Goal: Task Accomplishment & Management: Manage account settings

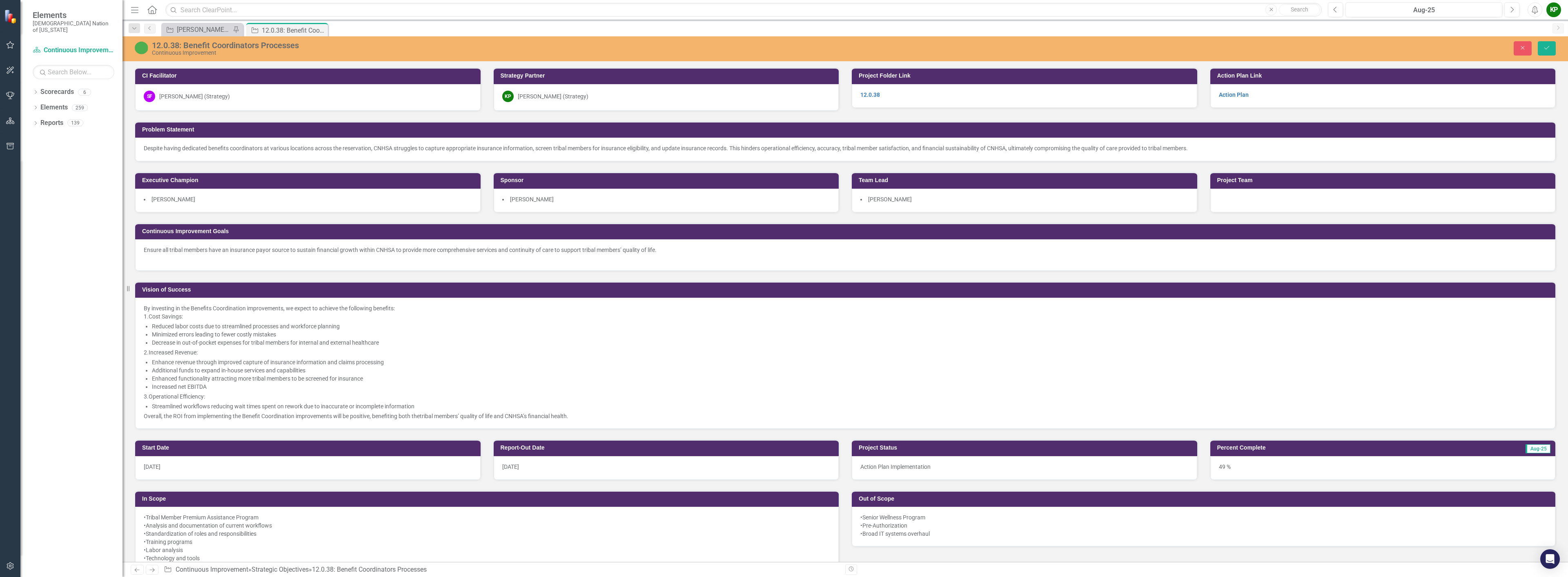
scroll to position [489, 0]
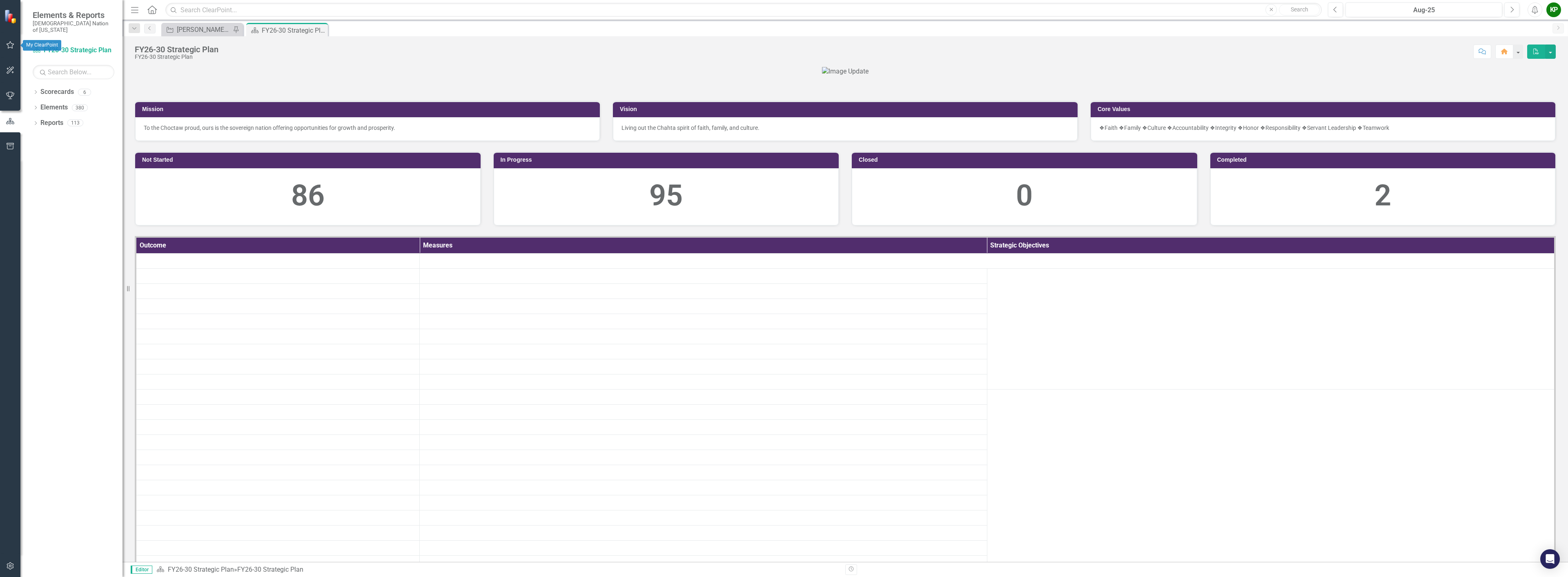
click at [12, 46] on icon "button" at bounding box center [10, 45] width 8 height 7
click at [63, 123] on link "My Scorecard" at bounding box center [73, 127] width 82 height 10
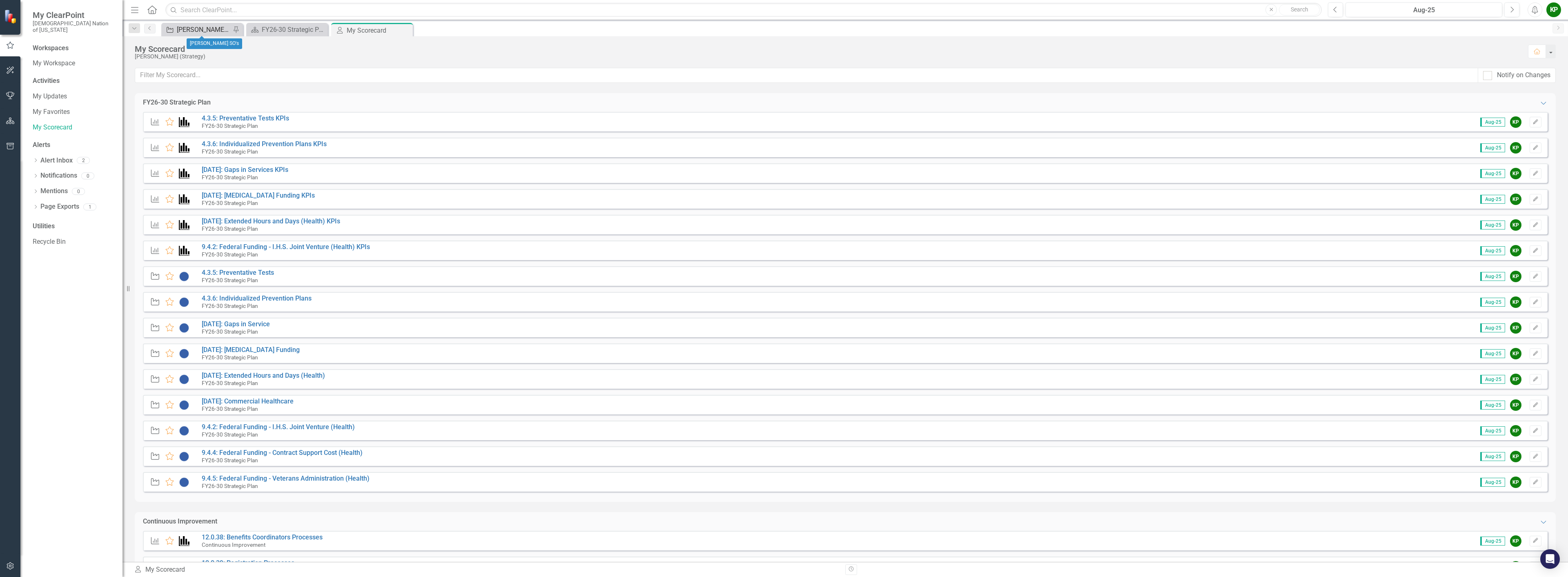
click at [197, 30] on div "[PERSON_NAME] SO's" at bounding box center [203, 30] width 54 height 11
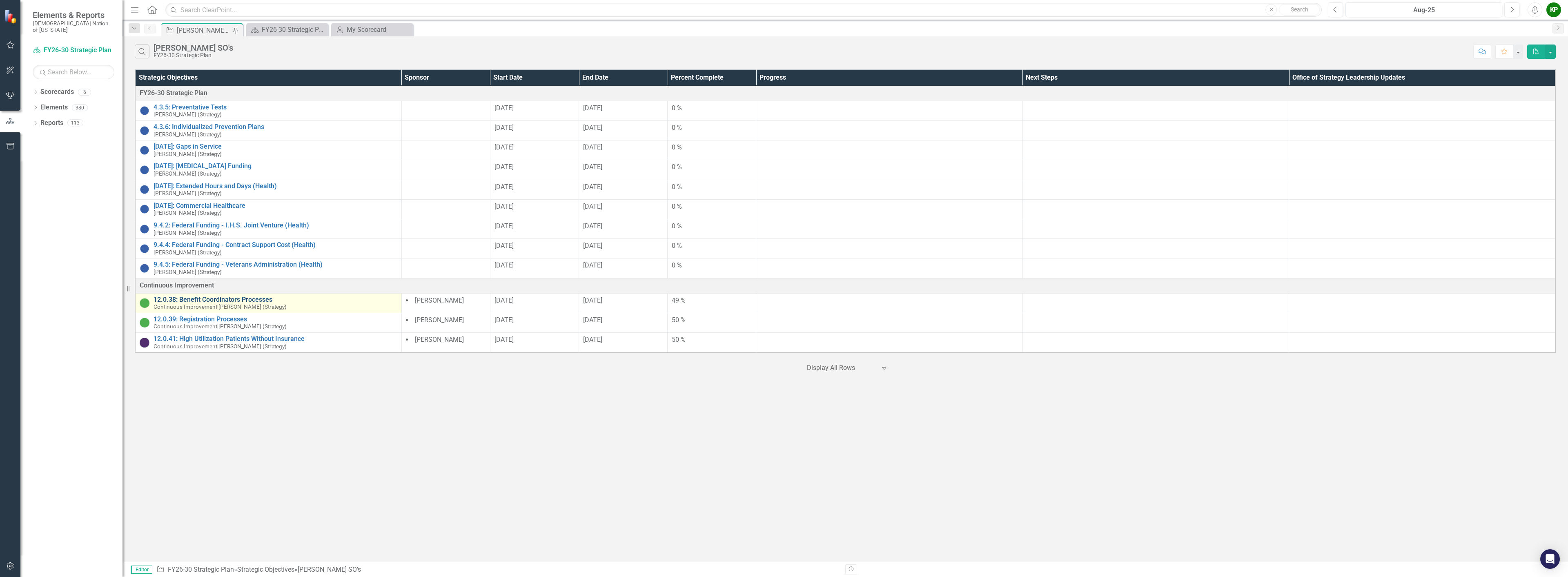
click at [206, 300] on link "12.0.38: Benefit Coordinators Processes" at bounding box center [276, 299] width 244 height 7
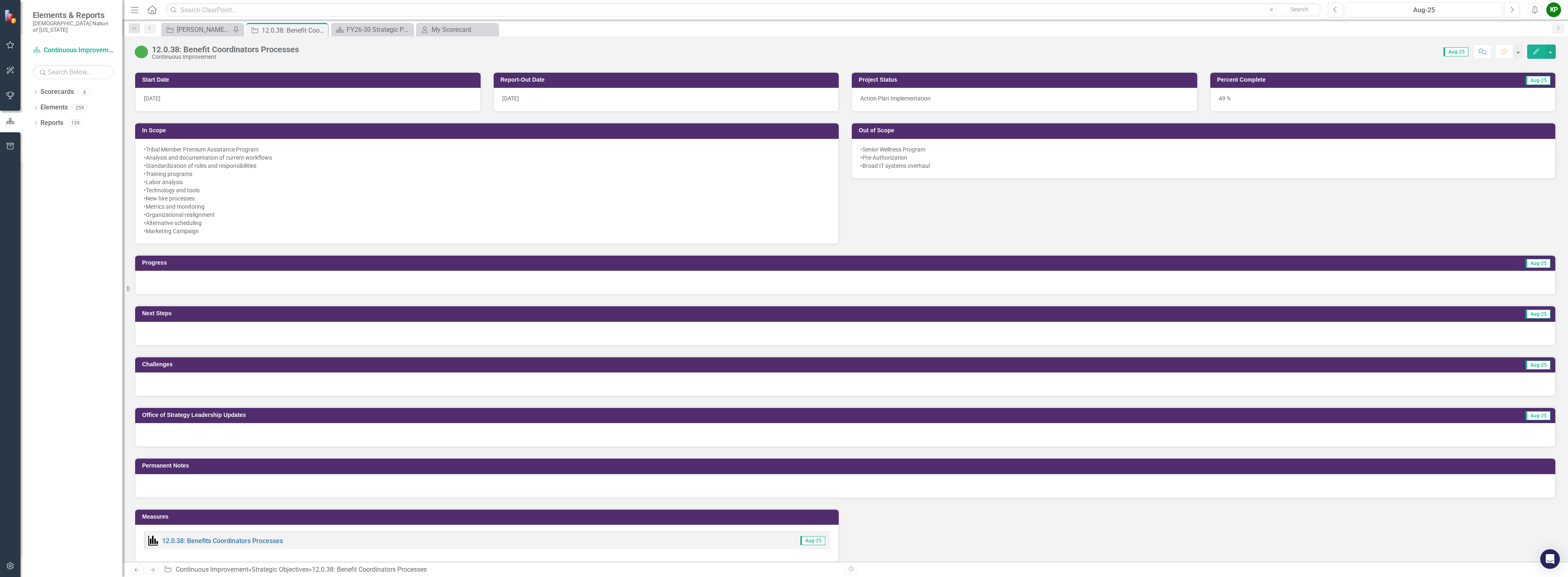
scroll to position [408, 0]
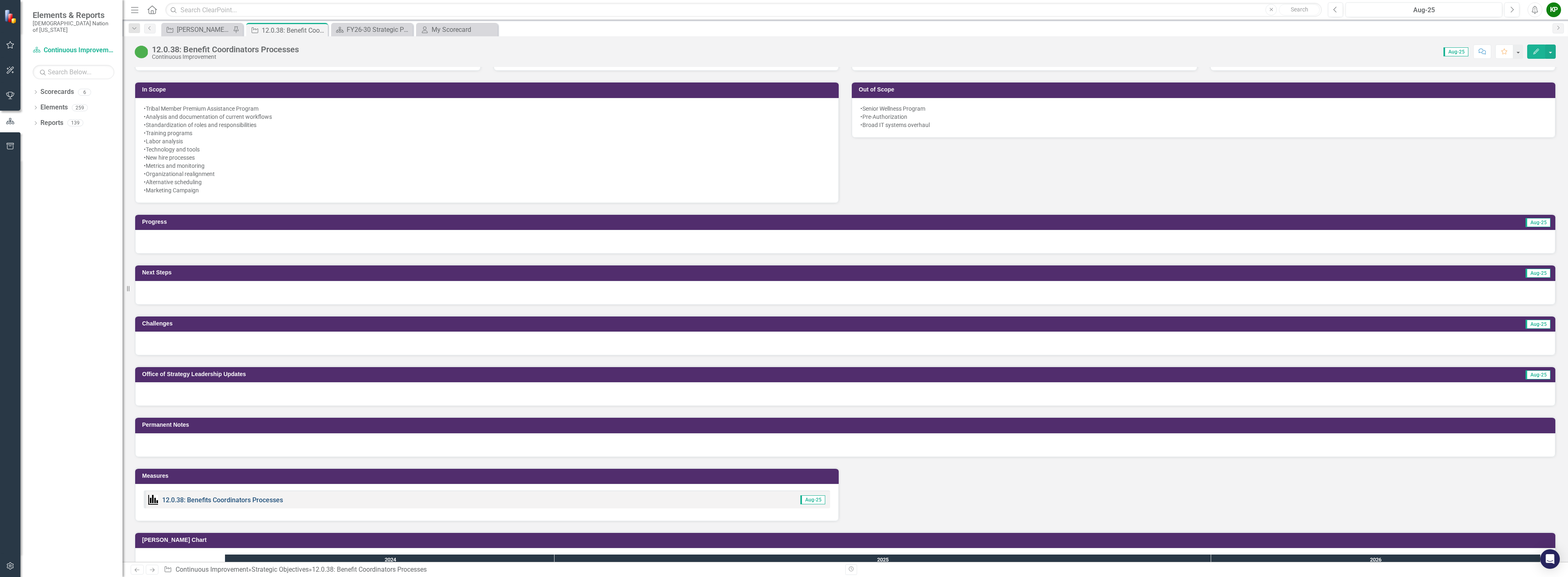
click at [208, 499] on link "12.0.38: Benefits Coordinators Processes" at bounding box center [223, 499] width 121 height 8
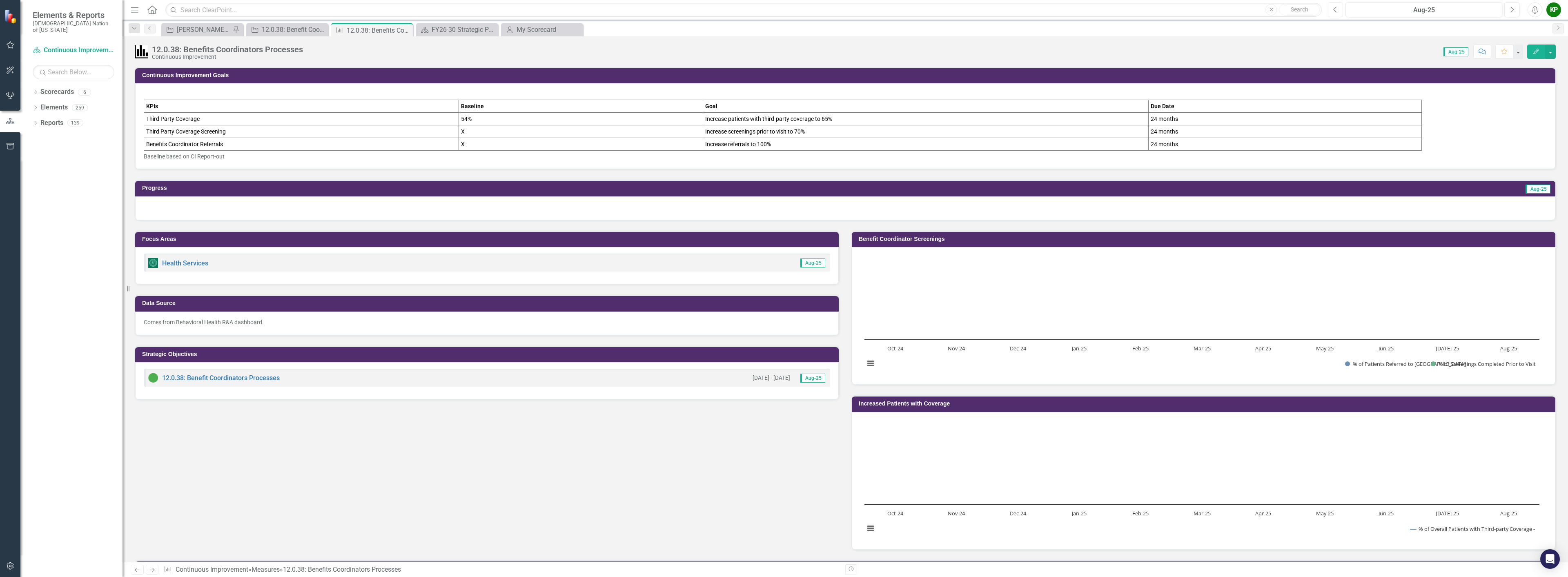
click at [1333, 8] on button "Previous" at bounding box center [1335, 10] width 15 height 15
click at [204, 31] on div "[PERSON_NAME] SO's" at bounding box center [203, 30] width 54 height 11
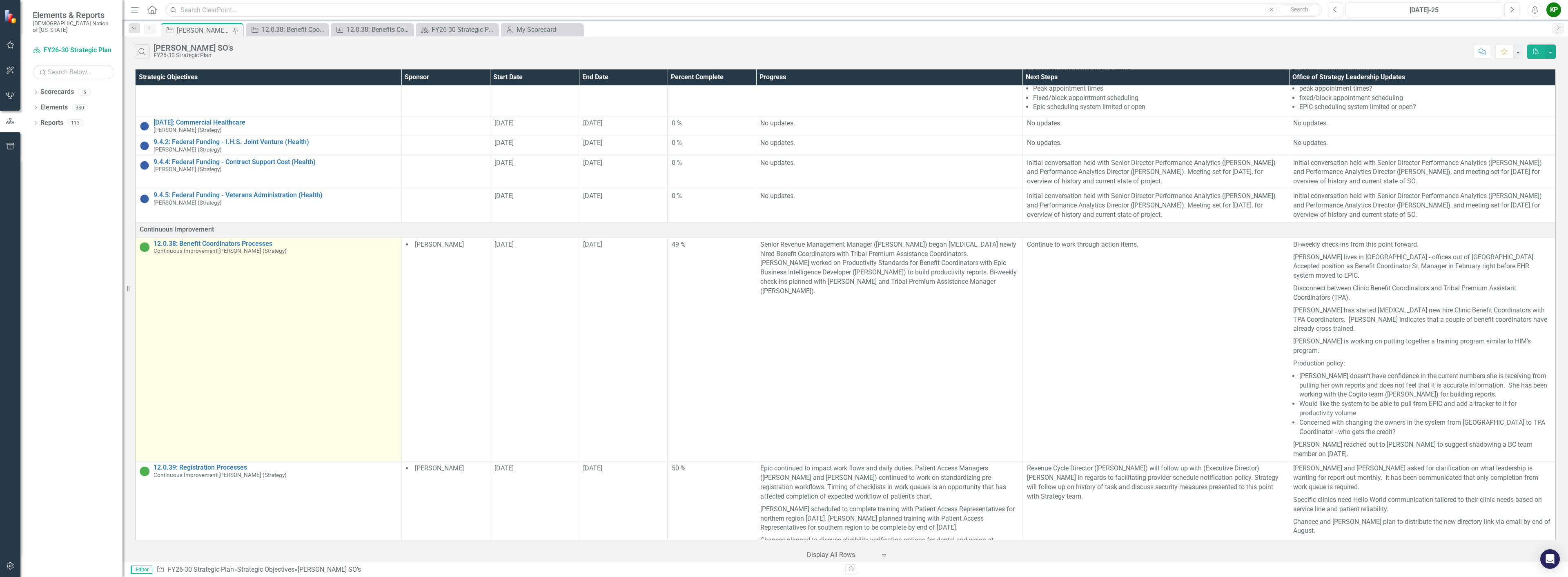
scroll to position [245, 0]
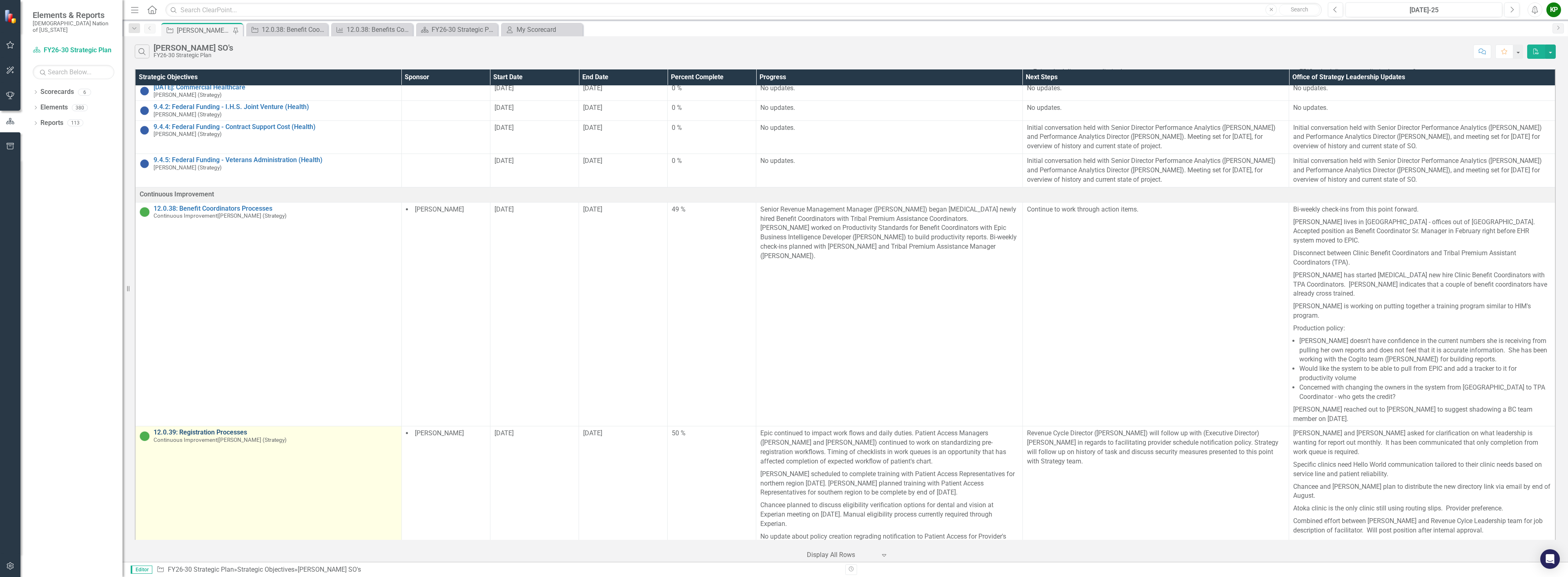
click at [232, 429] on link "12.0.39: Registration Processes" at bounding box center [276, 432] width 244 height 7
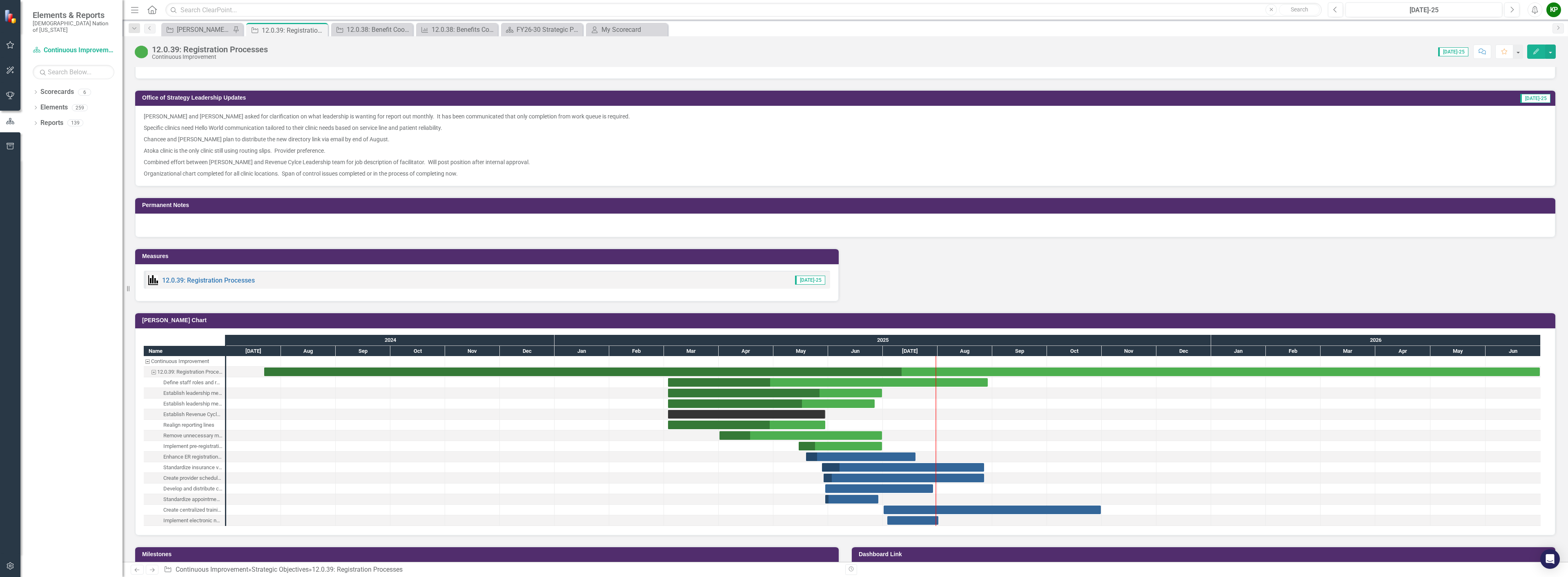
scroll to position [735, 0]
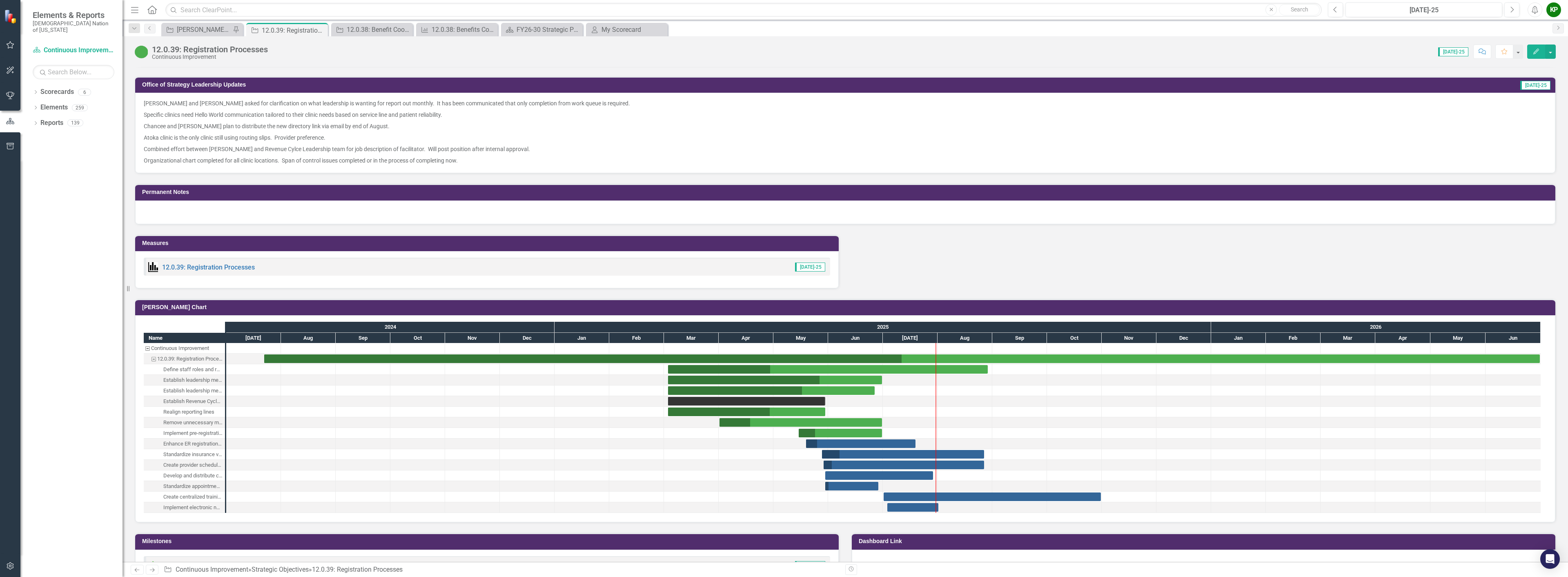
click at [214, 262] on div "12.0.39: Registration Processes" at bounding box center [201, 267] width 106 height 10
click at [215, 267] on link "12.0.39: Registration Processes" at bounding box center [209, 267] width 93 height 8
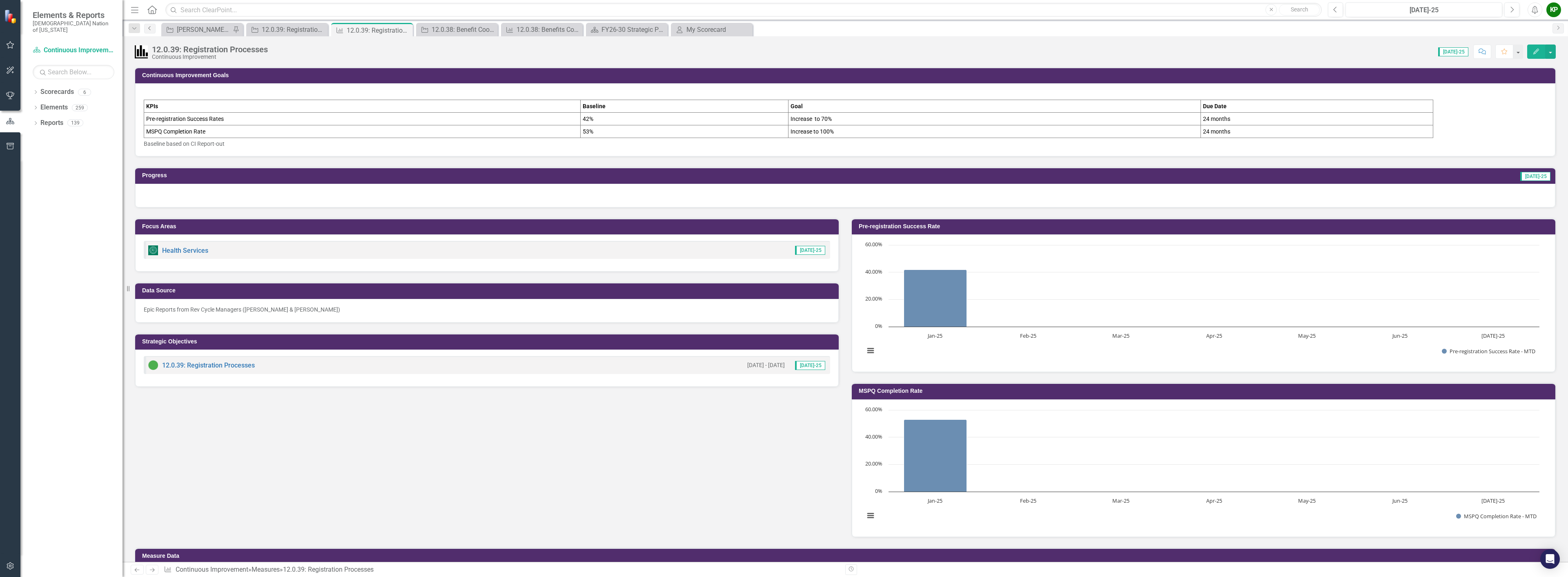
click at [152, 29] on icon "Previous" at bounding box center [149, 28] width 6 height 5
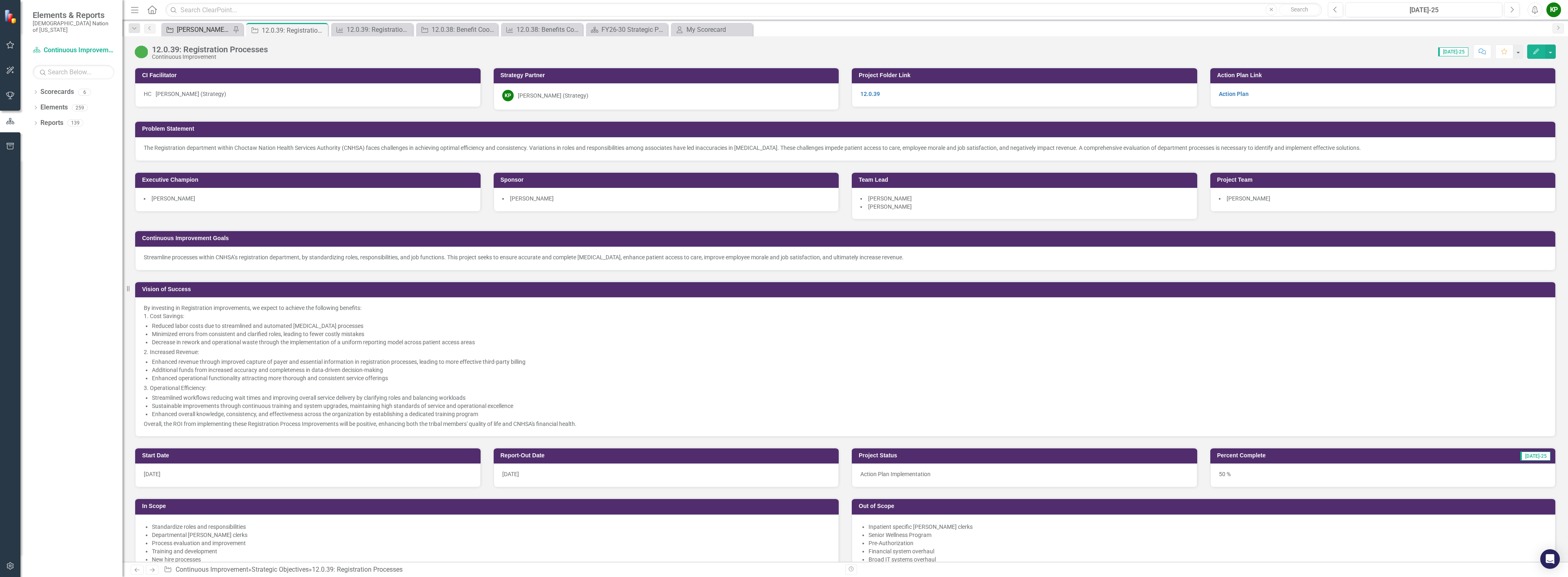
click at [191, 34] on div "[PERSON_NAME] SO's" at bounding box center [203, 30] width 54 height 11
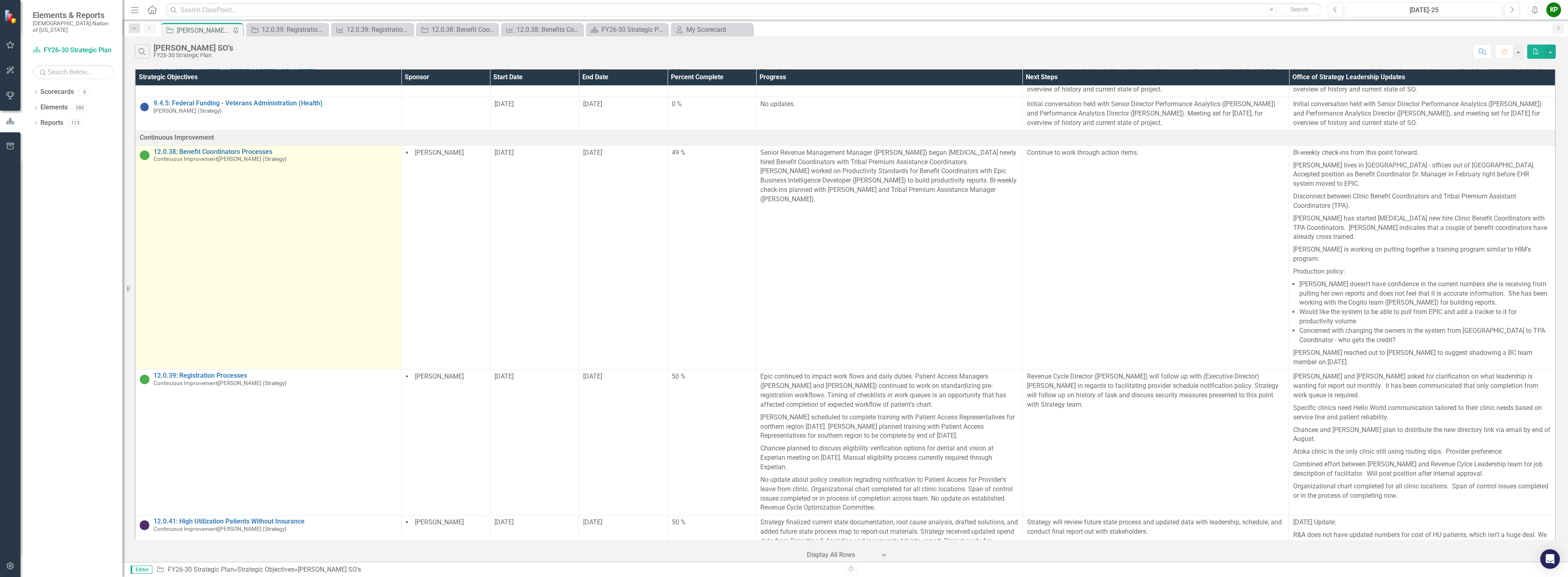
scroll to position [239, 0]
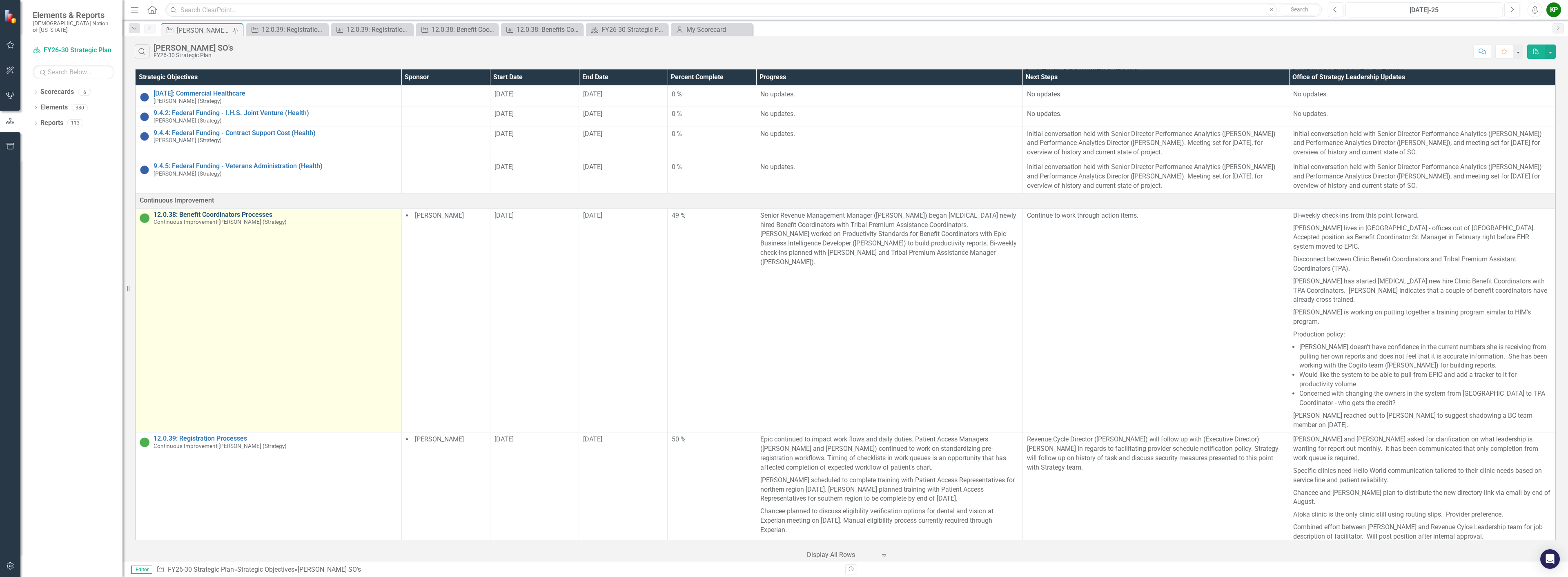
click at [239, 218] on link "12.0.38: Benefit Coordinators Processes" at bounding box center [276, 215] width 244 height 7
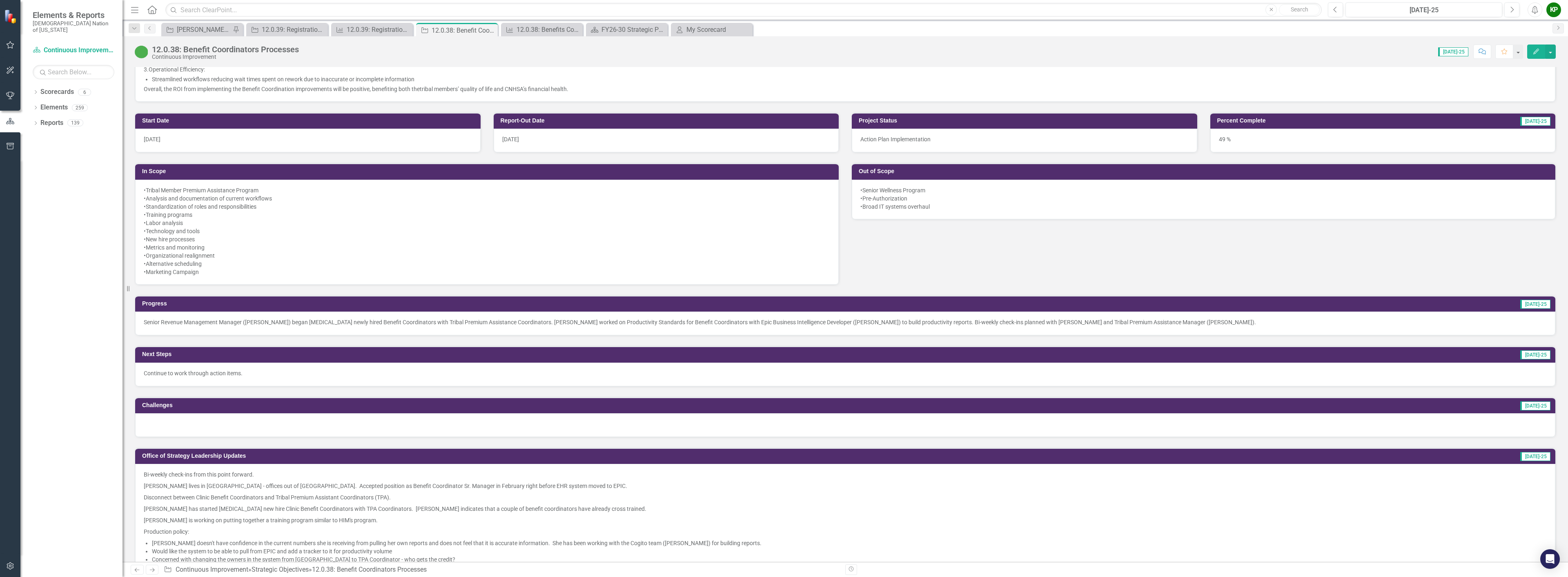
scroll to position [163, 0]
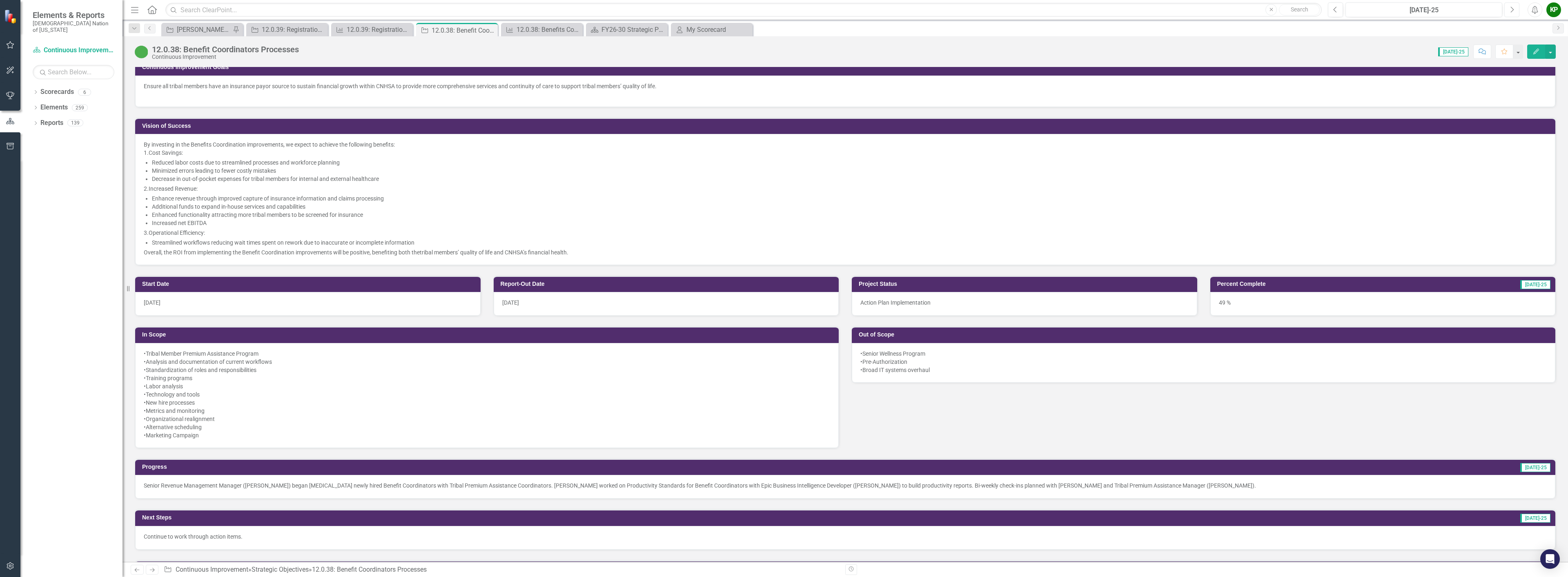
click at [1511, 11] on icon "Next" at bounding box center [1511, 10] width 4 height 7
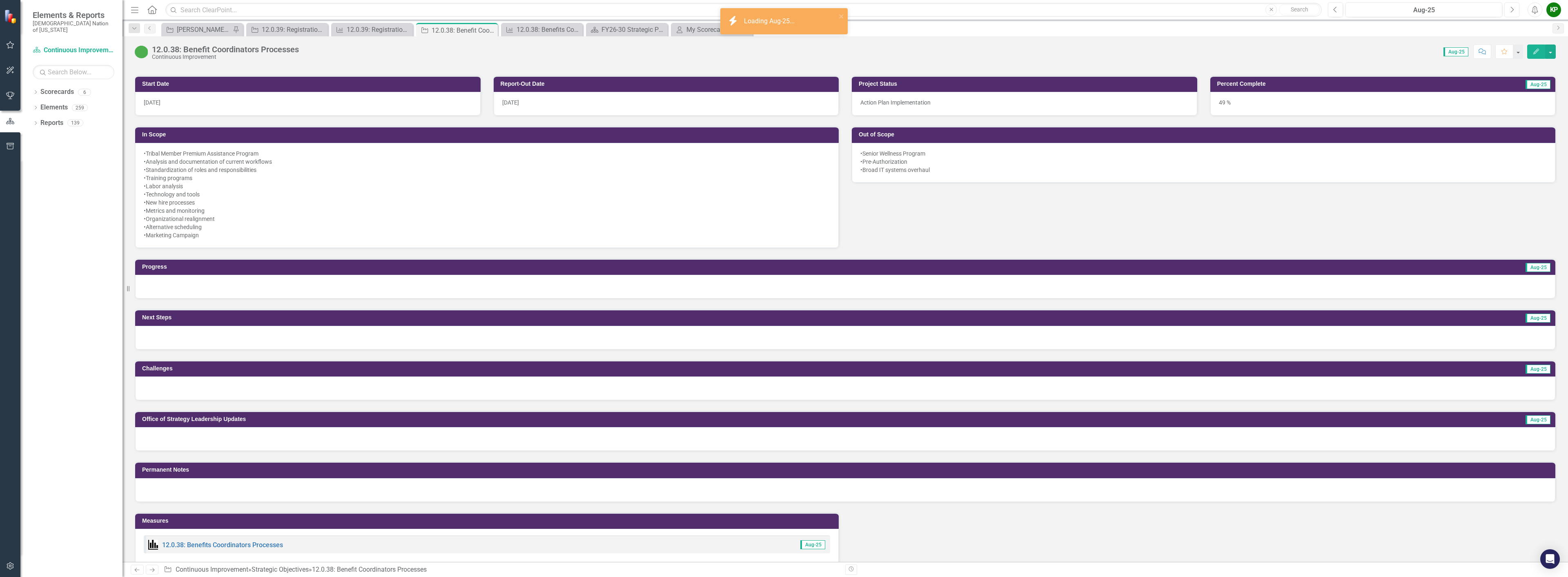
scroll to position [367, 0]
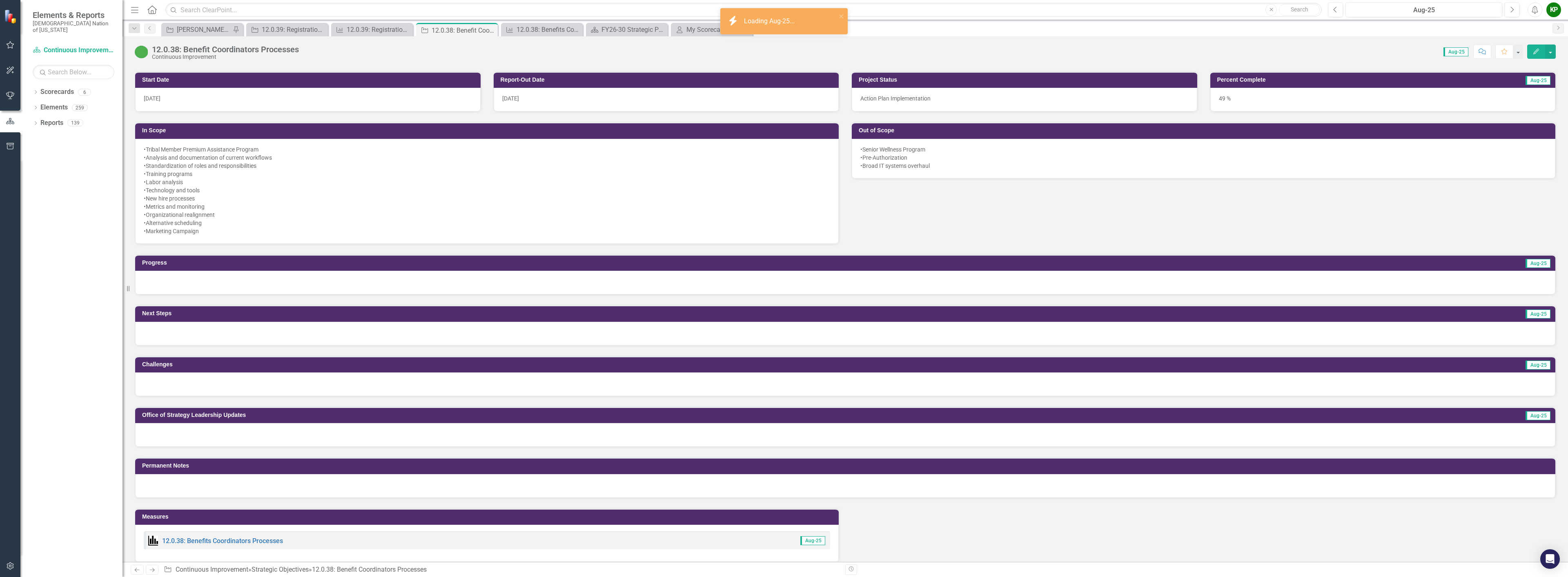
click at [290, 290] on div at bounding box center [845, 282] width 1420 height 24
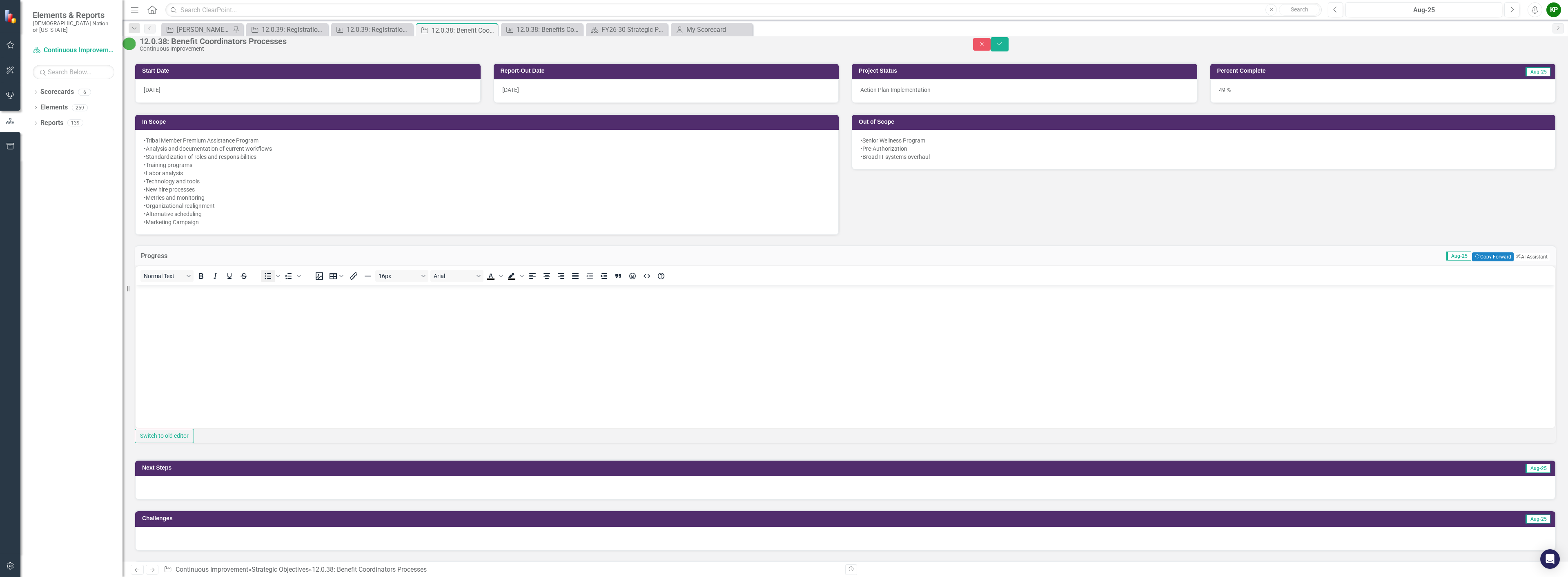
scroll to position [0, 0]
click at [255, 306] on body "Rich Text Area. Press ALT-0 for help." at bounding box center [845, 346] width 1420 height 123
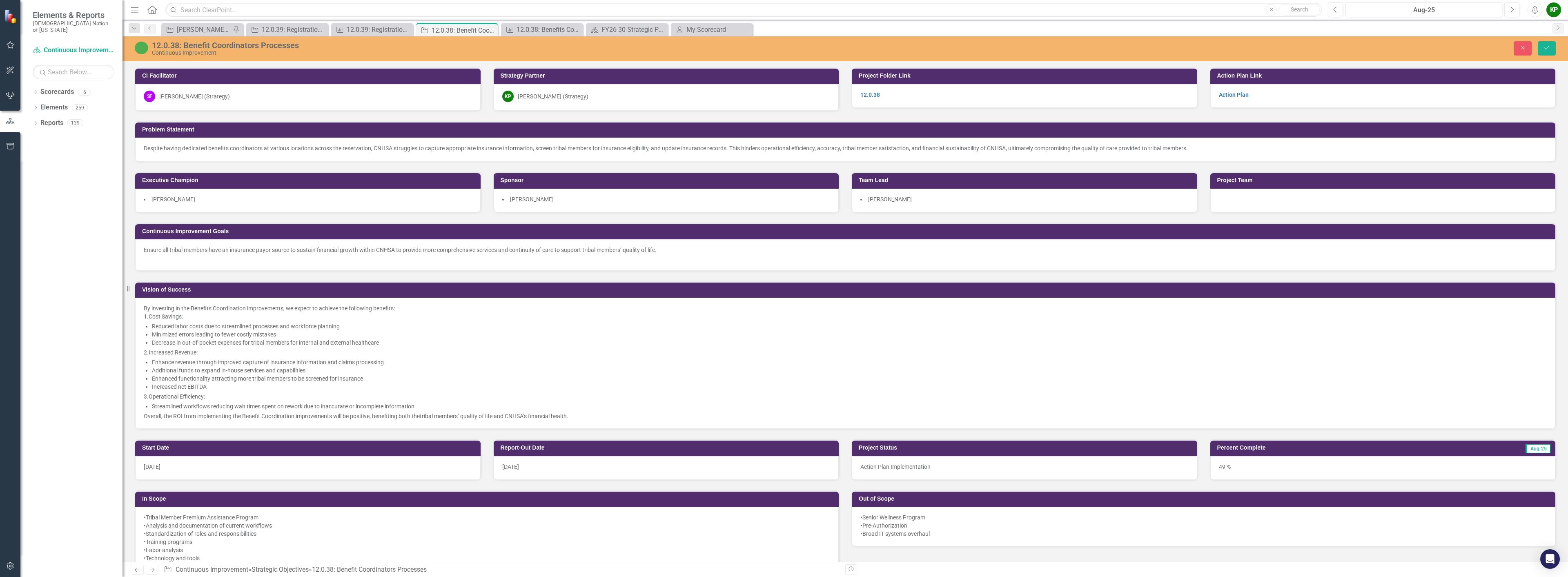
scroll to position [367, 0]
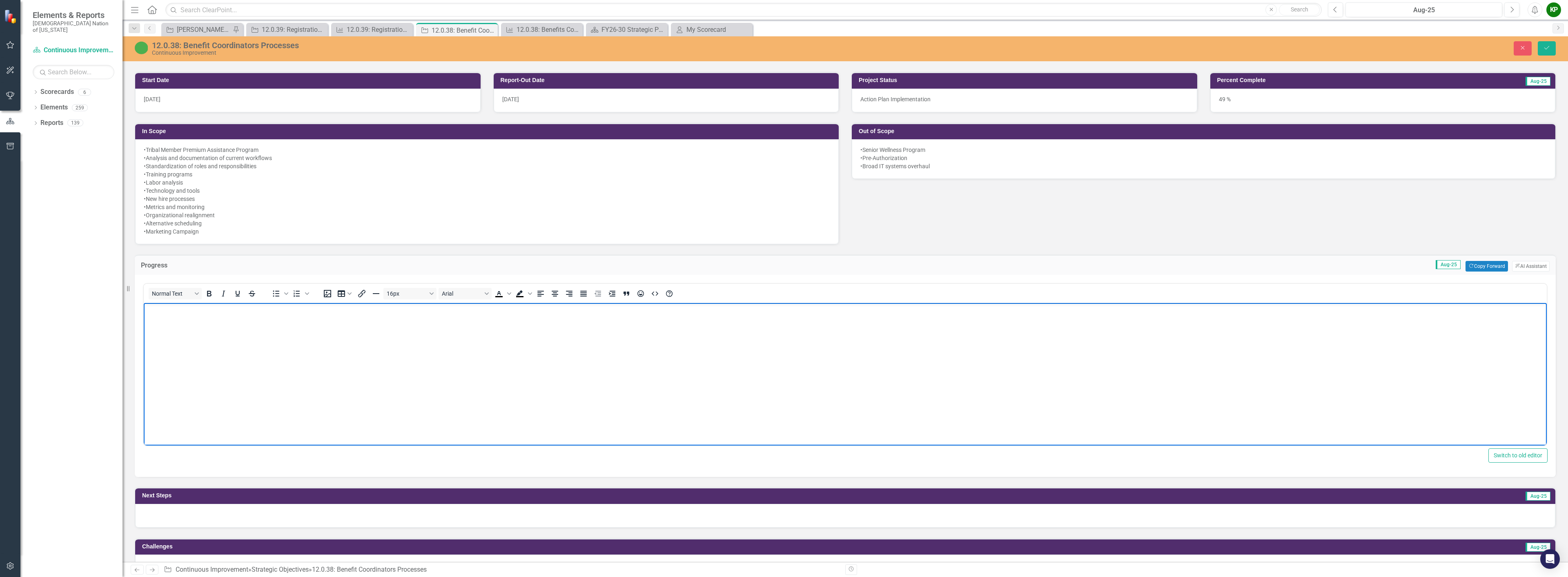
click at [293, 347] on body "Rich Text Area. Press ALT-0 for help." at bounding box center [845, 364] width 1403 height 123
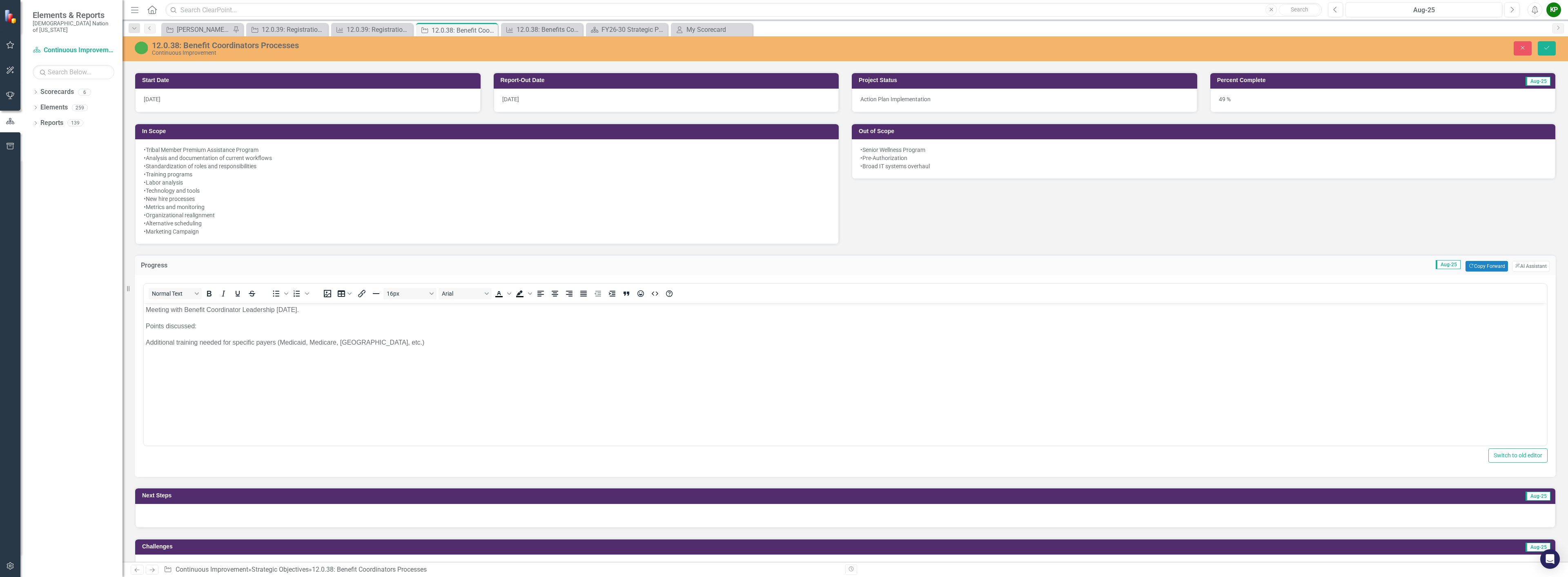
click at [390, 345] on p "Additional training needed for specific payers (Medicaid, Medicare, [GEOGRAPHIC…" at bounding box center [845, 342] width 1399 height 10
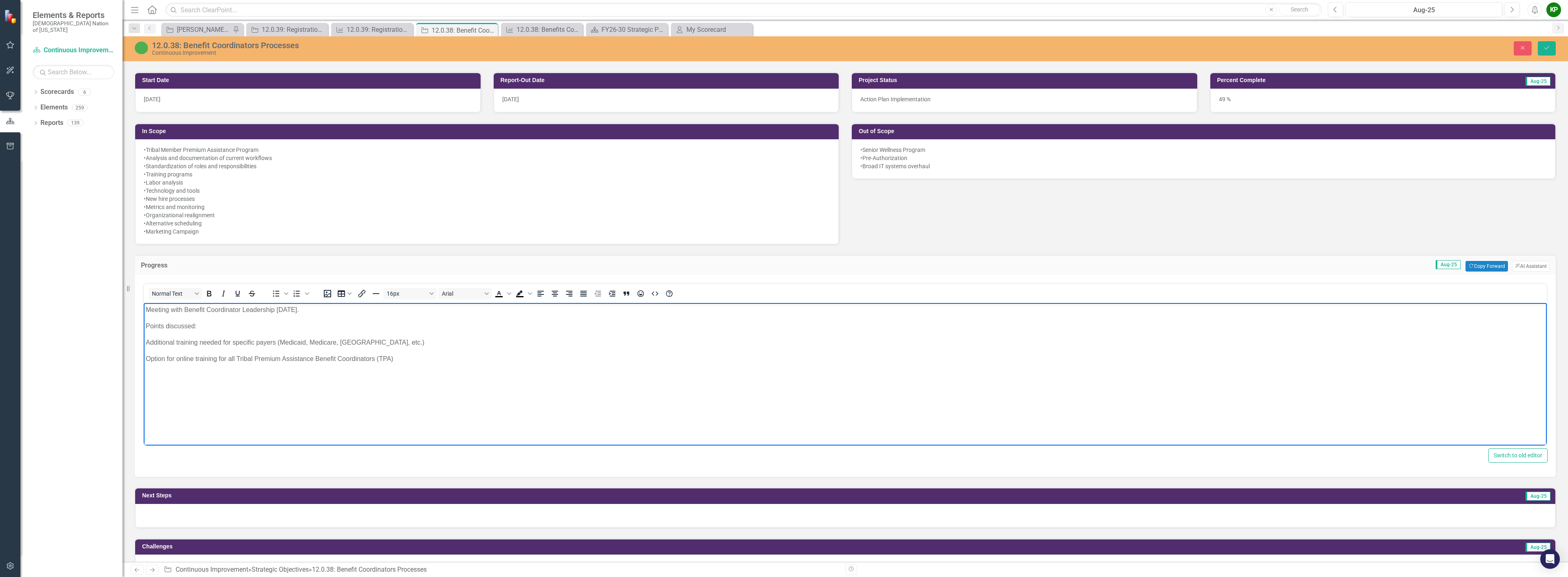
click at [236, 354] on p "Option for online training for all Tribal Premium Assistance Benefit Coordinato…" at bounding box center [845, 358] width 1399 height 10
click at [1550, 48] on icon "Save" at bounding box center [1547, 47] width 7 height 6
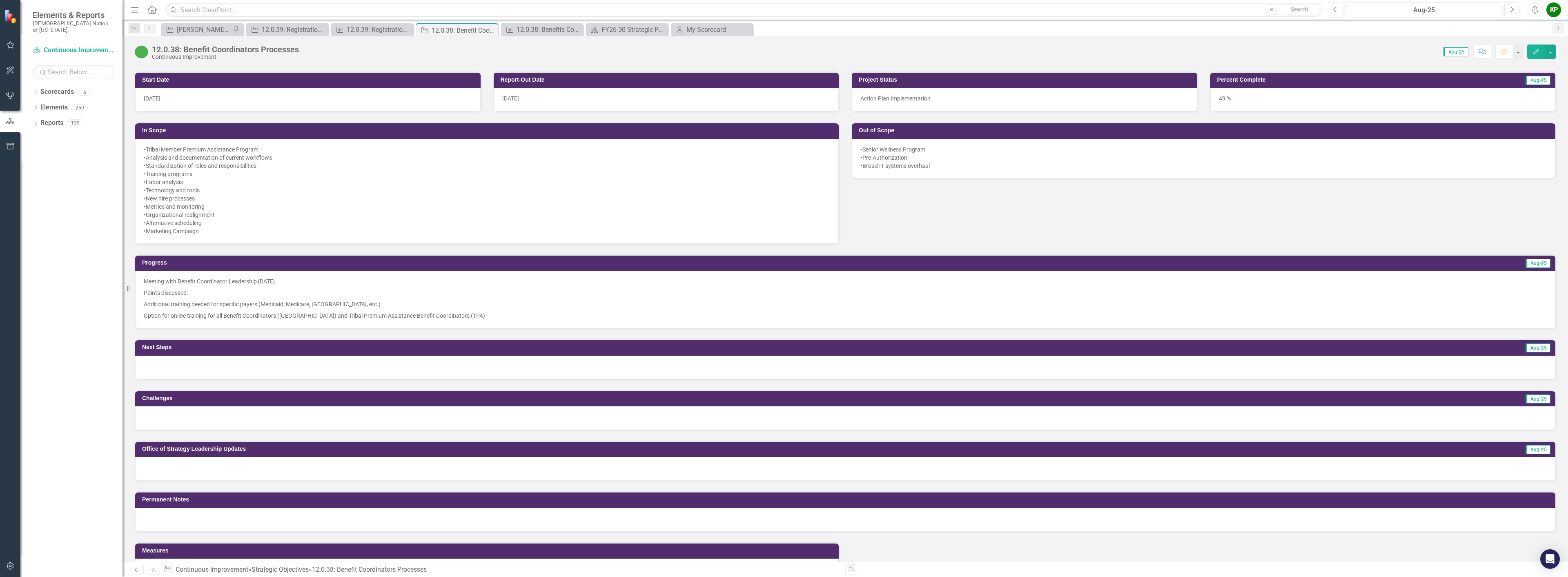
click at [393, 302] on p "Additional training needed for specific payers (Medicaid, Medicare, [GEOGRAPHIC…" at bounding box center [845, 303] width 1403 height 11
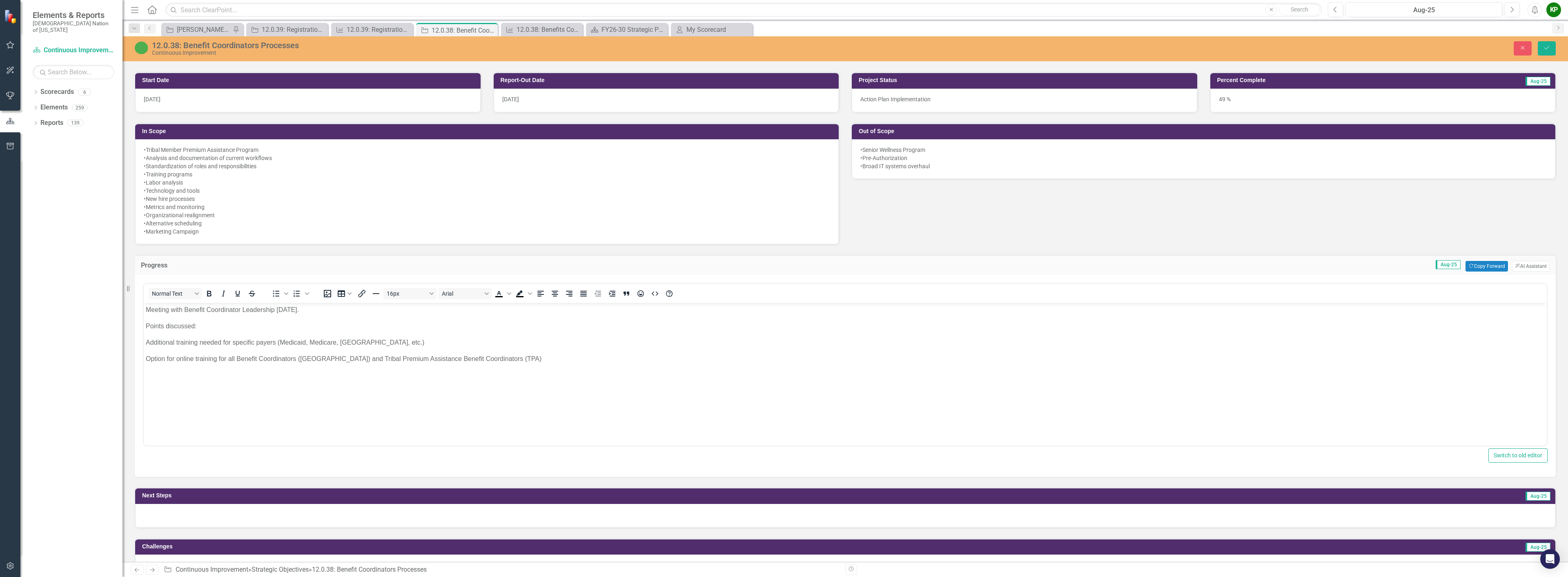
scroll to position [0, 0]
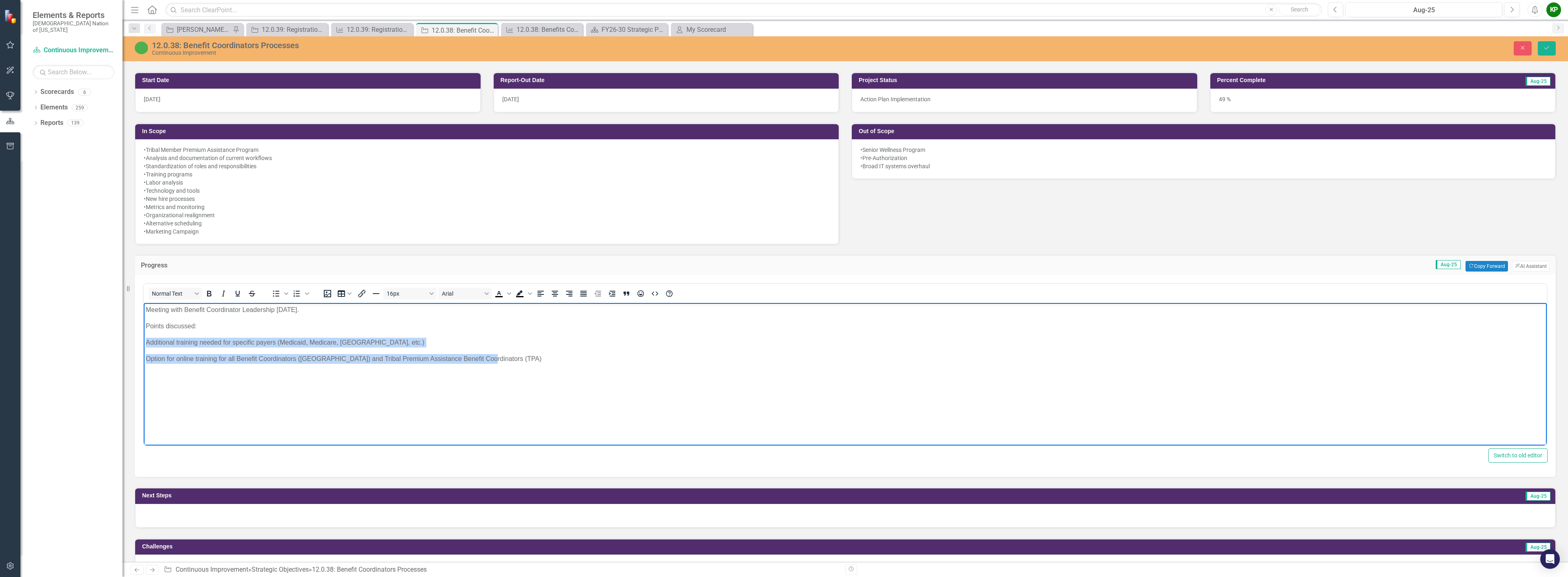
drag, startPoint x: 147, startPoint y: 340, endPoint x: 502, endPoint y: 358, distance: 355.5
click at [502, 358] on body "Meeting with Benefit Coordinator Leadership [DATE]. Points discussed: Additiona…" at bounding box center [845, 364] width 1403 height 123
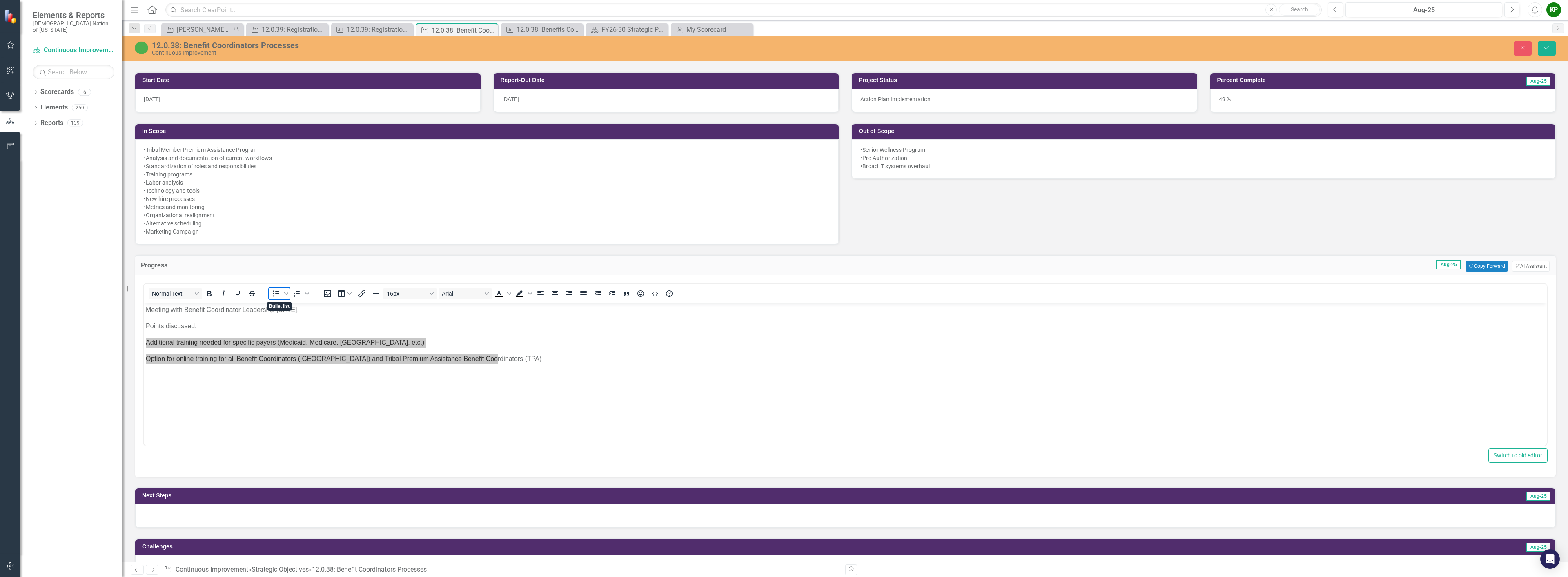
click at [276, 291] on icon "Bullet list" at bounding box center [276, 293] width 6 height 6
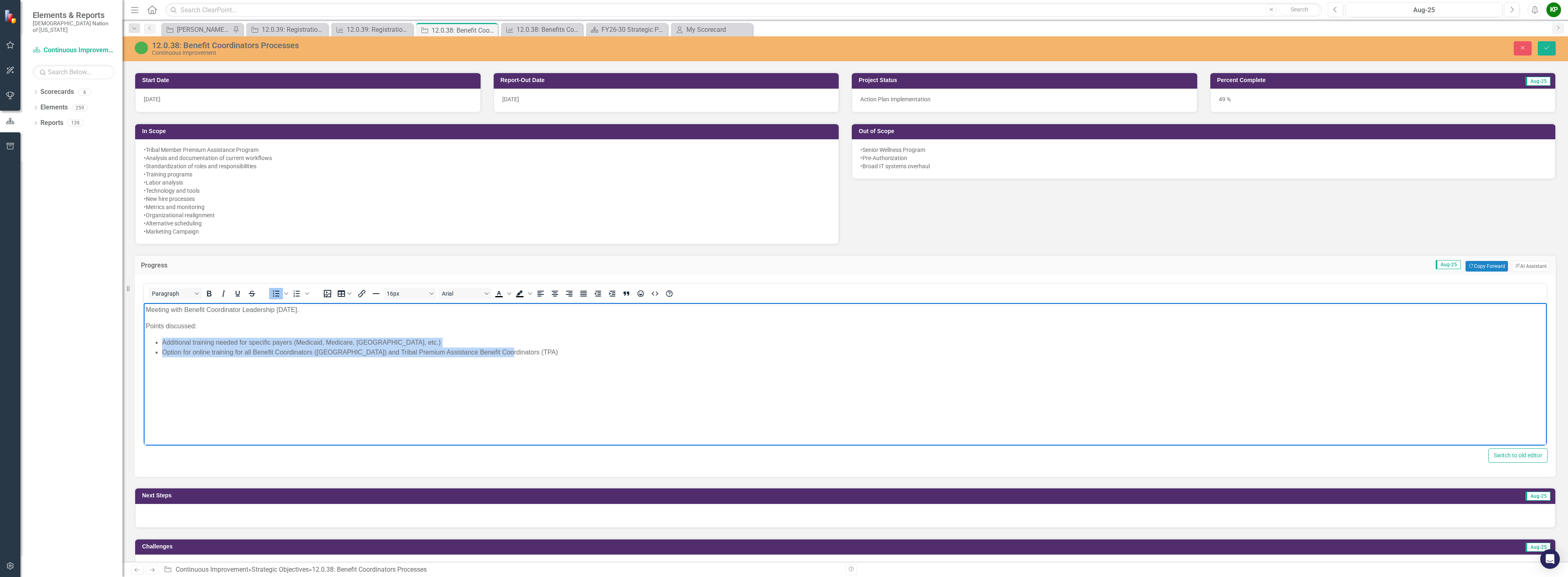
click at [279, 366] on body "Meeting with Benefit Coordinator Leadership [DATE]. Points discussed: Additiona…" at bounding box center [845, 364] width 1403 height 123
drag, startPoint x: 191, startPoint y: 353, endPoint x: 195, endPoint y: 355, distance: 4.5
click at [195, 355] on li "Option for online training for all Benefit Coordinators ([GEOGRAPHIC_DATA]) and…" at bounding box center [854, 352] width 1383 height 10
click at [523, 352] on li "Option for online training for all Benefit Coordinators ([GEOGRAPHIC_DATA]) and…" at bounding box center [854, 352] width 1383 height 10
click at [234, 353] on li "Option for online training for all Benefit Coordinators ([GEOGRAPHIC_DATA]) and…" at bounding box center [854, 352] width 1383 height 10
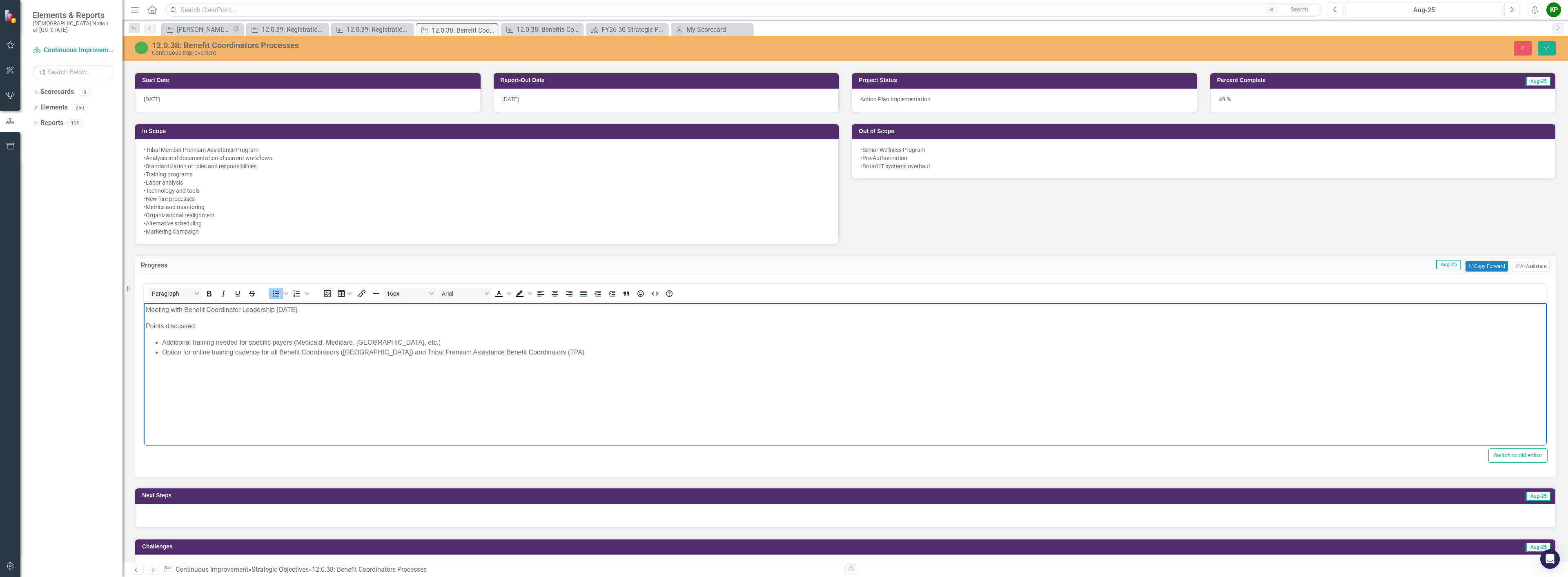
click at [558, 347] on li "Option for online training cadence for all Benefit Coordinators ([GEOGRAPHIC_DA…" at bounding box center [854, 352] width 1383 height 10
click at [444, 371] on li "Interest in peer program for both teams. Is this still offered at [GEOGRAPHIC_D…" at bounding box center [854, 371] width 1383 height 10
click at [495, 379] on li "Team chats are being utilized within each department and across departments of …" at bounding box center [854, 381] width 1383 height 10
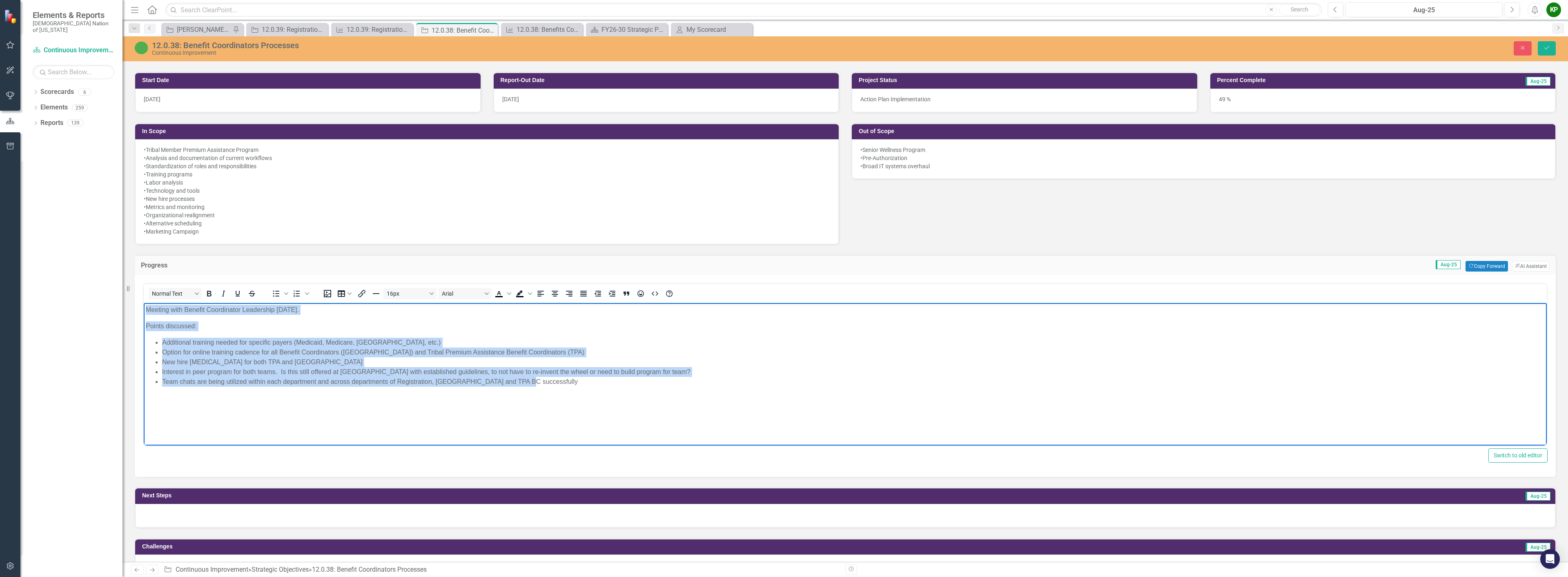
drag, startPoint x: 552, startPoint y: 383, endPoint x: 143, endPoint y: 297, distance: 417.9
click at [144, 303] on html "Meeting with Benefit Coordinator Leadership [DATE]. Points discussed: Additiona…" at bounding box center [845, 364] width 1403 height 123
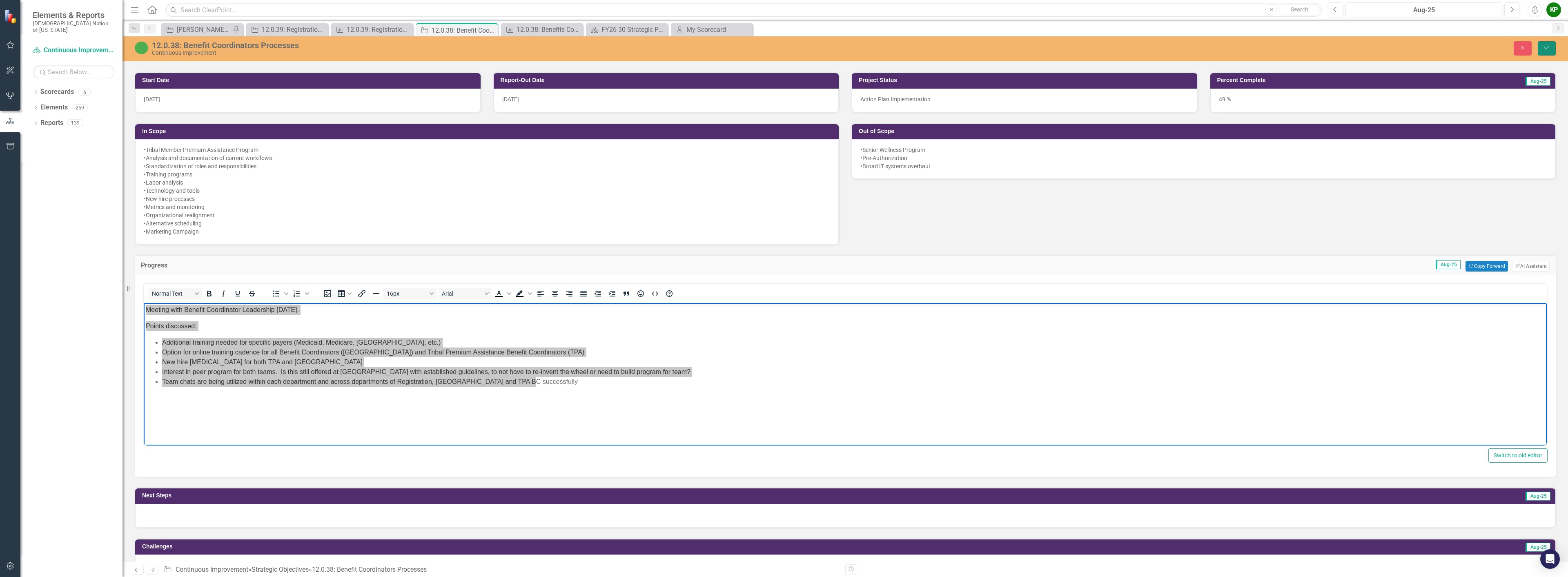
click at [1544, 45] on button "Save" at bounding box center [1546, 48] width 18 height 14
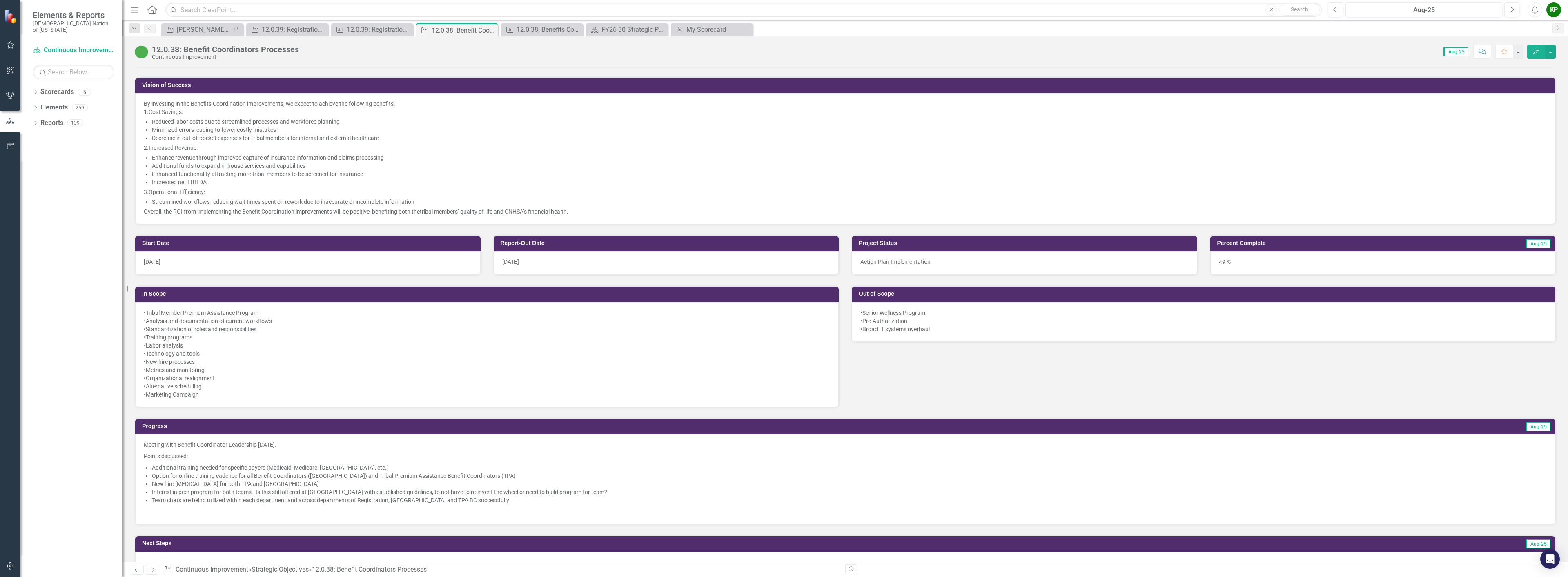
scroll to position [367, 0]
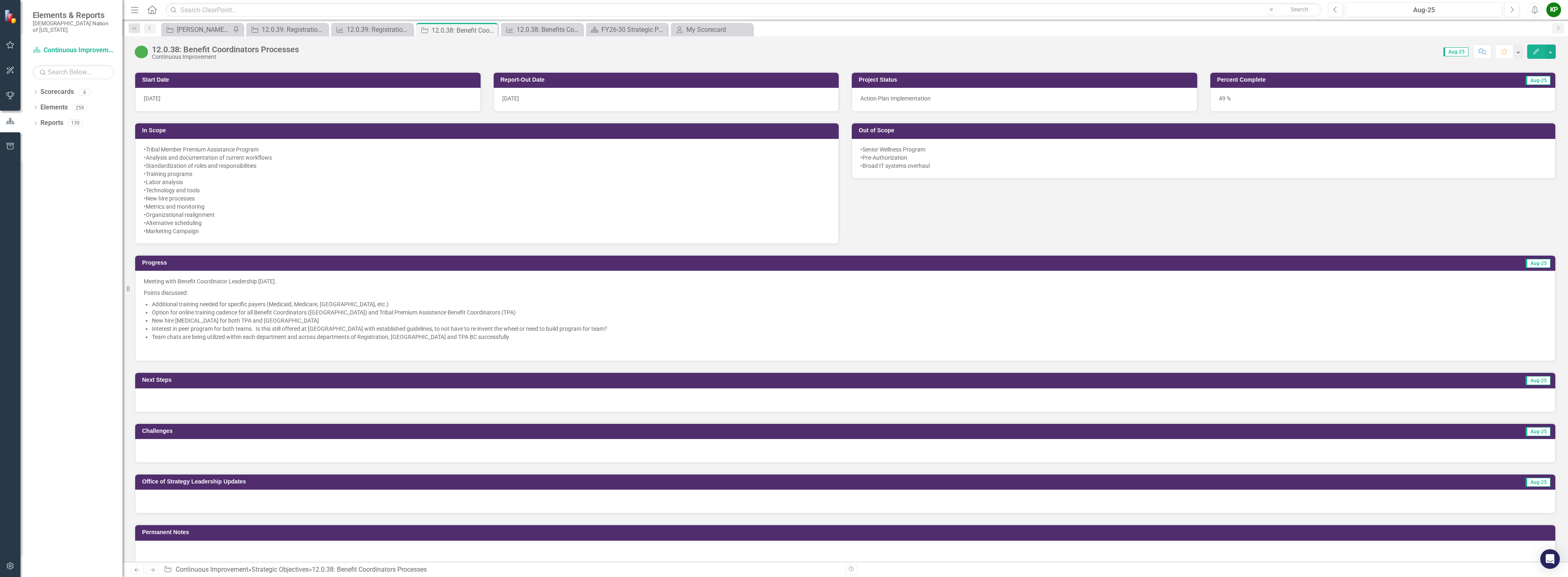
click at [508, 343] on p at bounding box center [845, 346] width 1403 height 10
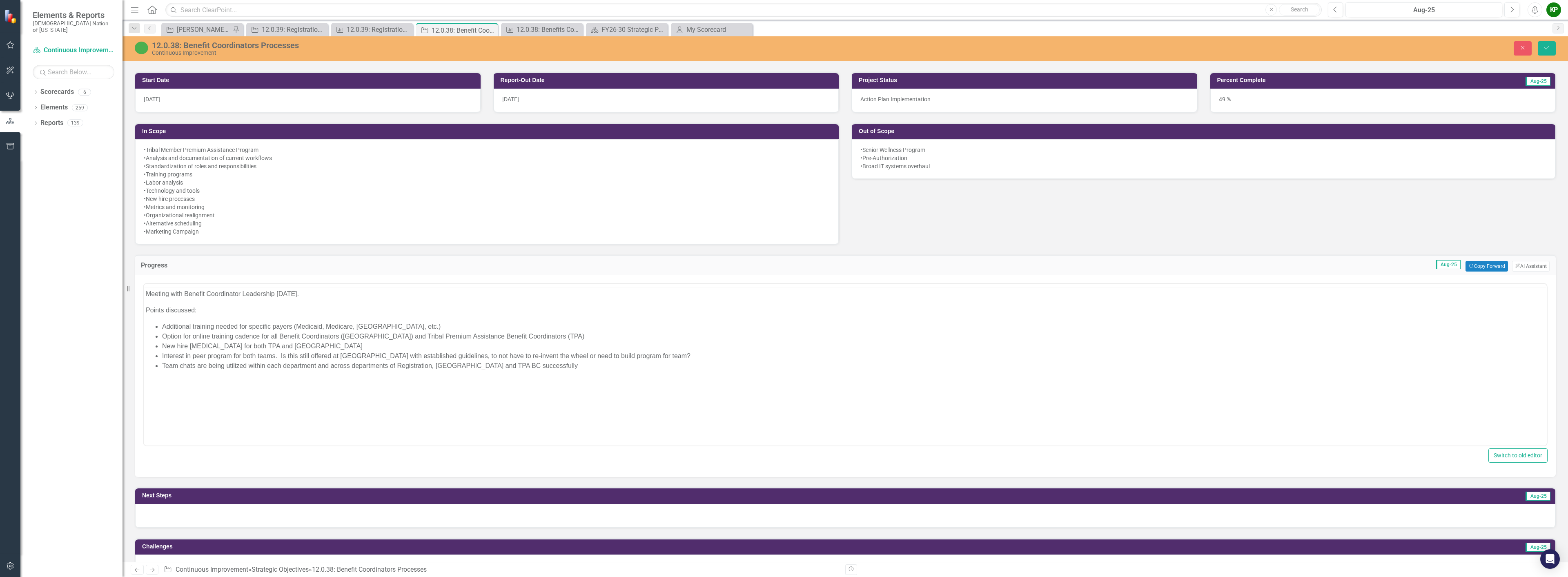
scroll to position [0, 0]
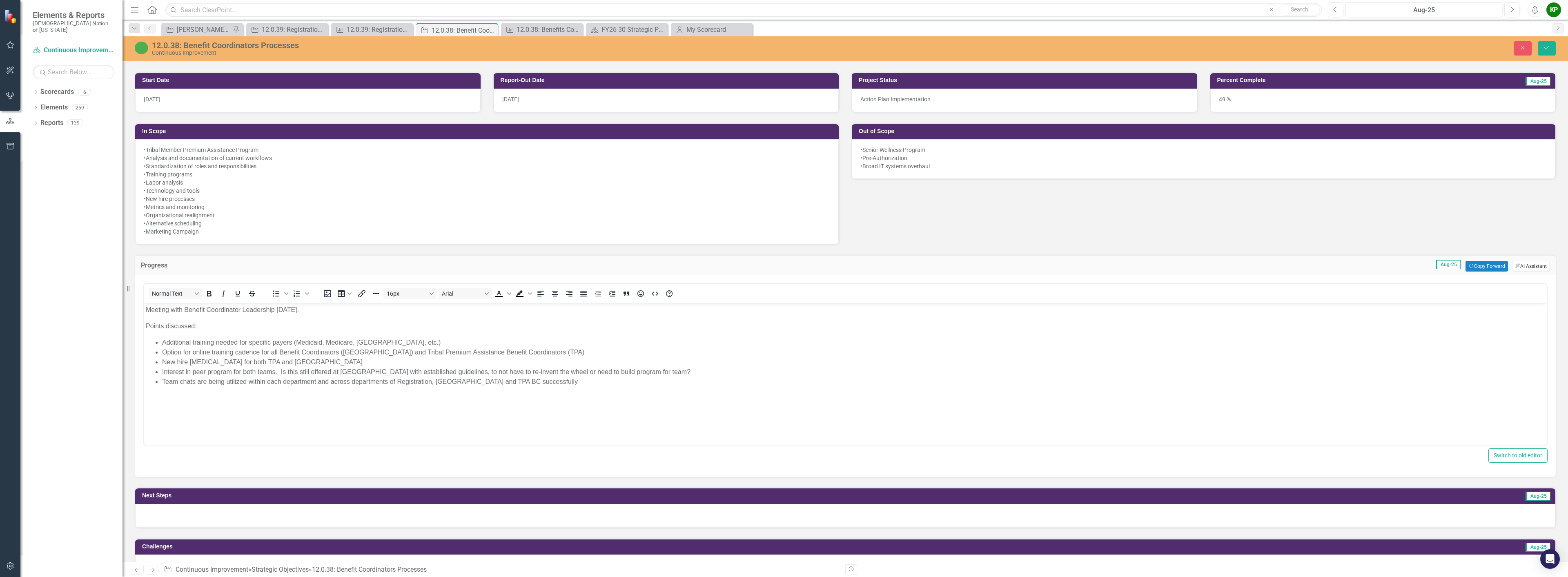
click at [1524, 263] on button "ClearPoint AI AI Assistant" at bounding box center [1530, 266] width 38 height 11
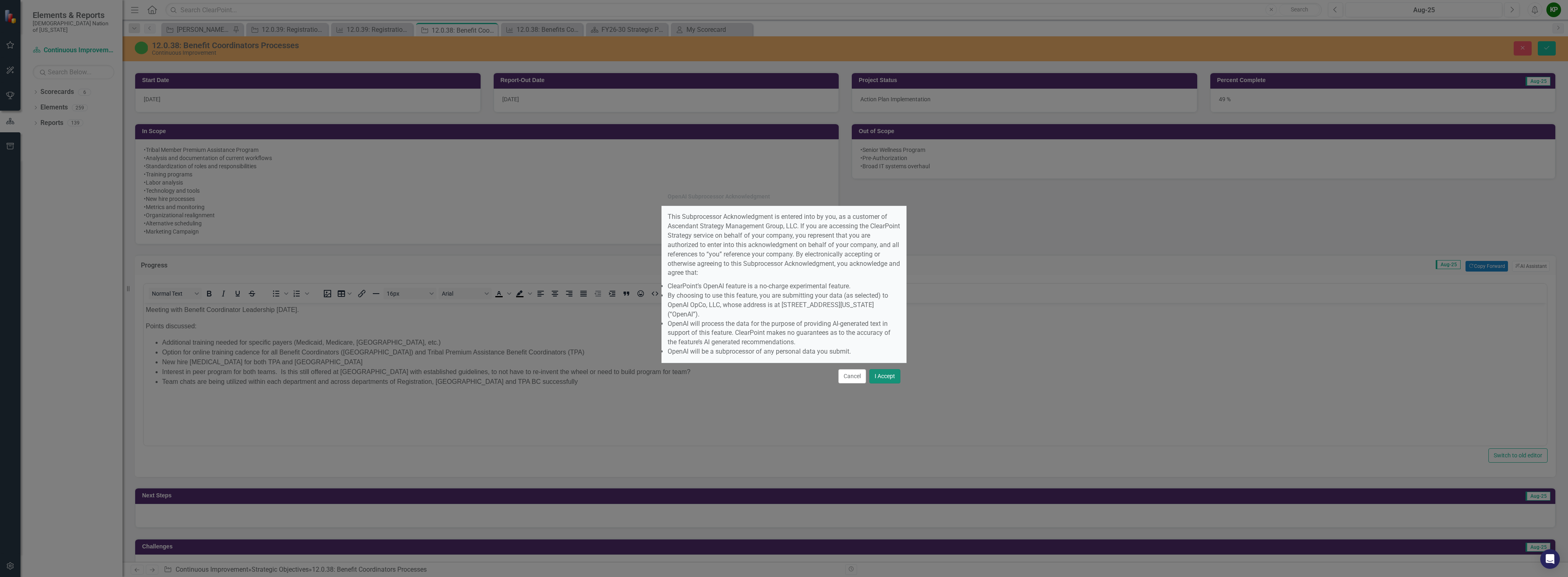
click at [877, 369] on button "I Accept" at bounding box center [884, 376] width 31 height 14
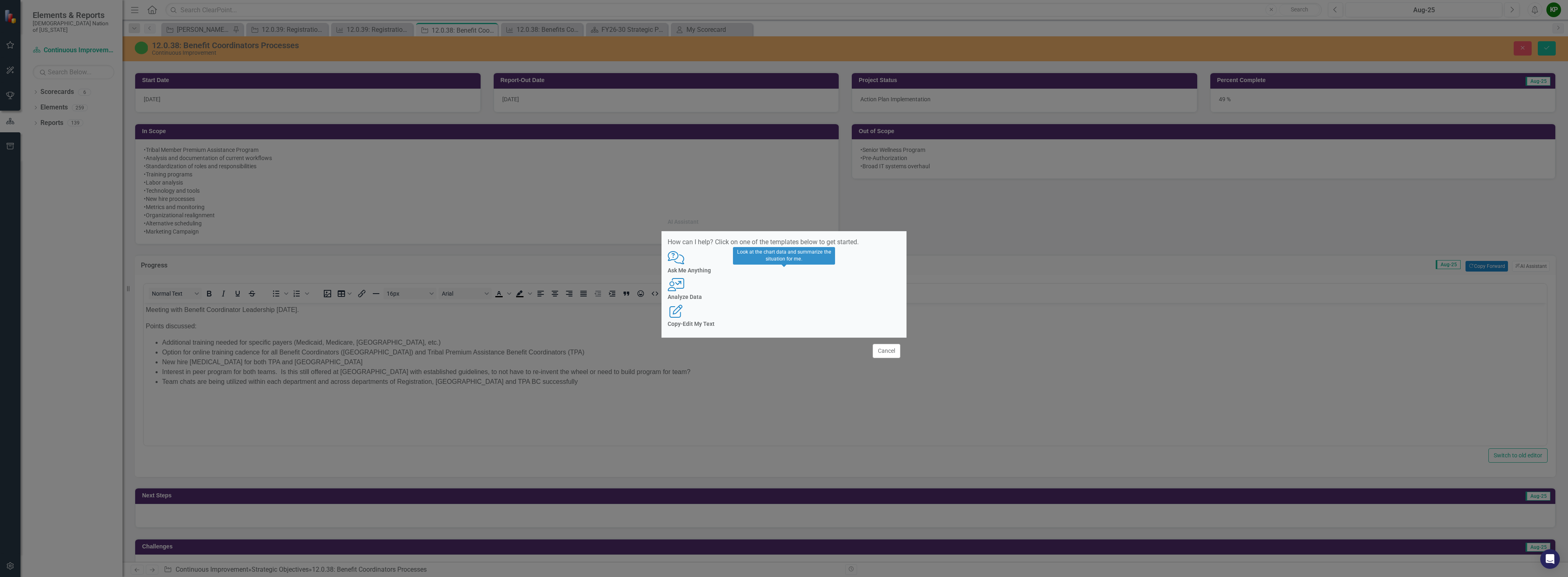
click at [799, 300] on h4 "Analyze Data" at bounding box center [784, 296] width 233 height 6
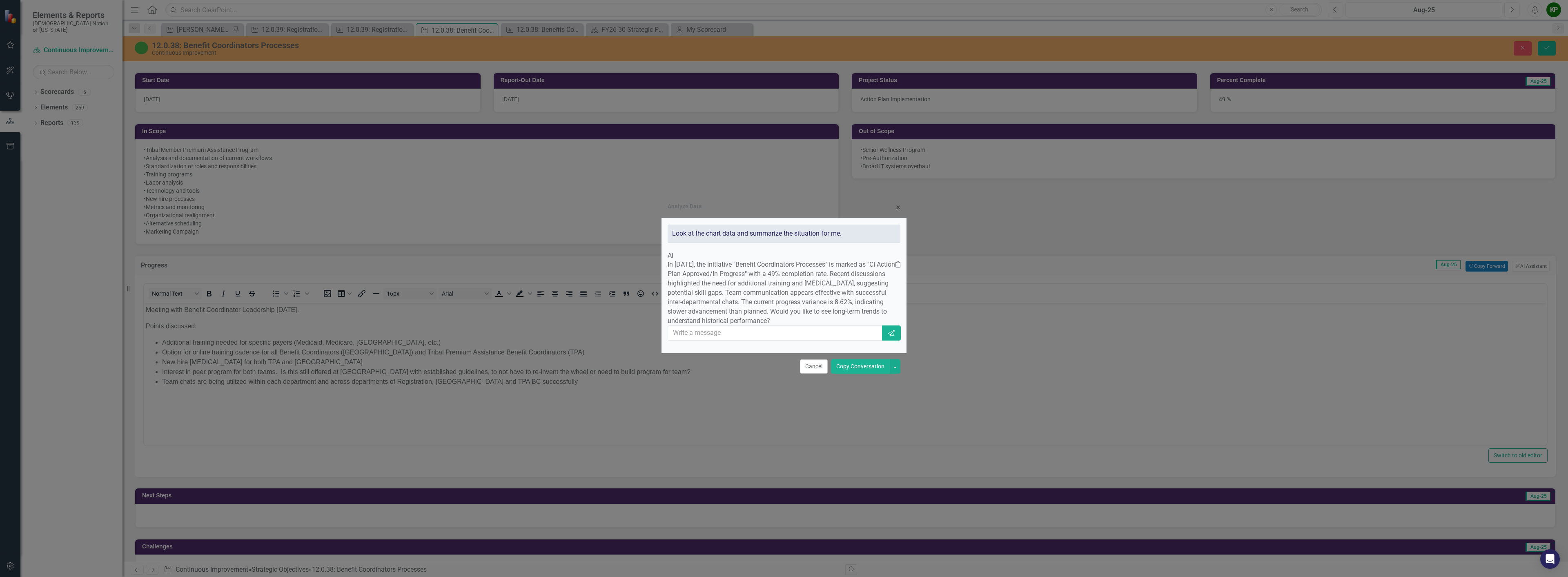
click at [867, 374] on button "Copy Conversation" at bounding box center [860, 366] width 59 height 14
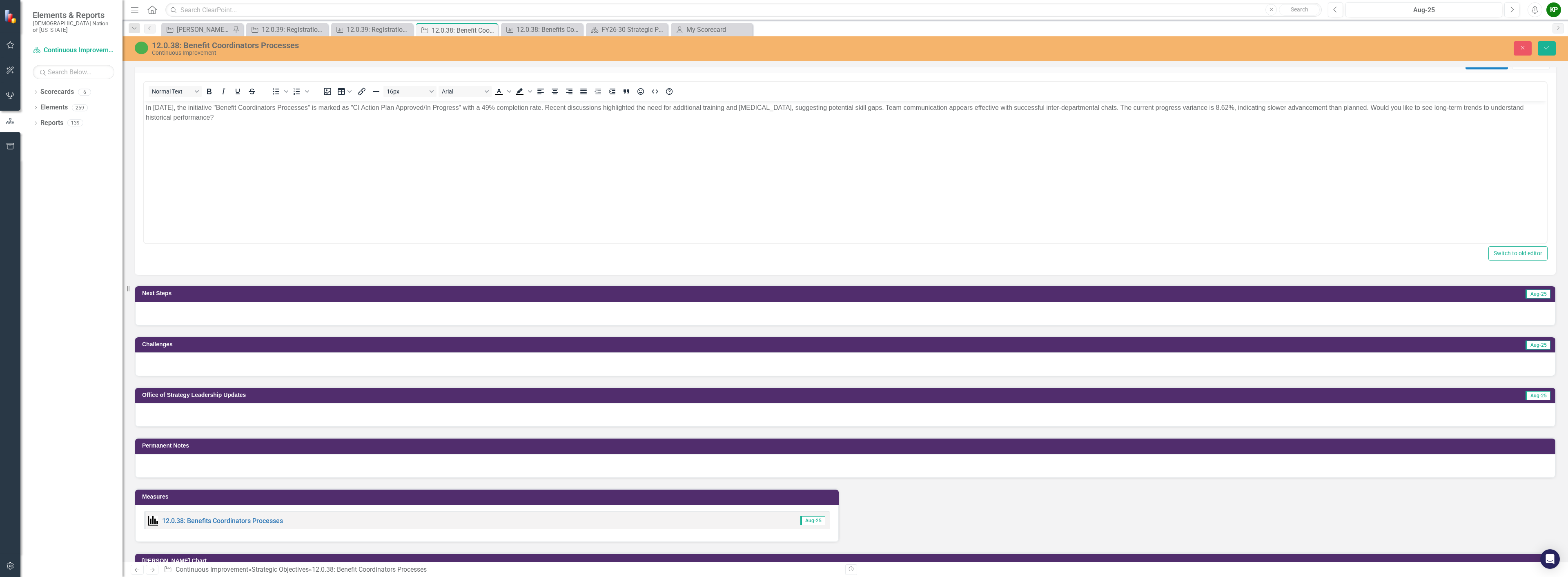
scroll to position [612, 0]
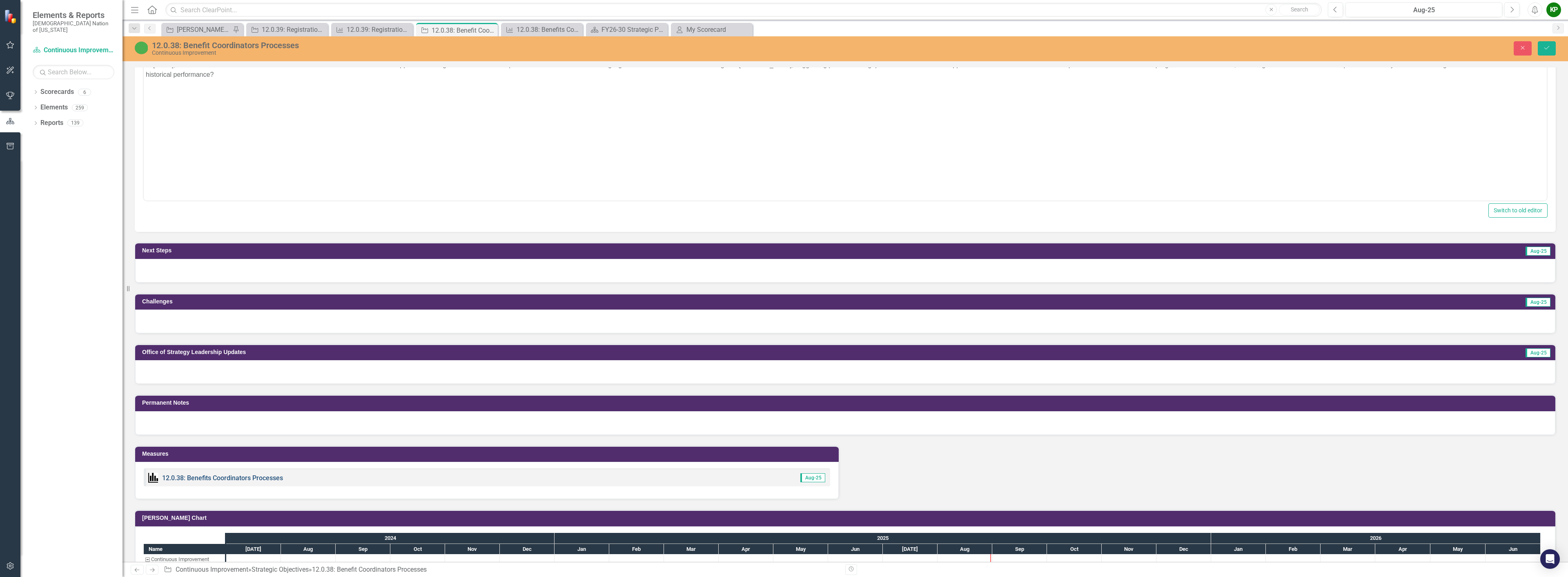
click at [214, 479] on link "12.0.38: Benefits Coordinators Processes" at bounding box center [223, 477] width 121 height 8
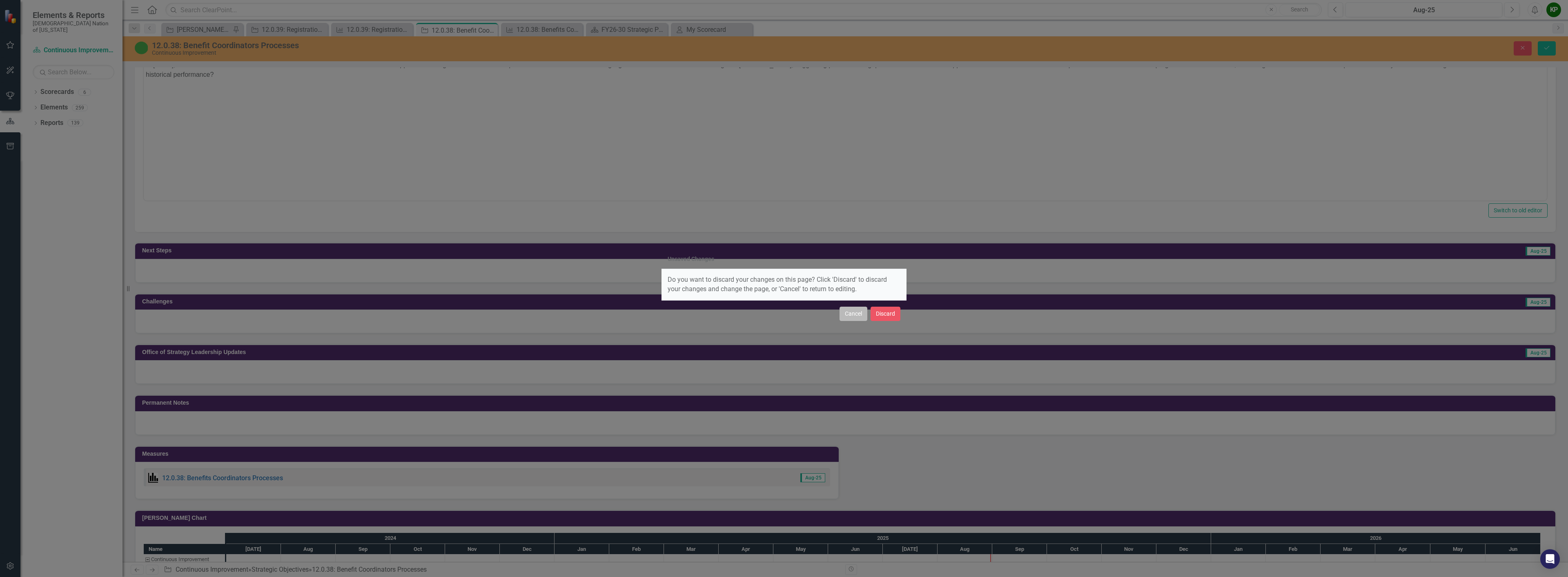
click at [858, 312] on button "Cancel" at bounding box center [854, 313] width 28 height 14
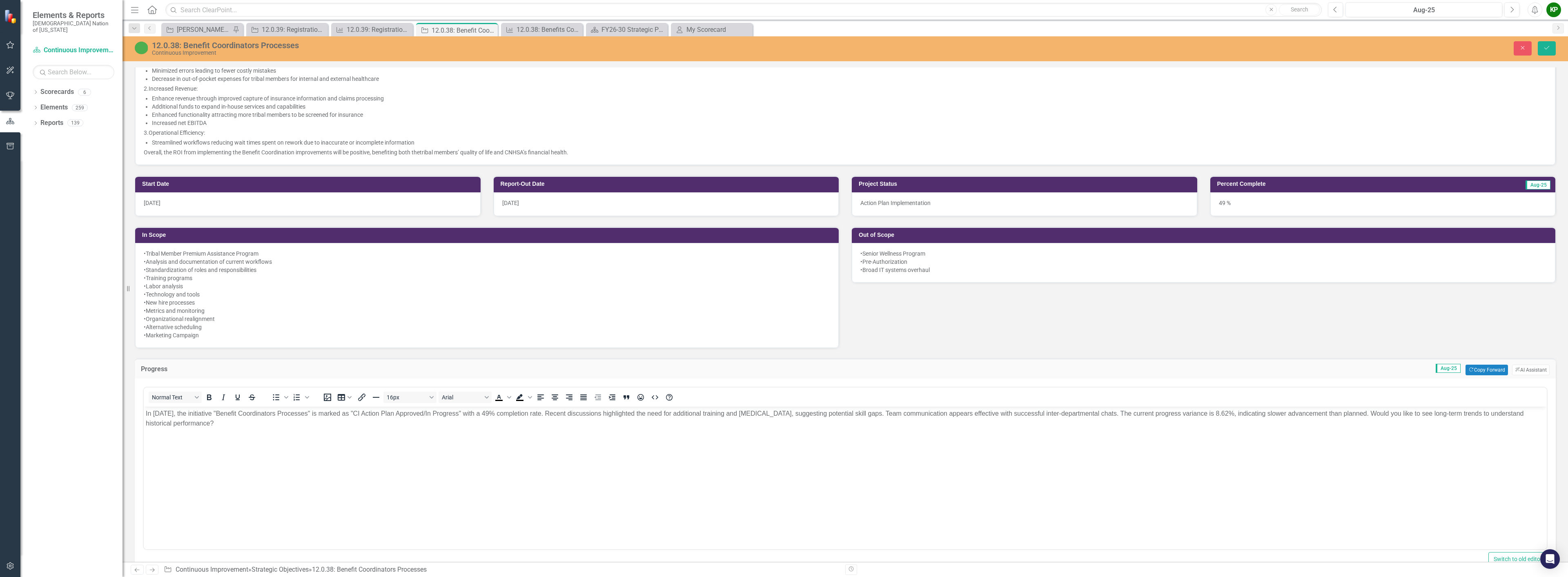
scroll to position [286, 0]
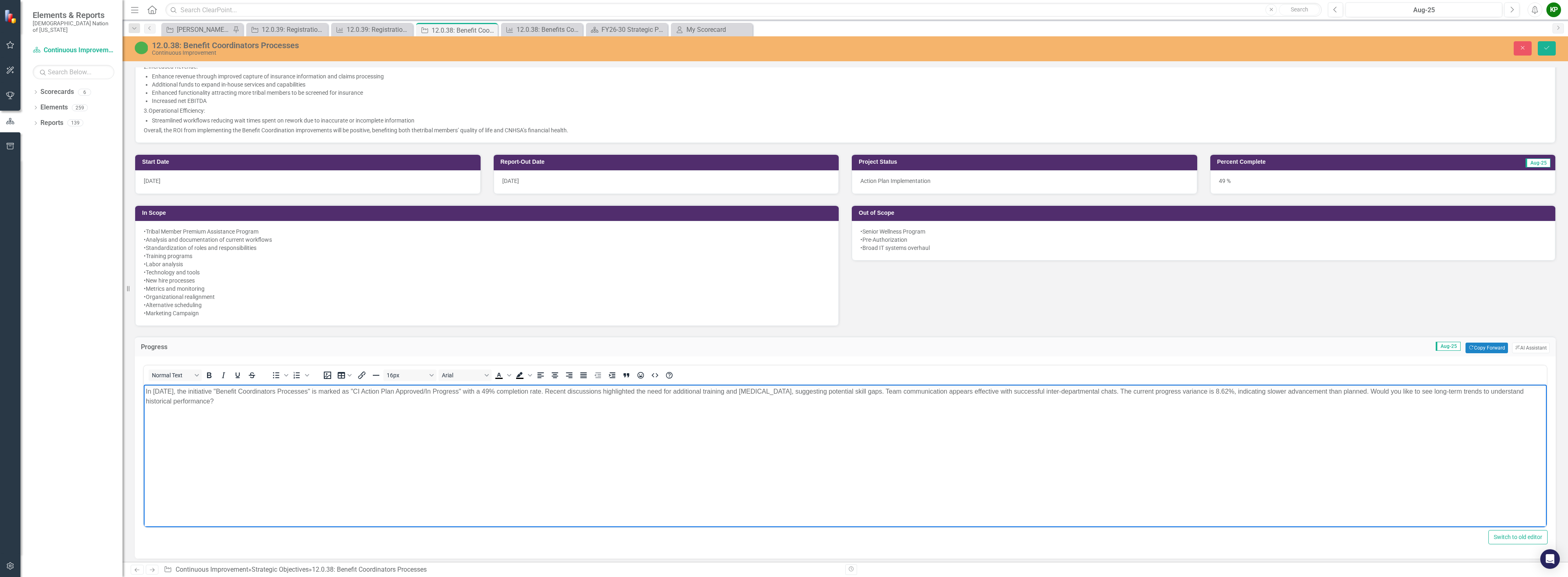
click at [506, 430] on body "In [DATE], the initiative "Benefit Coordinators Processes" is marked as "CI Act…" at bounding box center [845, 445] width 1403 height 123
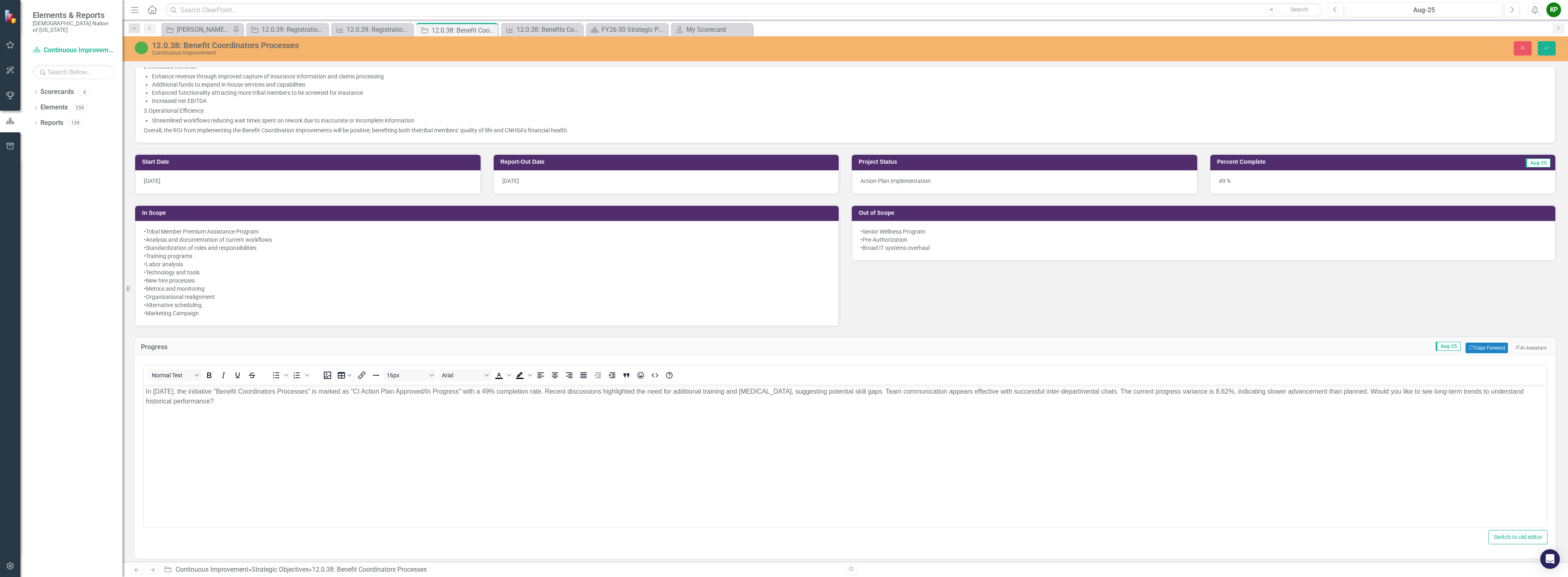
click at [848, 331] on div "Progress Aug-25 Copy Forward Copy Forward ClearPoint AI AI Assistant <p>Meeting…" at bounding box center [845, 442] width 1433 height 232
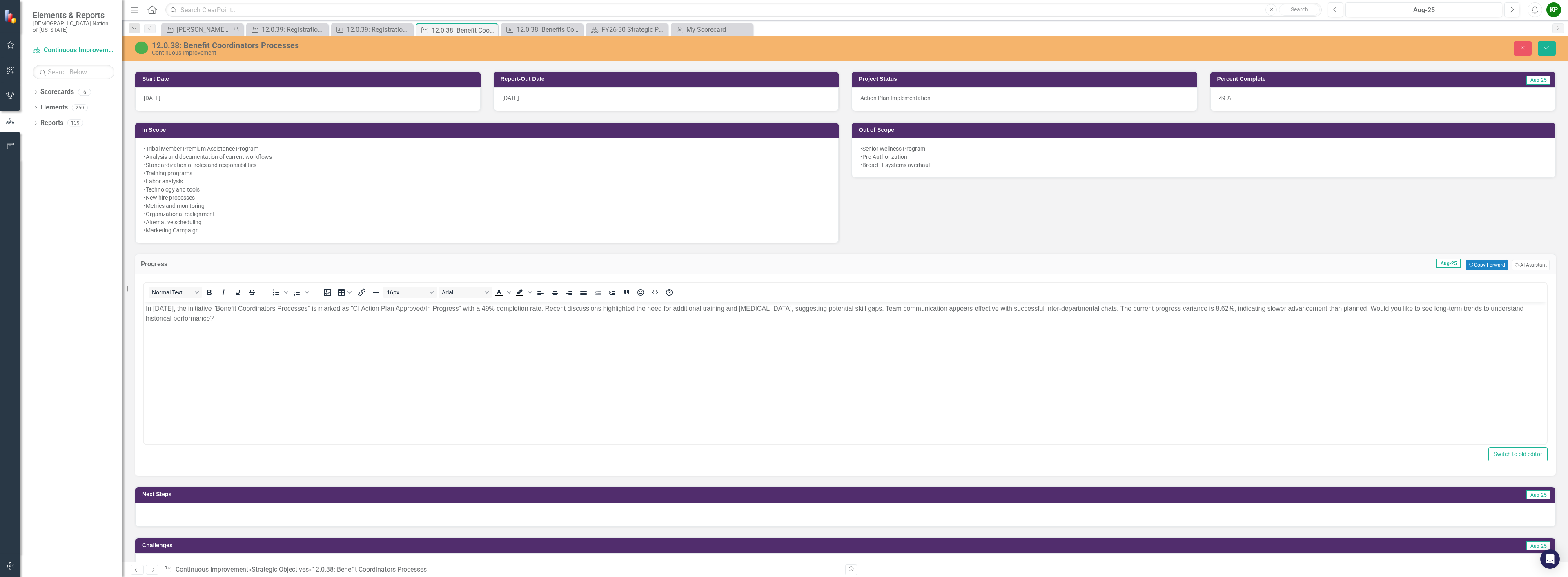
scroll to position [367, 0]
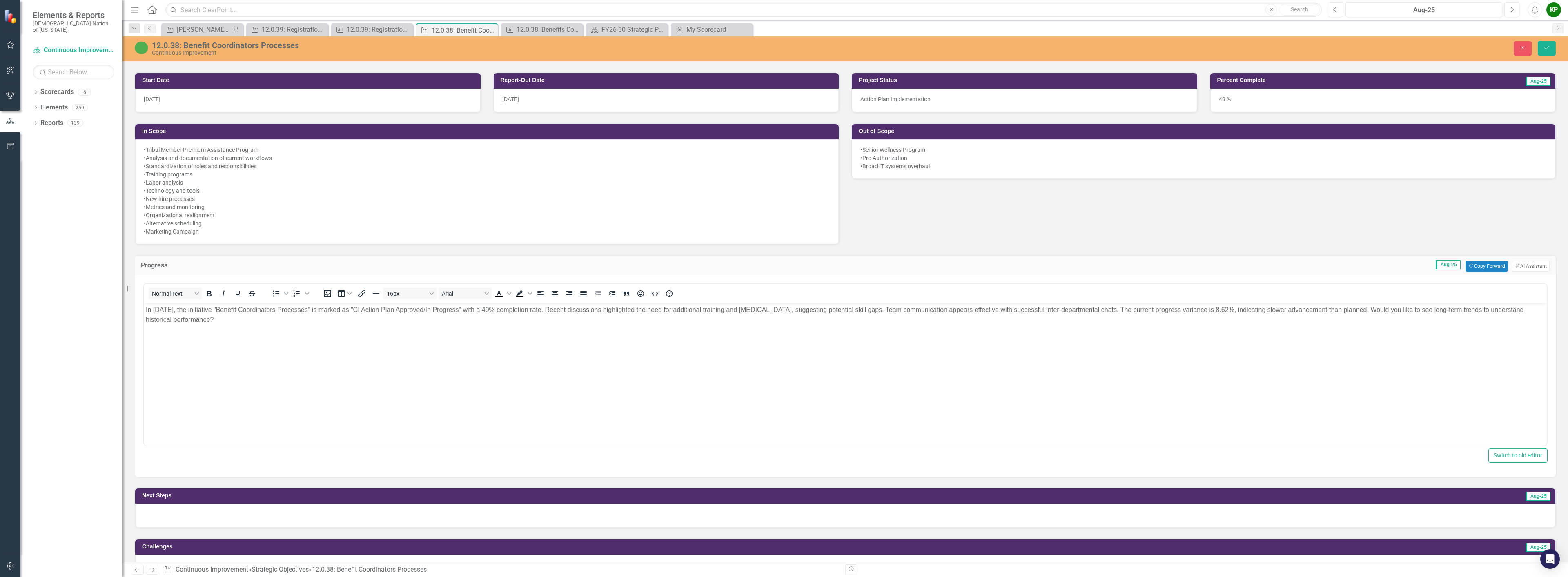
click at [154, 27] on link "Previous" at bounding box center [149, 28] width 11 height 10
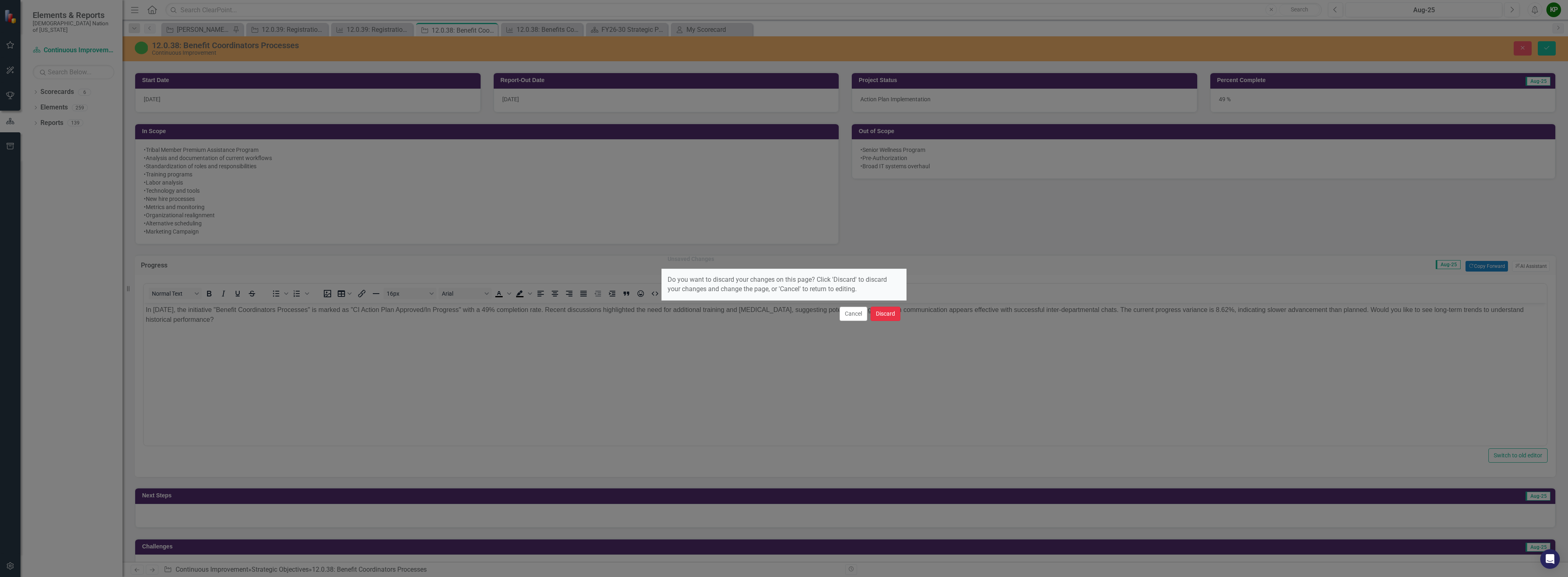
click at [877, 317] on button "Discard" at bounding box center [885, 313] width 30 height 14
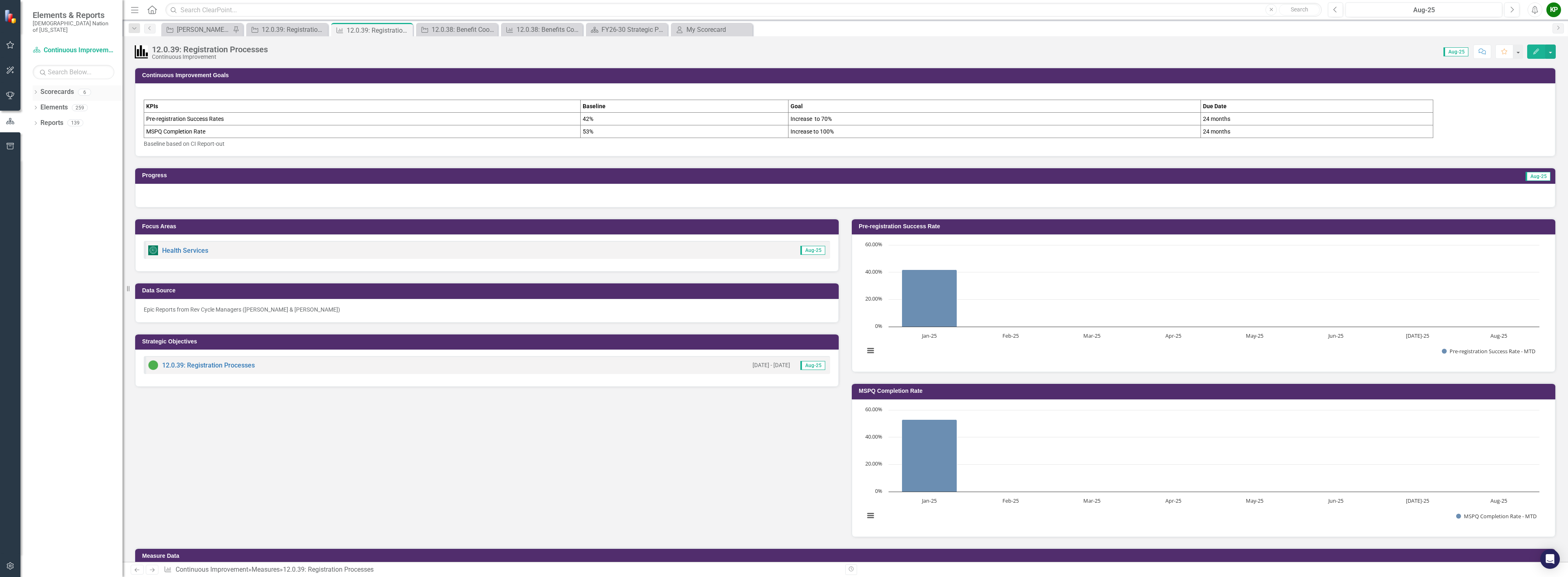
click at [71, 88] on link "Scorecards" at bounding box center [57, 92] width 33 height 10
click at [207, 32] on div "[PERSON_NAME] SO's" at bounding box center [203, 30] width 54 height 11
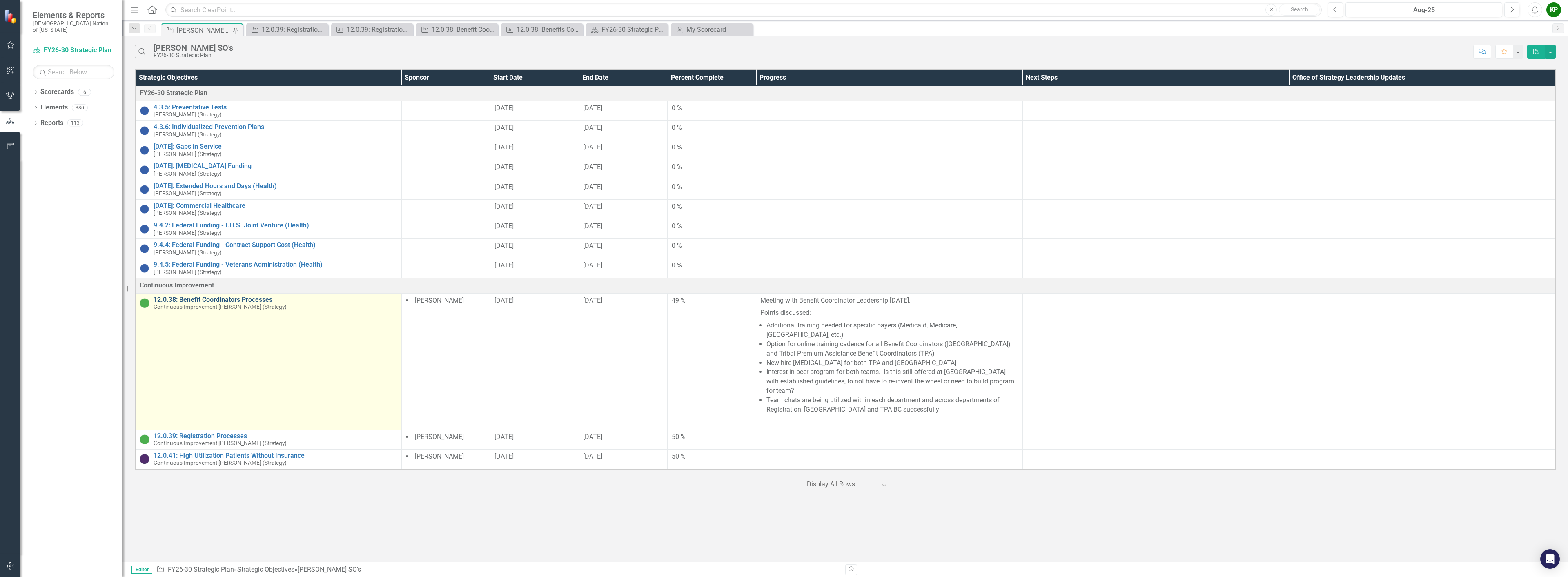
click at [267, 299] on link "12.0.38: Benefit Coordinators Processes" at bounding box center [276, 299] width 244 height 7
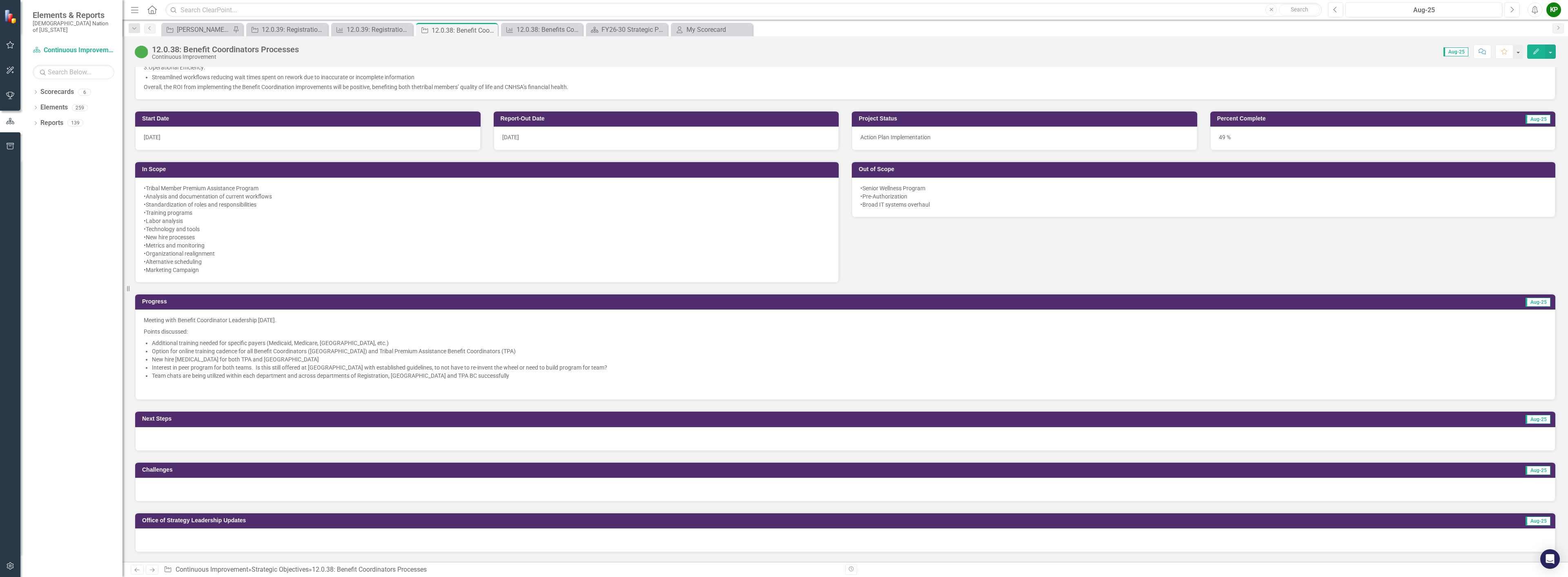
scroll to position [367, 0]
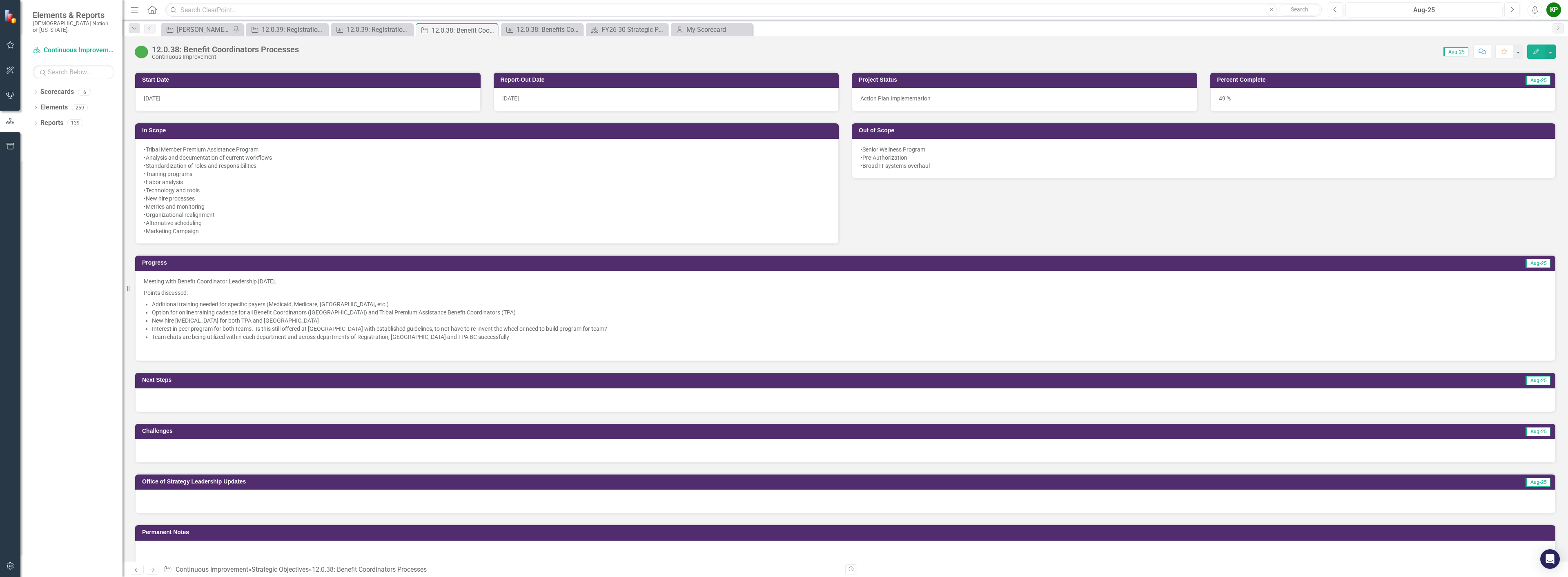
drag, startPoint x: 500, startPoint y: 339, endPoint x: 140, endPoint y: 287, distance: 363.7
click at [138, 290] on div "Meeting with Benefit Coordinator Leadership [DATE]. Points discussed: Additiona…" at bounding box center [845, 316] width 1420 height 90
drag, startPoint x: 145, startPoint y: 280, endPoint x: 203, endPoint y: 297, distance: 60.4
click at [203, 297] on span "Meeting with Benefit Coordinator Leadership [DATE]. Points discussed: Additiona…" at bounding box center [845, 315] width 1403 height 75
click at [165, 285] on p "Meeting with Benefit Coordinator Leadership [DATE]." at bounding box center [845, 281] width 1403 height 10
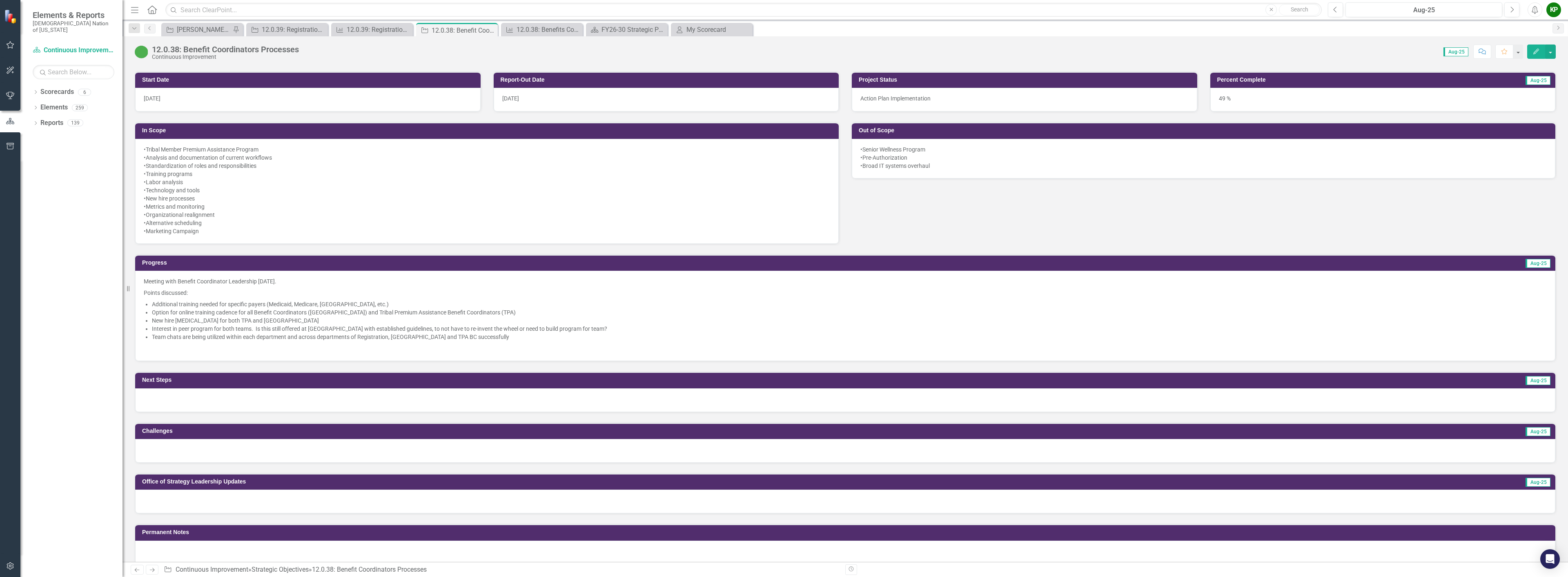
click at [195, 309] on li "Option for online training cadence for all Benefit Coordinators ([GEOGRAPHIC_DA…" at bounding box center [849, 311] width 1395 height 8
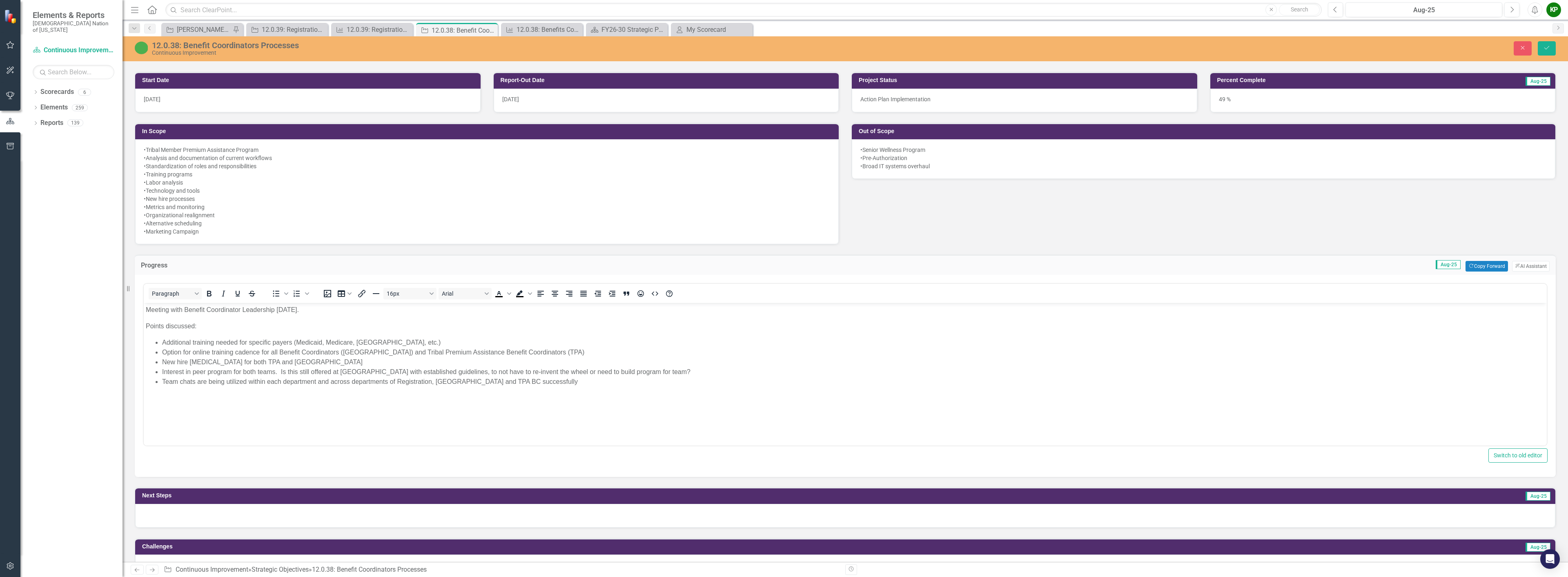
scroll to position [0, 0]
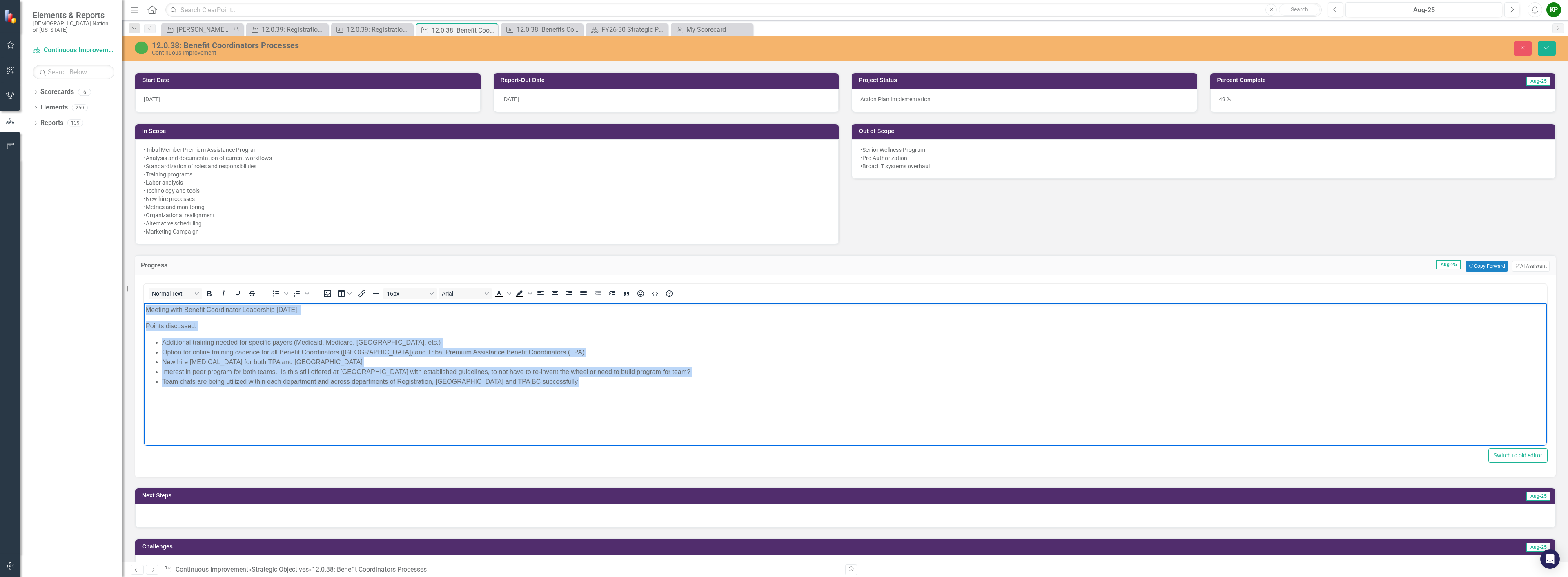
drag, startPoint x: 147, startPoint y: 309, endPoint x: 613, endPoint y: 416, distance: 478.1
click at [613, 416] on body "Meeting with Benefit Coordinator Leadership [DATE]. Points discussed: Additiona…" at bounding box center [845, 364] width 1403 height 123
copy body "Meeting with Benefit Coordinator Leadership [DATE]. Points discussed: Additiona…"
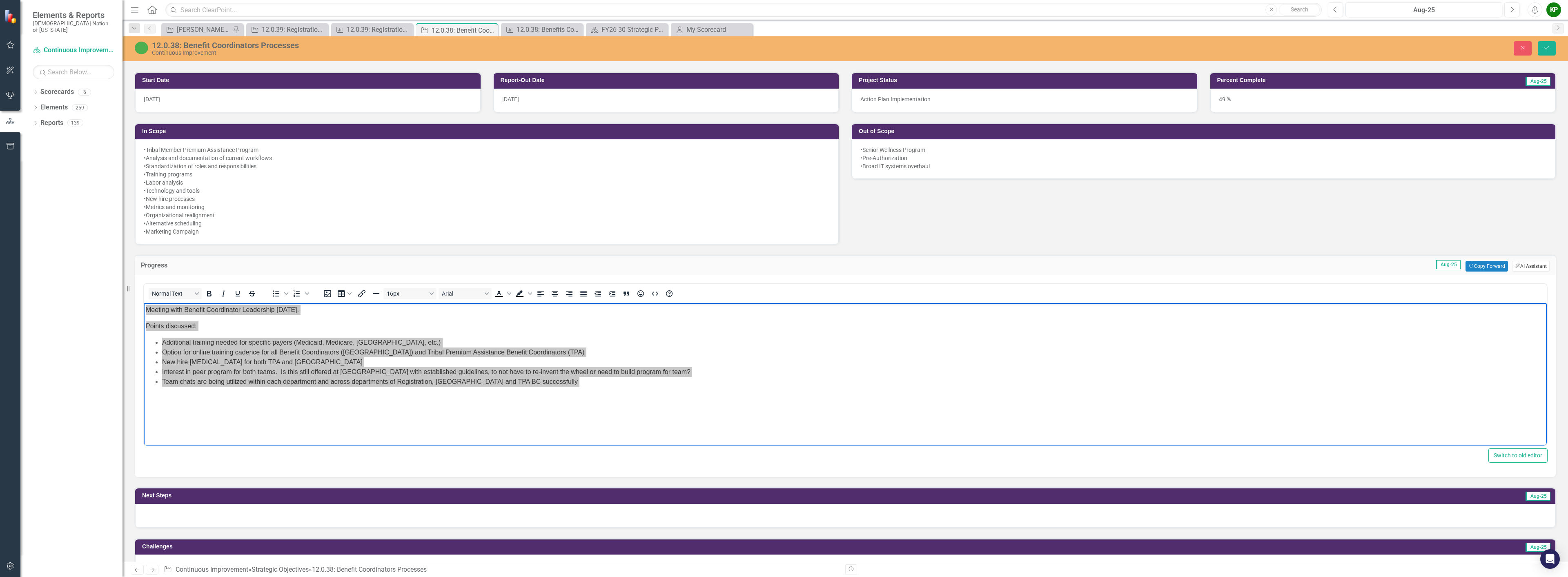
click at [1536, 263] on button "ClearPoint AI AI Assistant" at bounding box center [1530, 266] width 38 height 11
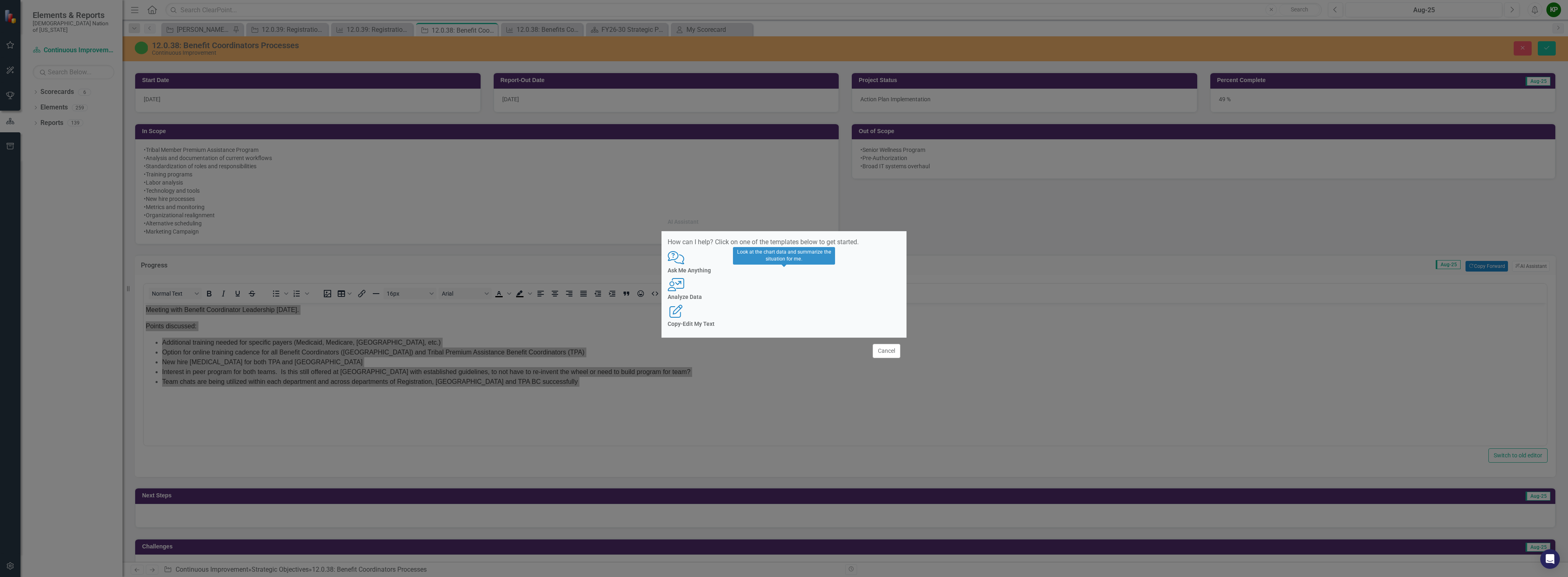
click at [684, 285] on icon "User with Chart" at bounding box center [676, 284] width 17 height 13
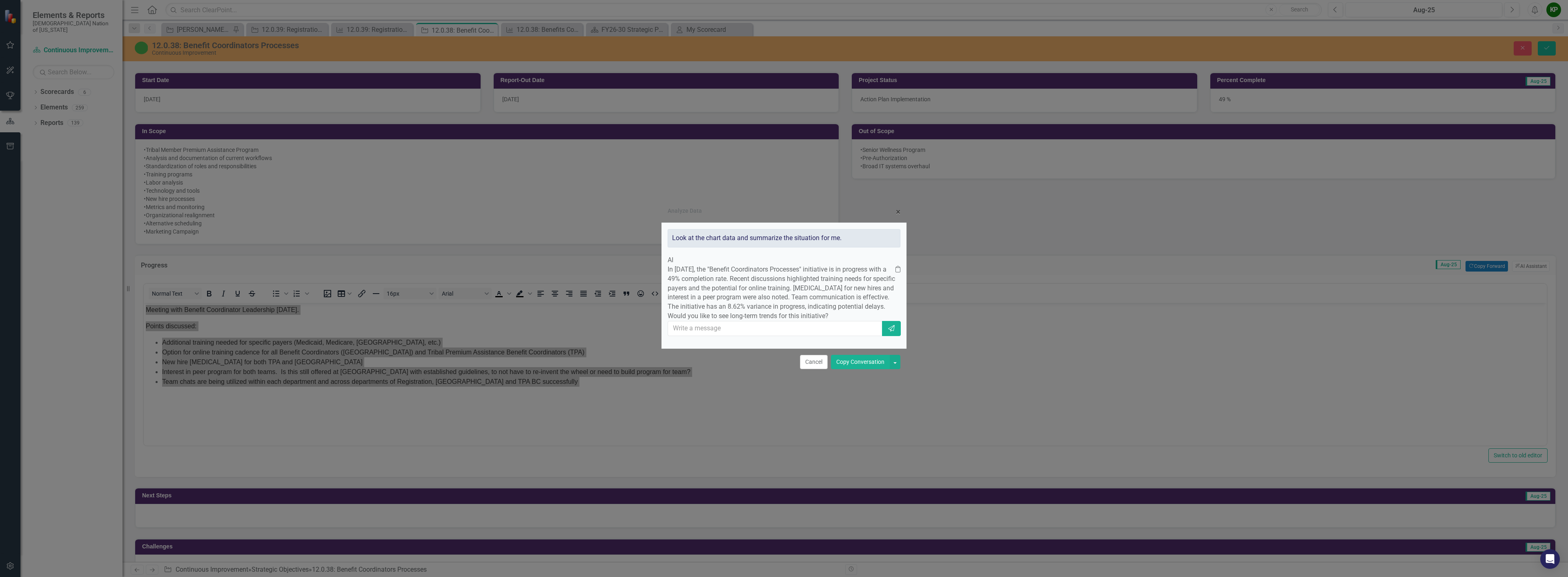
click at [866, 369] on button "Copy Conversation" at bounding box center [860, 361] width 59 height 14
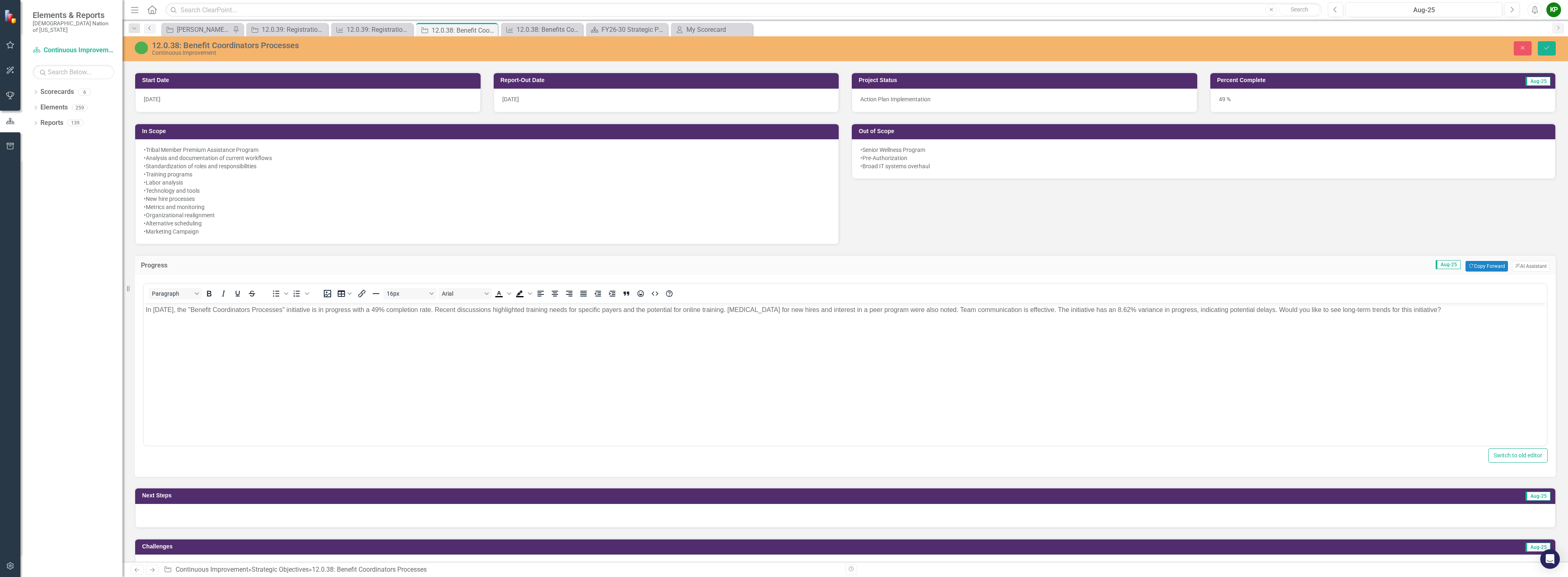
click at [147, 27] on link "Previous" at bounding box center [149, 28] width 11 height 10
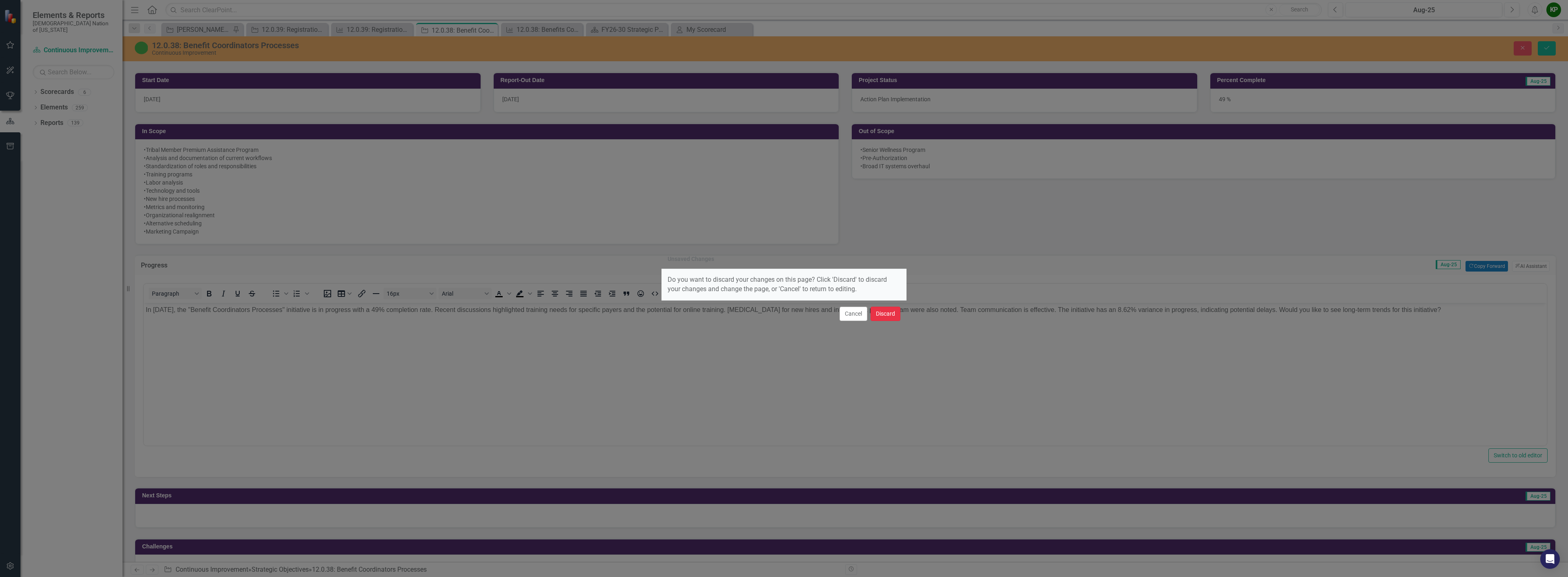
click at [887, 310] on button "Discard" at bounding box center [885, 313] width 30 height 14
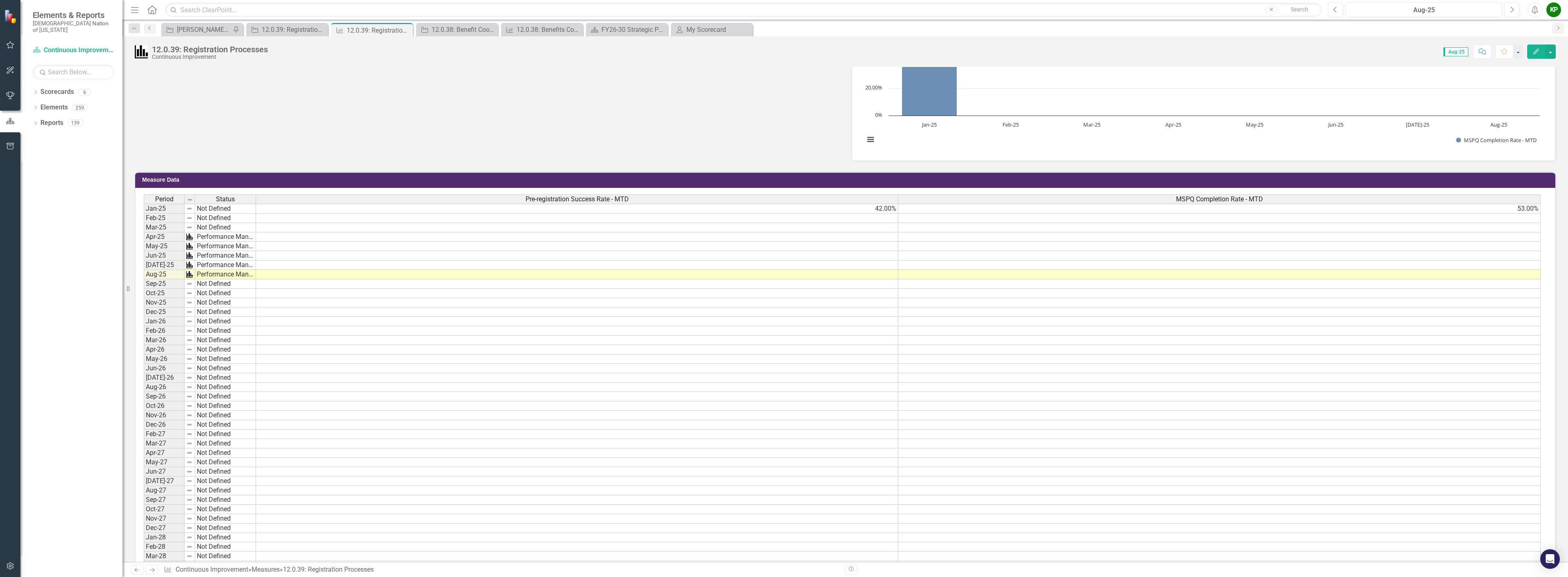
scroll to position [245, 0]
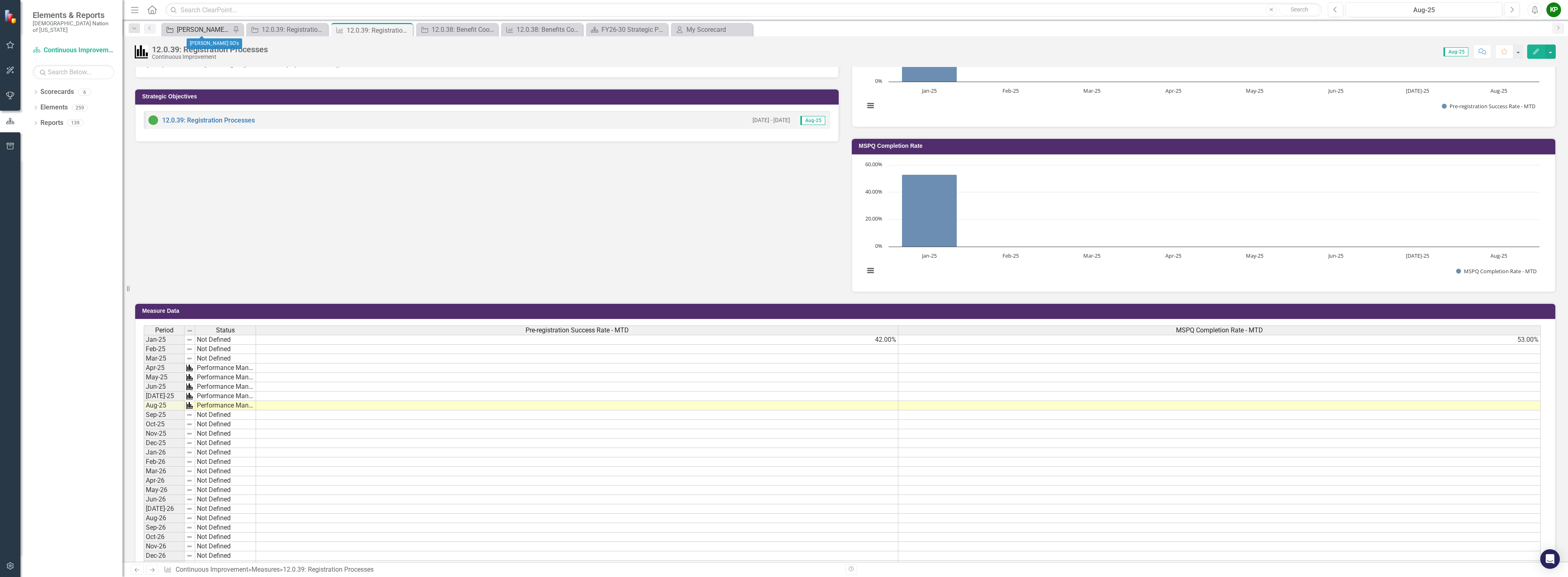
click at [190, 25] on div "[PERSON_NAME] SO's" at bounding box center [203, 30] width 54 height 11
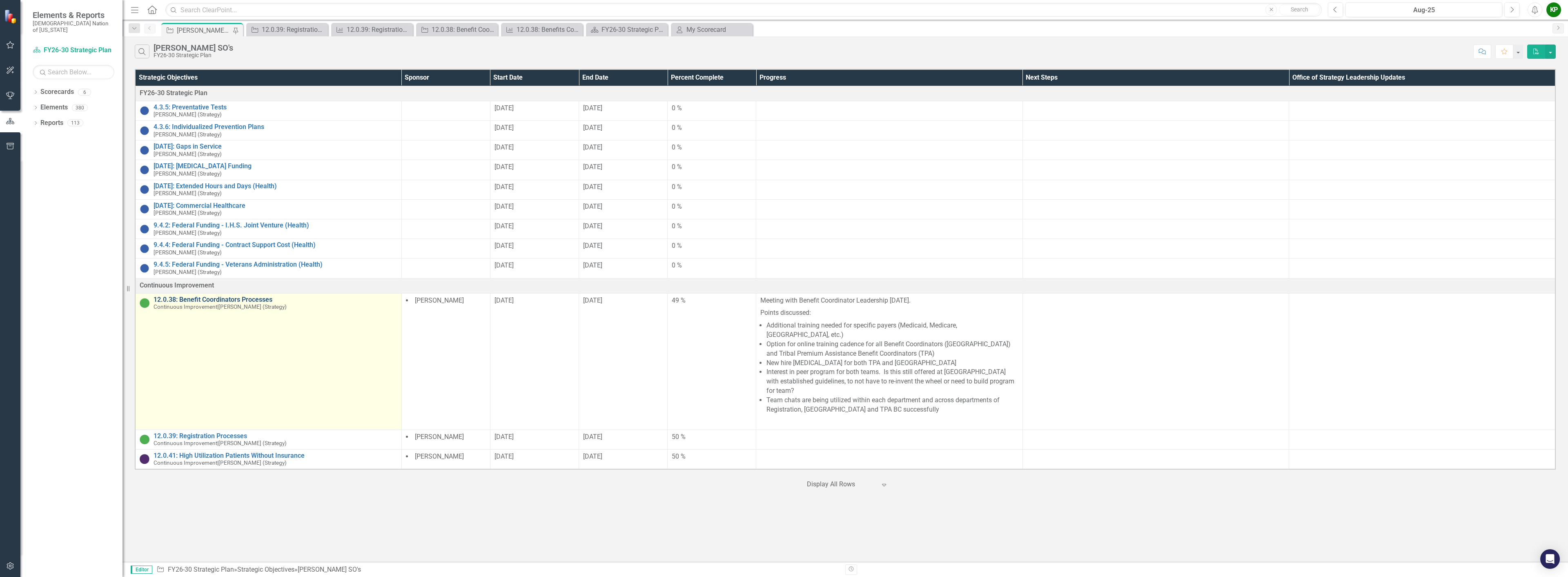
click at [196, 297] on link "12.0.38: Benefit Coordinators Processes" at bounding box center [276, 299] width 244 height 7
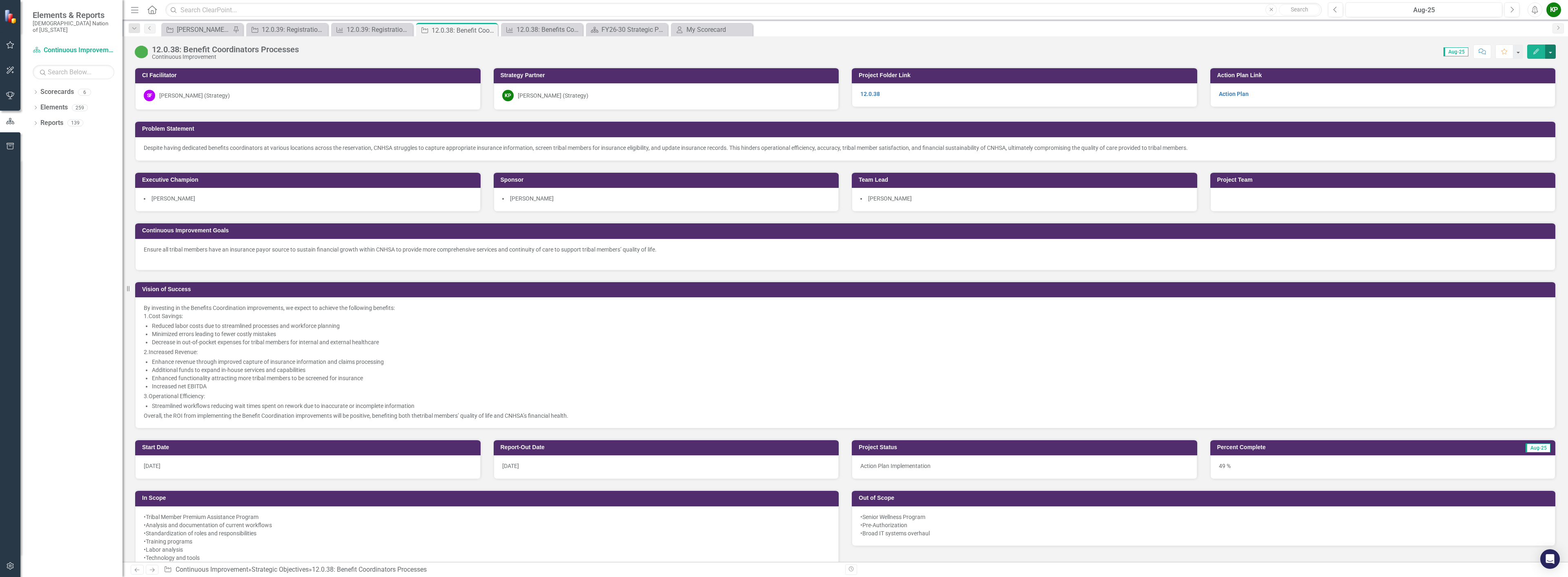
click at [1551, 53] on button "button" at bounding box center [1550, 52] width 11 height 14
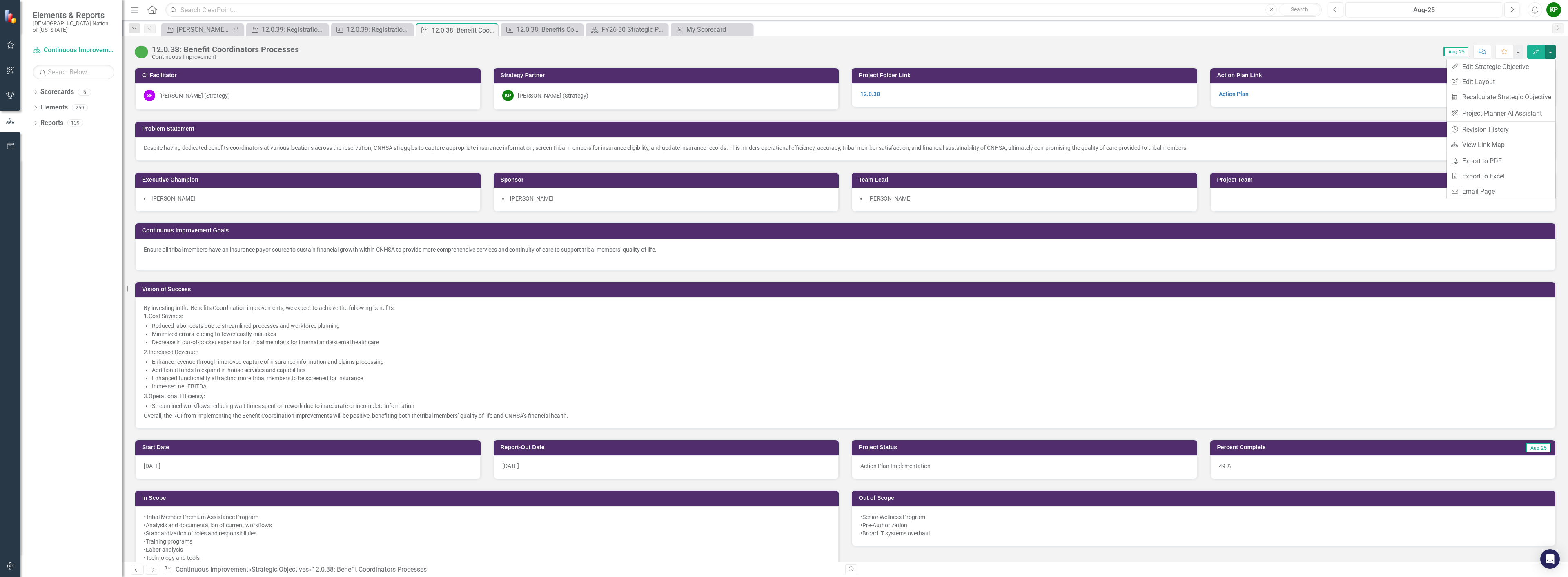
click at [1536, 50] on icon "Edit" at bounding box center [1536, 51] width 7 height 6
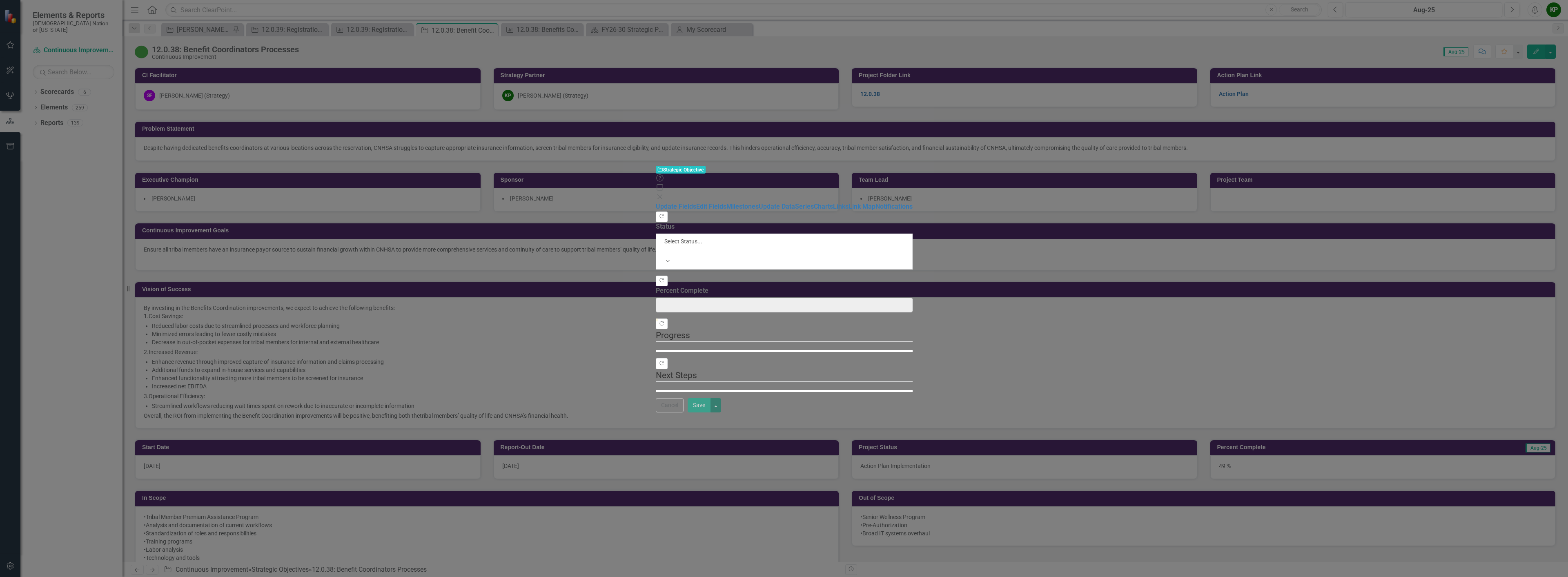
type input "49"
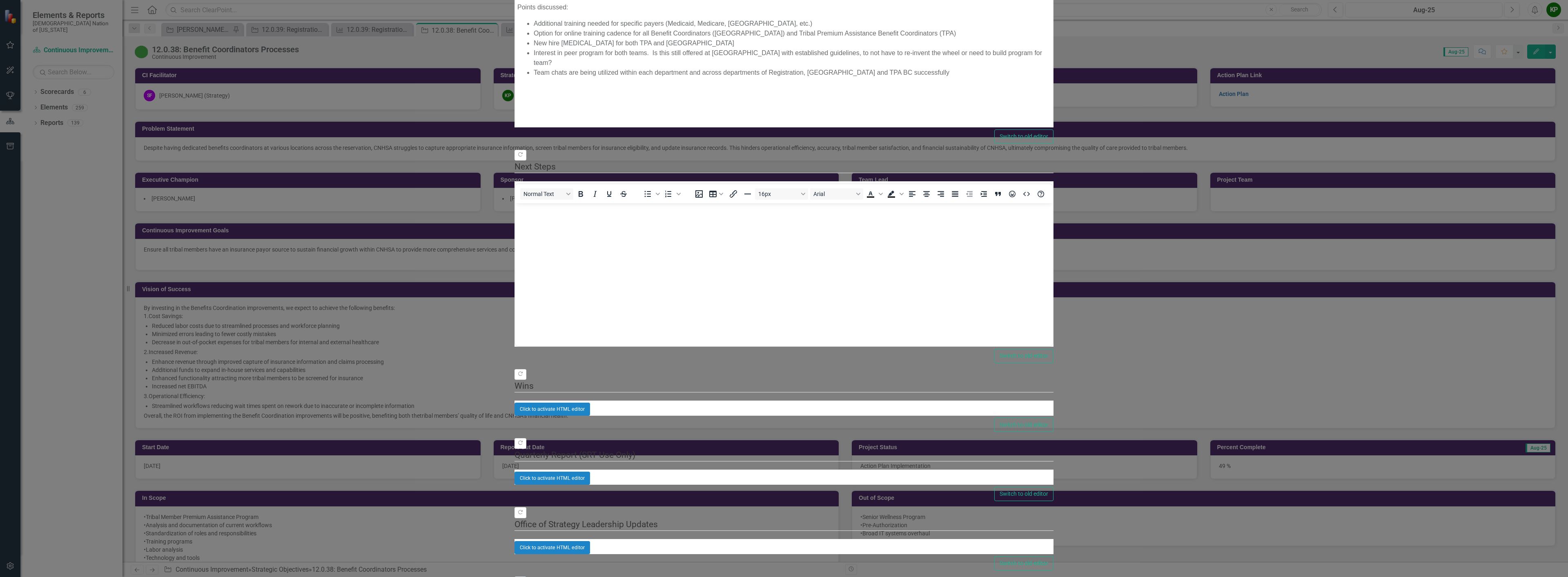
scroll to position [571, 0]
click at [584, 541] on div "Click to activate HTML editor" at bounding box center [784, 547] width 539 height 13
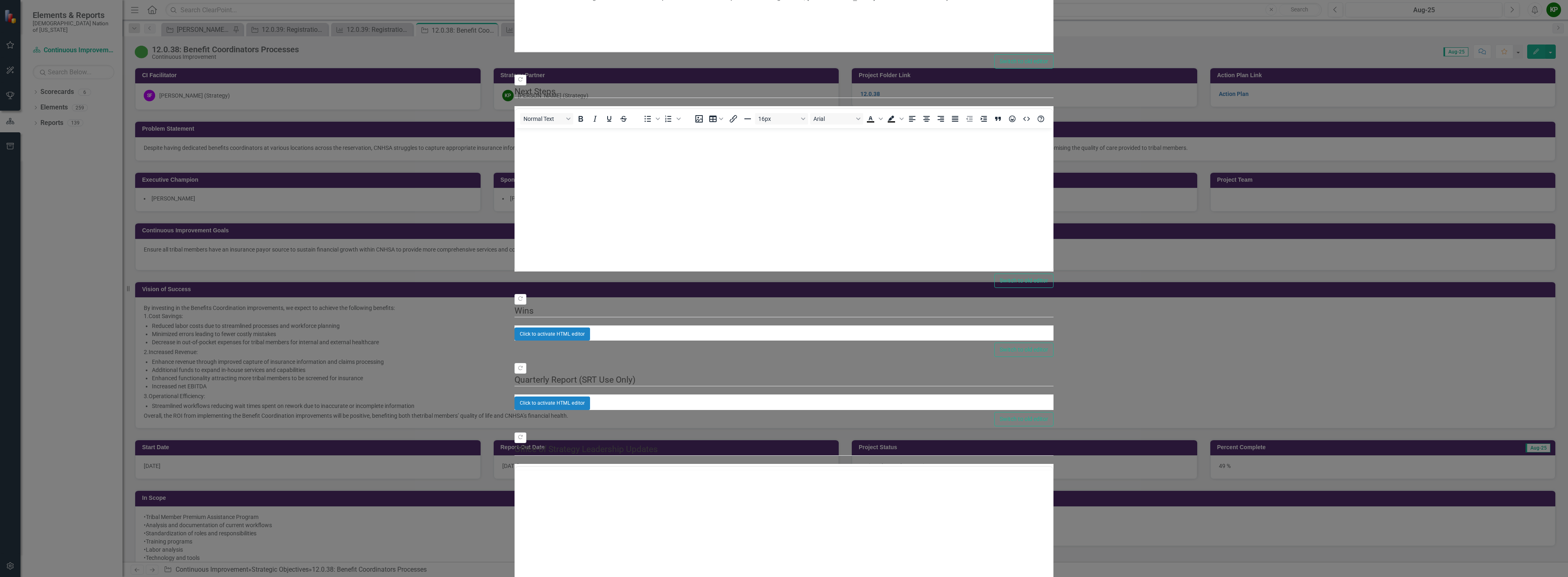
scroll to position [0, 0]
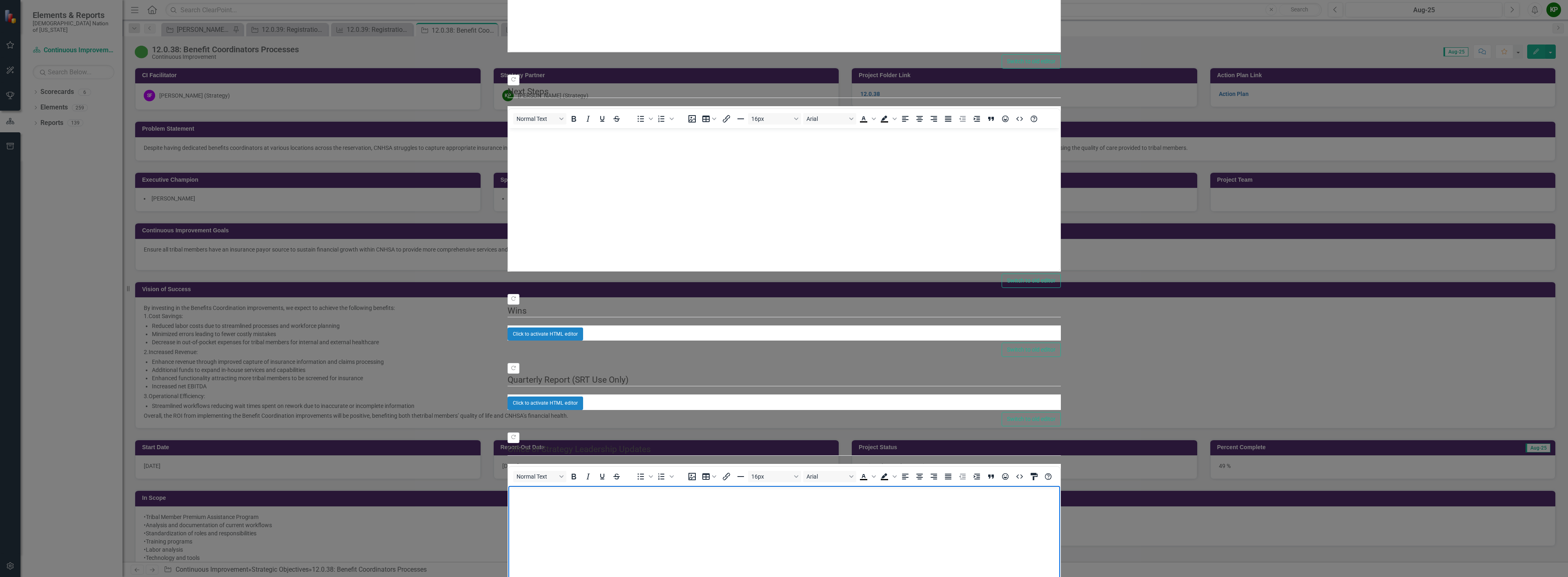
click at [637, 498] on body "Rich Text Area. Press ALT-0 for help." at bounding box center [784, 546] width 552 height 123
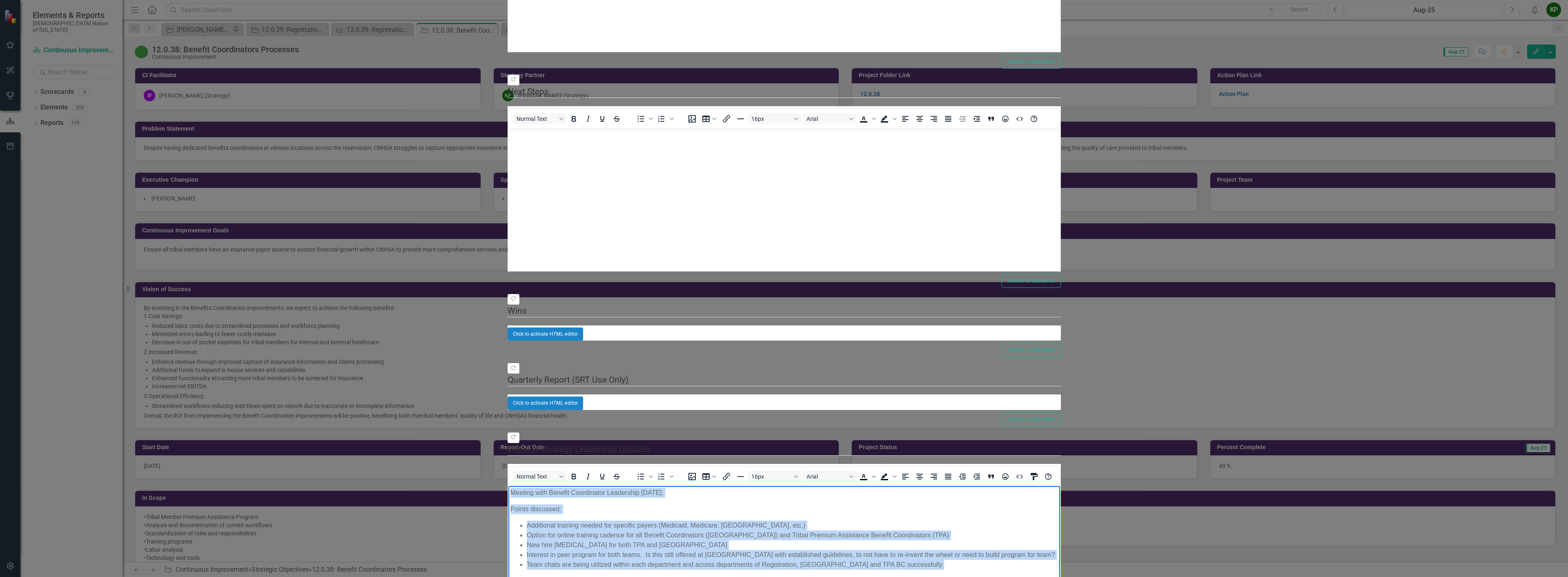
drag, startPoint x: 942, startPoint y: 571, endPoint x: 466, endPoint y: 475, distance: 485.6
click at [508, 485] on html "Meeting with Benefit Coordinator Leadership [DATE]. Points discussed: Additiona…" at bounding box center [784, 546] width 552 height 123
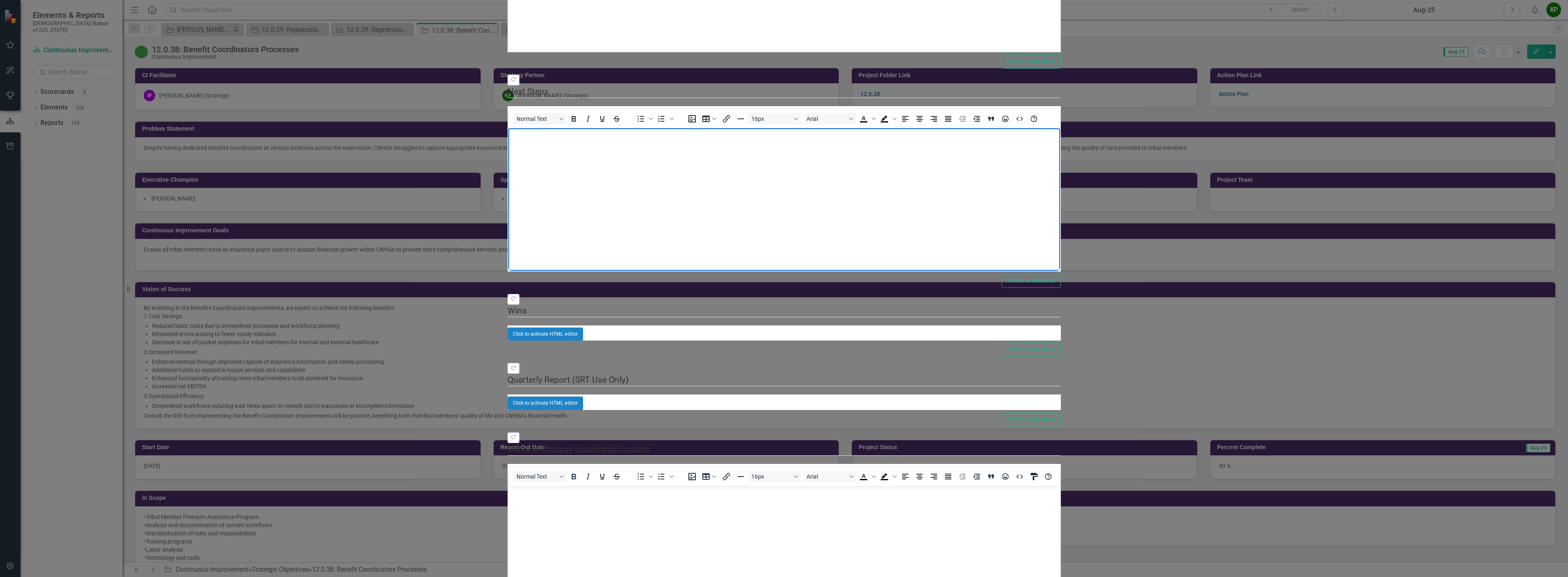
click at [604, 188] on body "Rich Text Area. Press ALT-0 for help." at bounding box center [784, 189] width 552 height 123
click at [711, 166] on body "Rich Text Area. Press ALT-0 for help." at bounding box center [784, 189] width 552 height 123
click at [703, 189] on body "Rich Text Area. Press ALT-0 for help." at bounding box center [784, 189] width 552 height 123
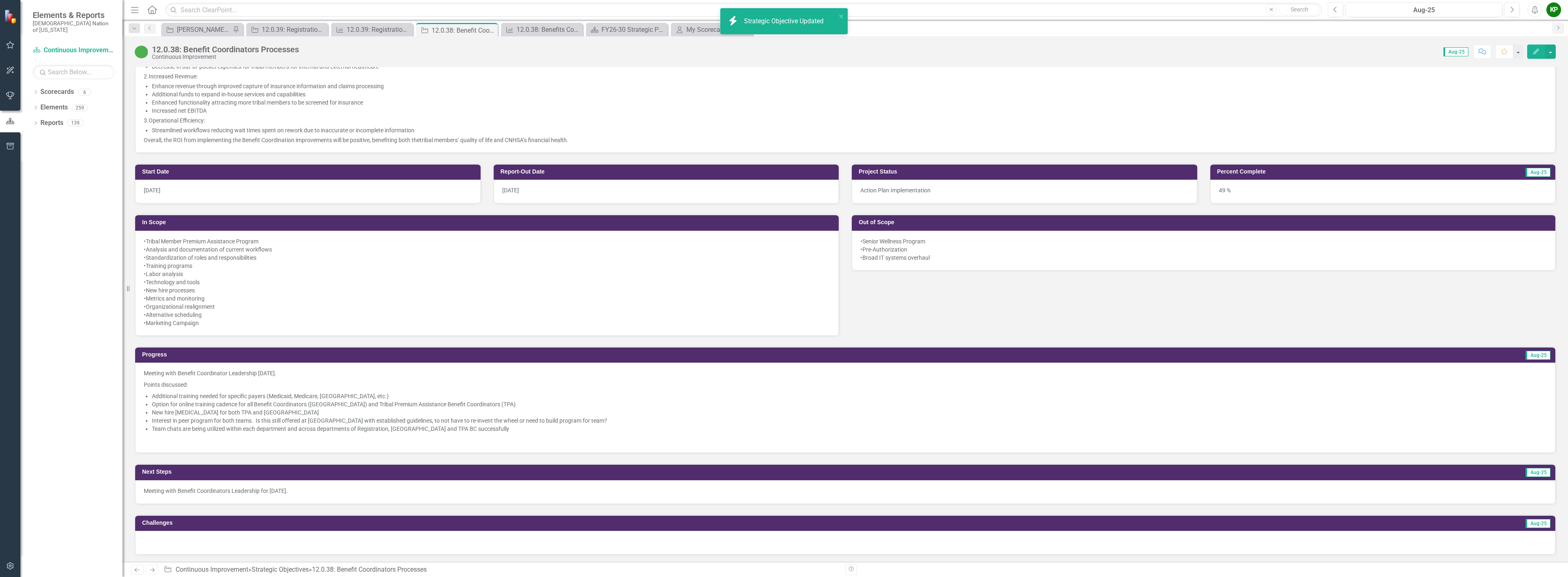
scroll to position [367, 0]
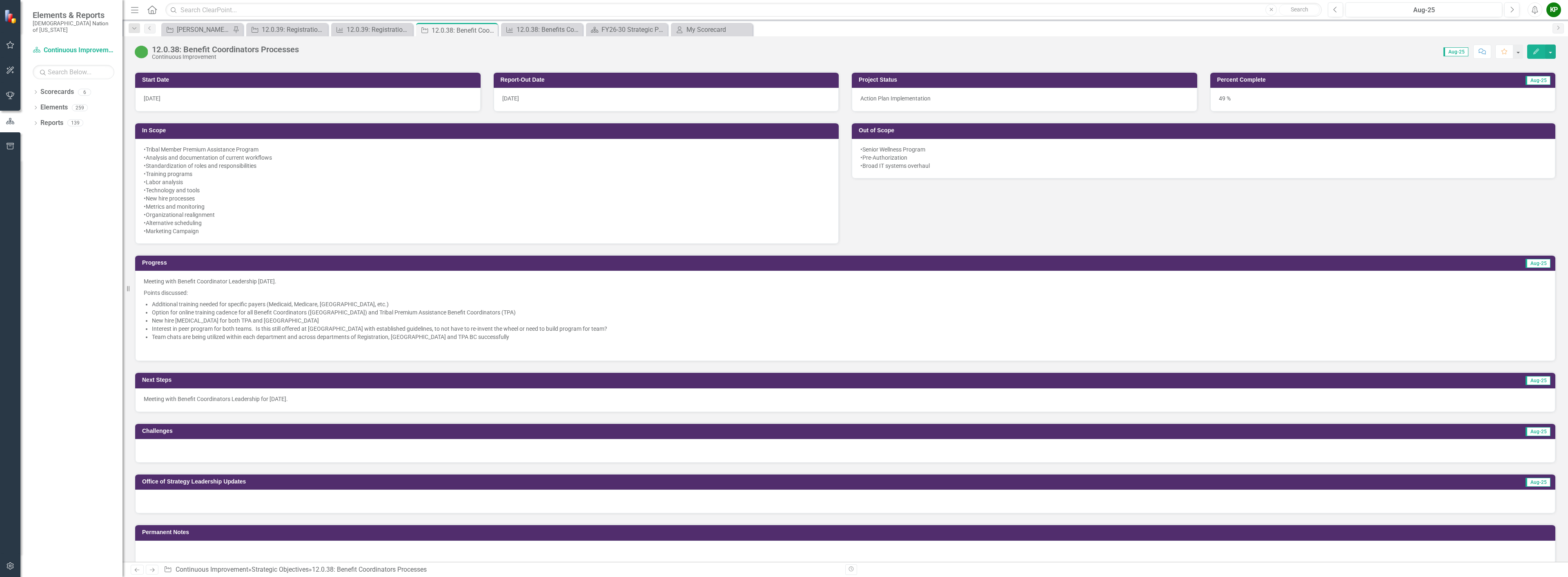
click at [338, 329] on li "Interest in peer program for both teams. Is this still offered at [GEOGRAPHIC_D…" at bounding box center [849, 328] width 1395 height 8
click at [337, 329] on li "Interest in peer program for both teams. Is this still offered at [GEOGRAPHIC_D…" at bounding box center [849, 328] width 1395 height 8
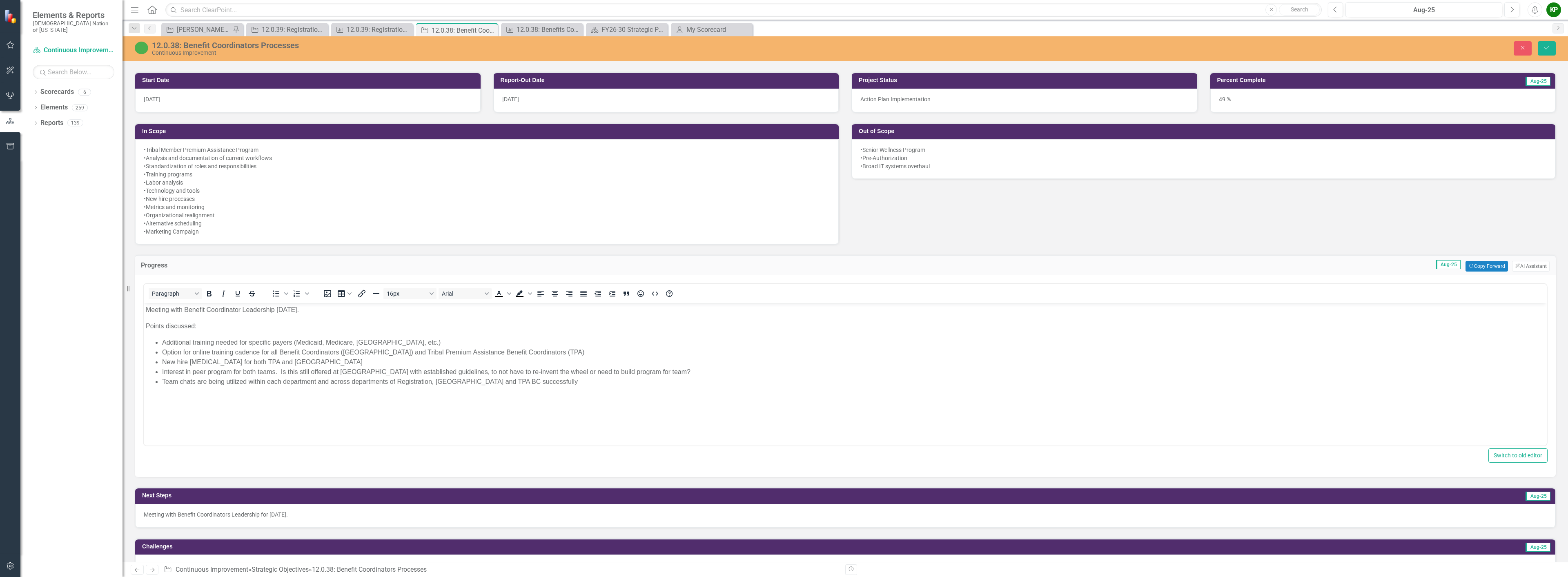
scroll to position [0, 0]
click at [304, 363] on li "New hire [MEDICAL_DATA] for both TPA and [GEOGRAPHIC_DATA]" at bounding box center [854, 361] width 1383 height 10
click at [1550, 46] on icon "Save" at bounding box center [1547, 47] width 7 height 6
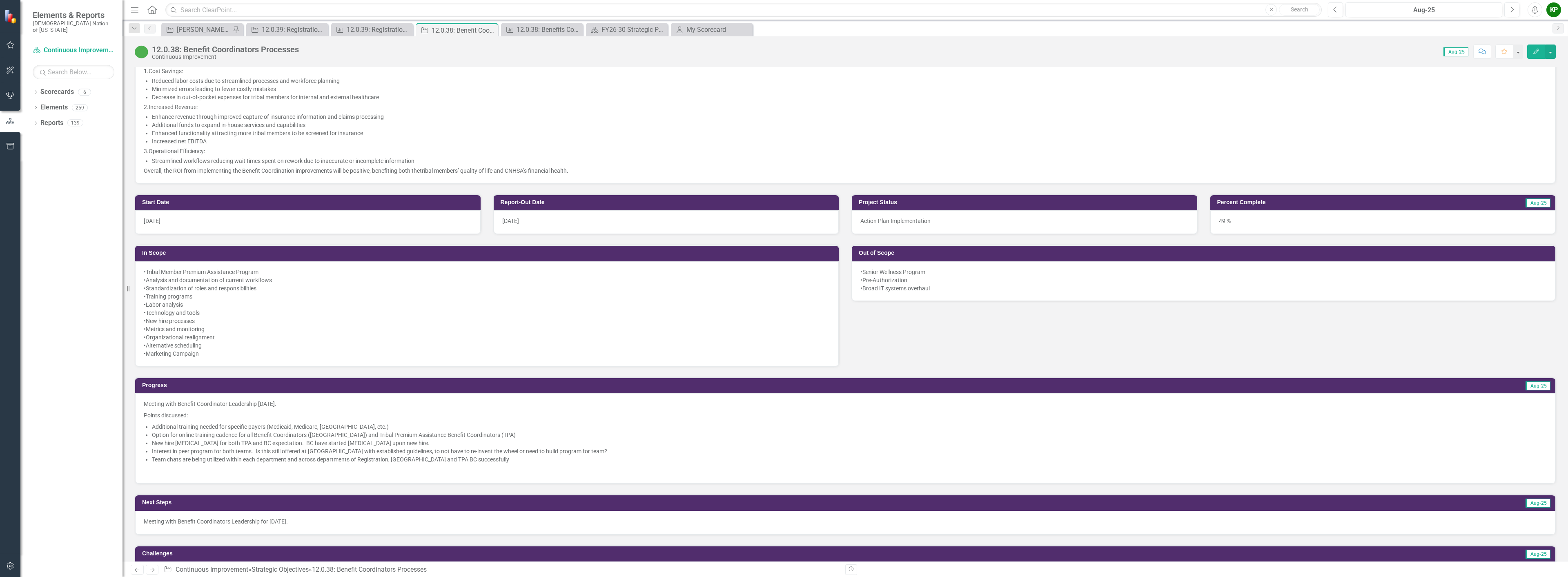
scroll to position [449, 0]
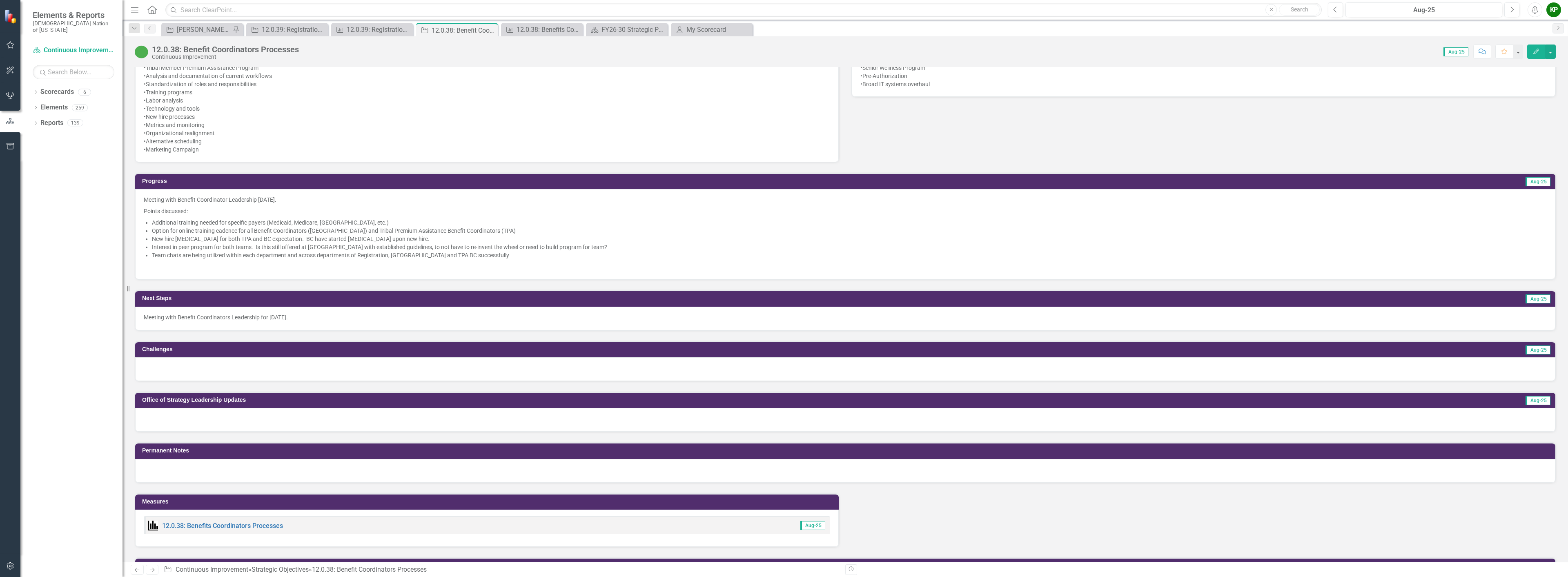
click at [309, 365] on div at bounding box center [845, 368] width 1420 height 24
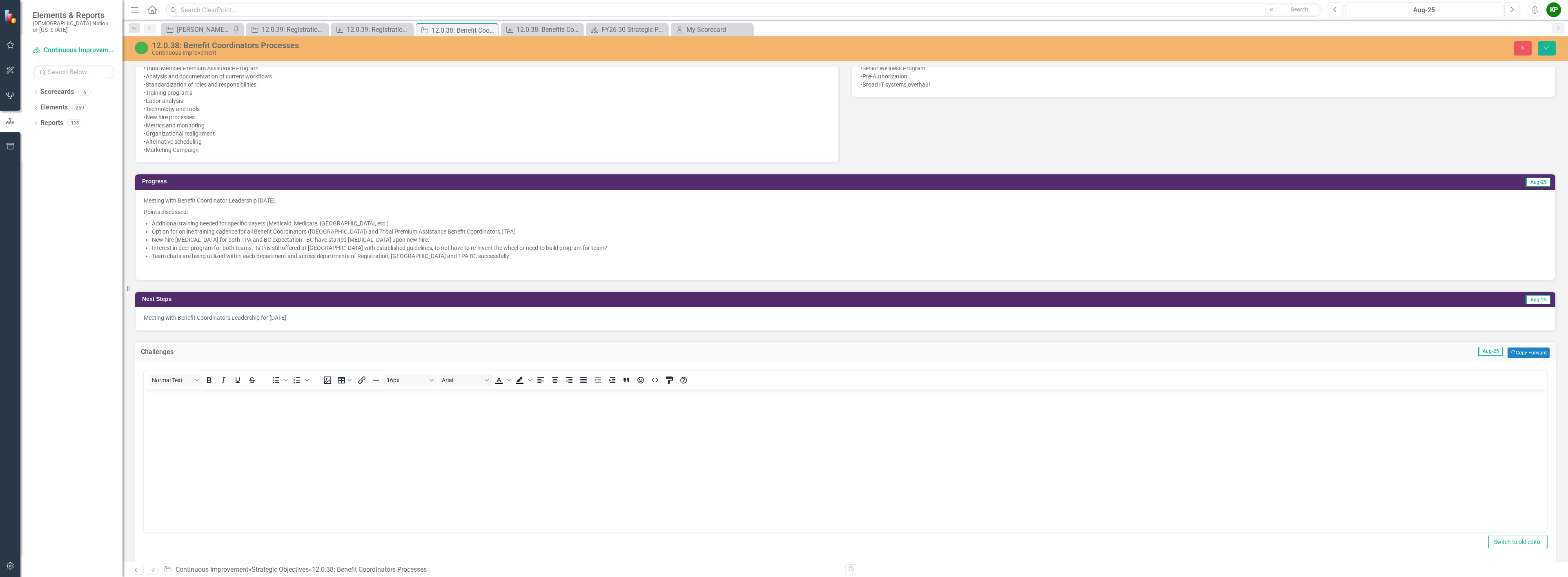
scroll to position [0, 0]
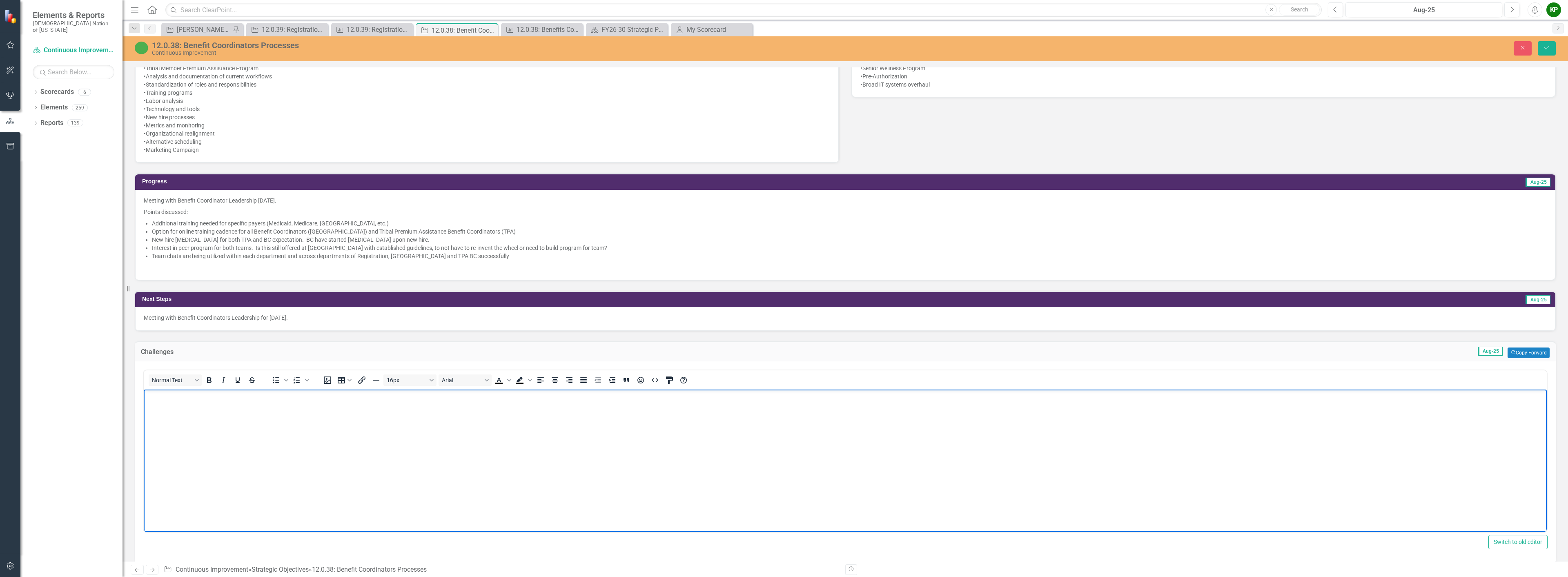
click at [306, 402] on body "Rich Text Area. Press ALT-0 for help." at bounding box center [845, 450] width 1403 height 123
click at [405, 397] on p "Need more training opportunities for Benefit Coordinator Teams, to build knowle…" at bounding box center [845, 395] width 1399 height 10
click at [459, 400] on p "Need more training opportunities for Benefit Coordinator Teams, to build knowle…" at bounding box center [845, 395] width 1399 height 10
click at [458, 397] on p "Need more training opportunities for Benefit Coordinator Teams, to build knowle…" at bounding box center [845, 395] width 1399 height 10
click at [524, 396] on p "Need more training opportunities for Benefit Coordinator Teams, to build knowle…" at bounding box center [845, 395] width 1399 height 10
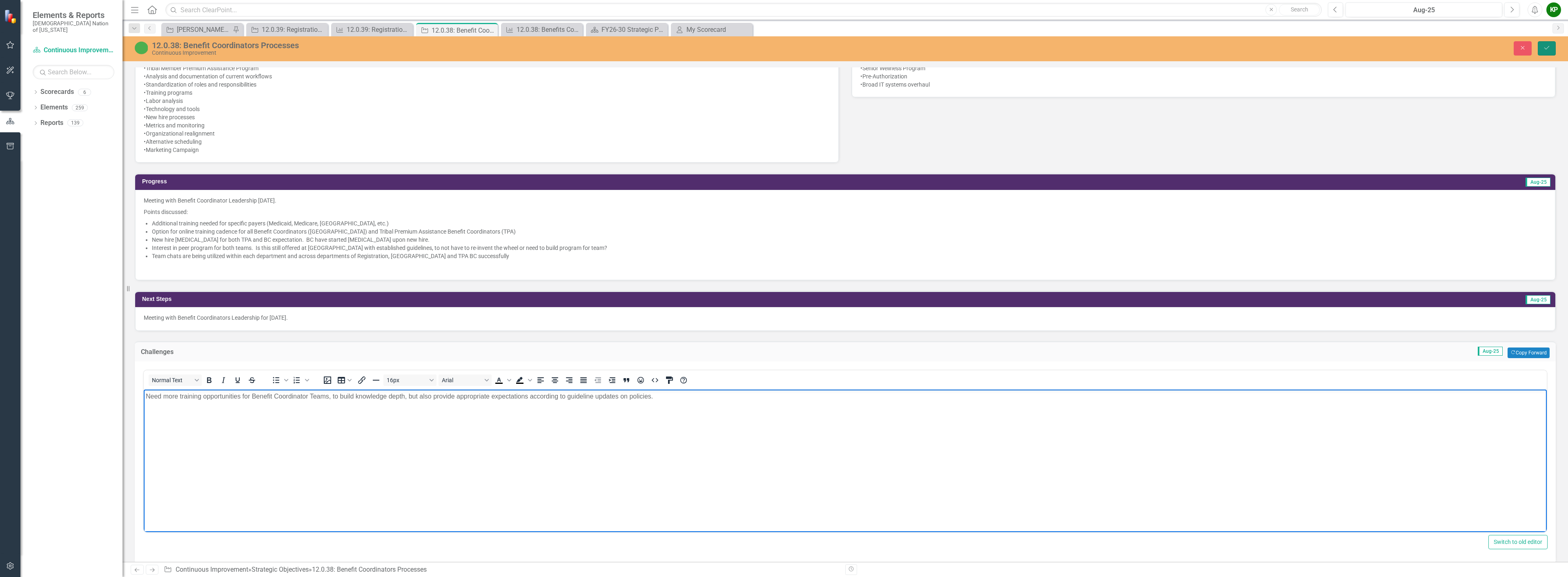
click at [1547, 48] on icon "submit" at bounding box center [1547, 48] width 5 height 4
